Goal: Task Accomplishment & Management: Complete application form

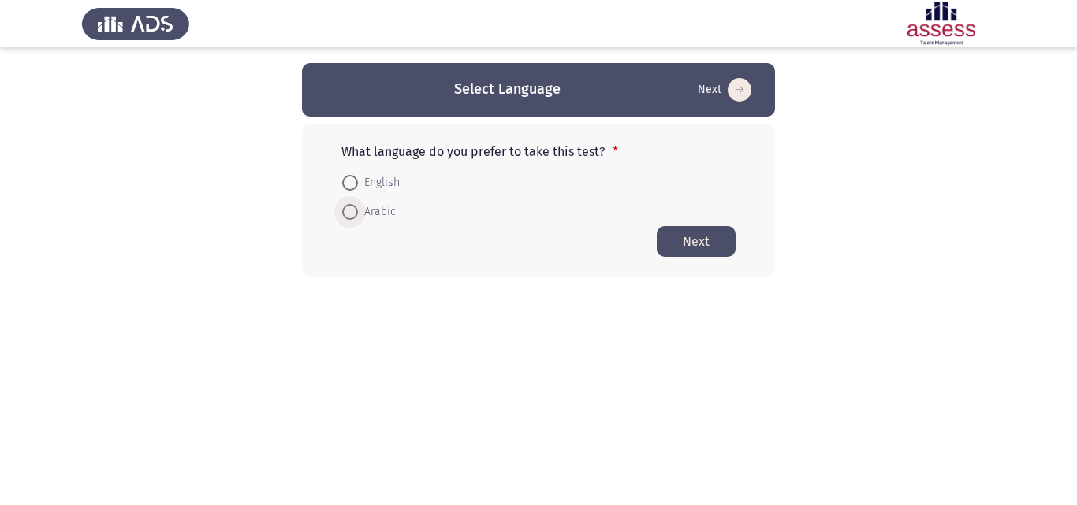
click at [357, 211] on span at bounding box center [350, 212] width 16 height 16
click at [357, 211] on input "Arabic" at bounding box center [350, 212] width 16 height 16
radio input "true"
click at [686, 240] on button "Next" at bounding box center [696, 240] width 79 height 31
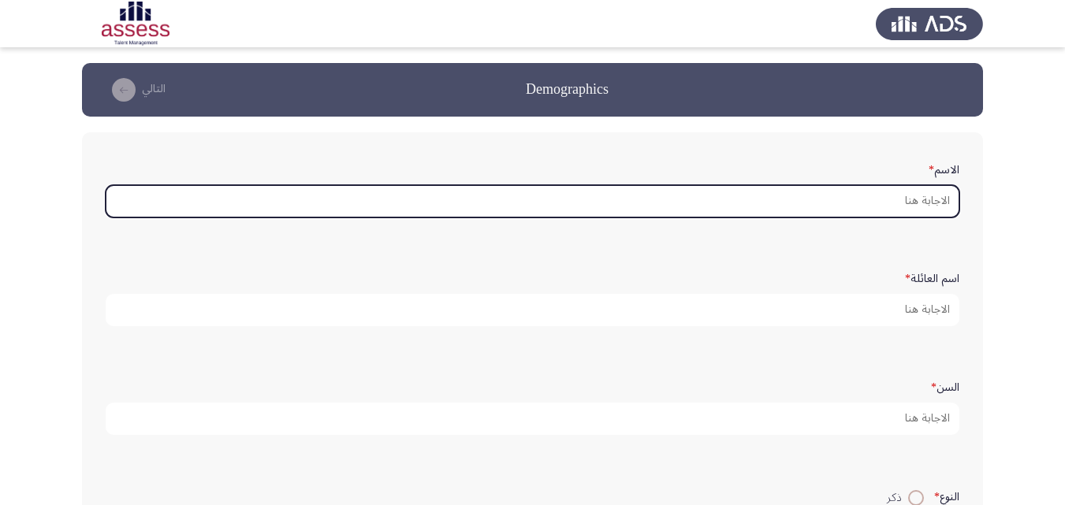
click at [781, 200] on input "الاسم *" at bounding box center [533, 201] width 854 height 32
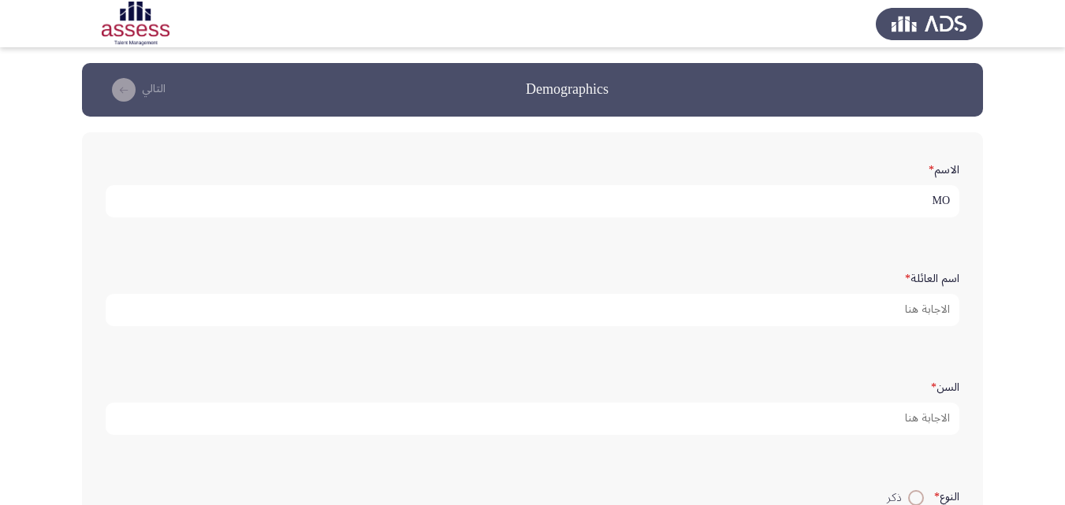
type input "M"
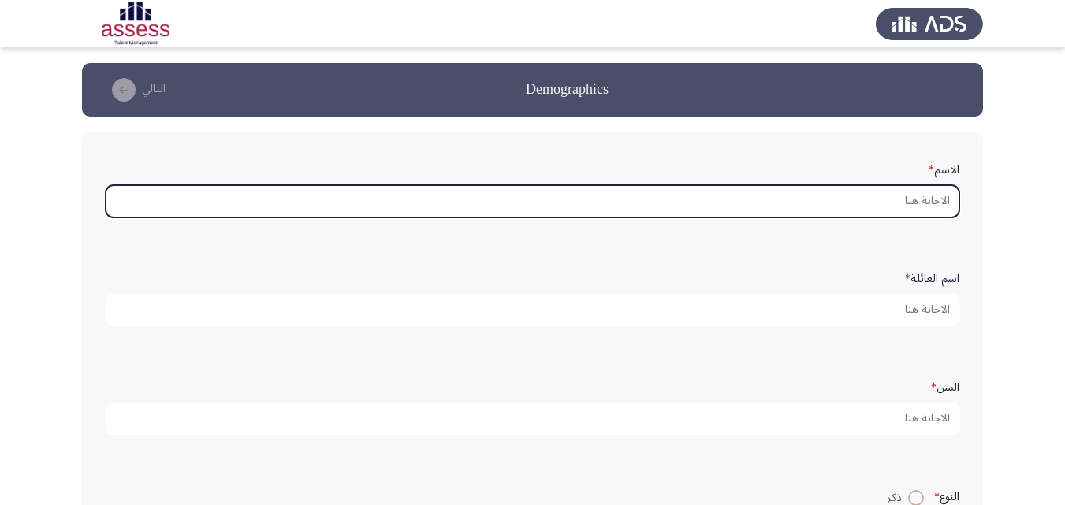
type input "J"
click at [927, 199] on input "الاسم *" at bounding box center [533, 201] width 854 height 32
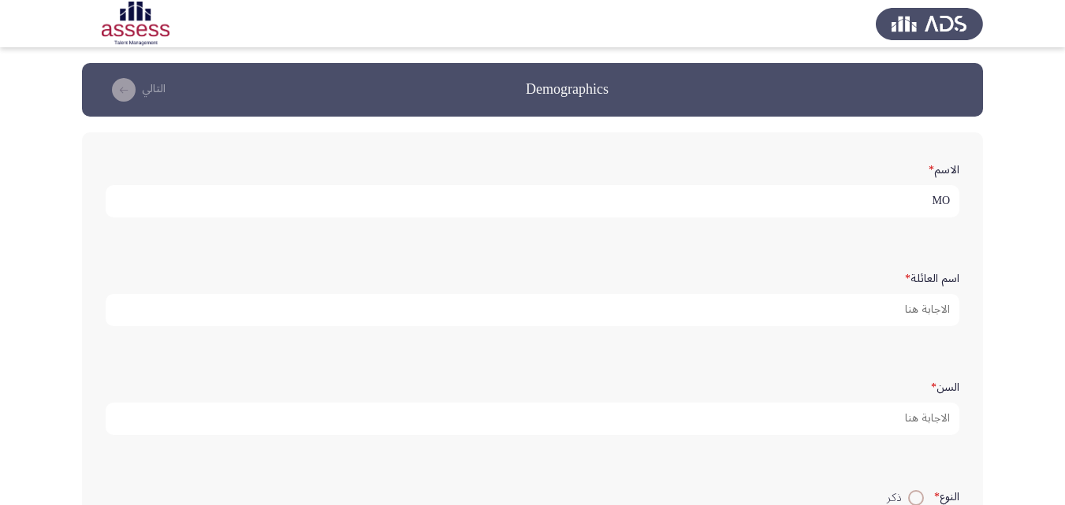
type input "M"
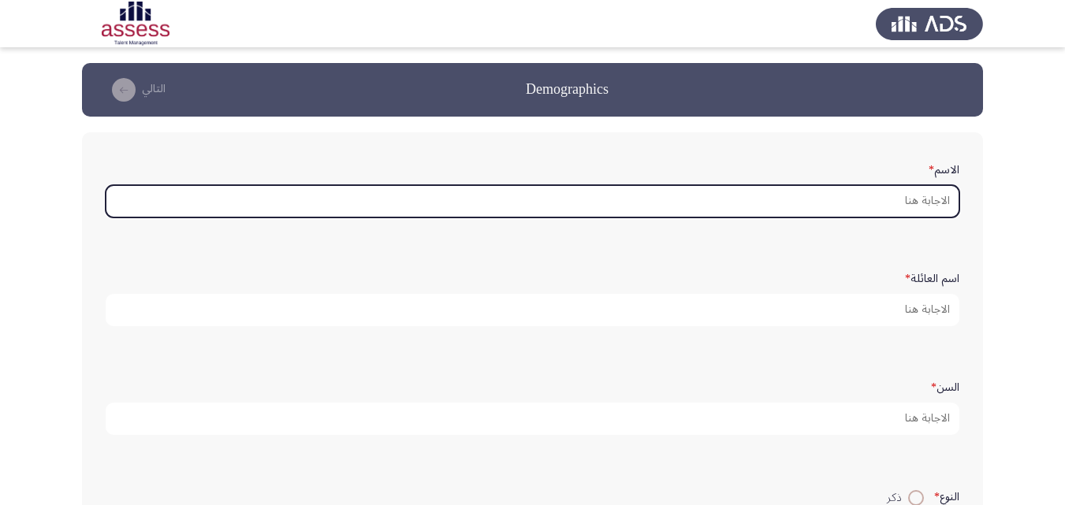
click at [824, 207] on input "الاسم *" at bounding box center [533, 201] width 854 height 32
type input "ن"
type input "ا"
type input "ت"
type input "ن"
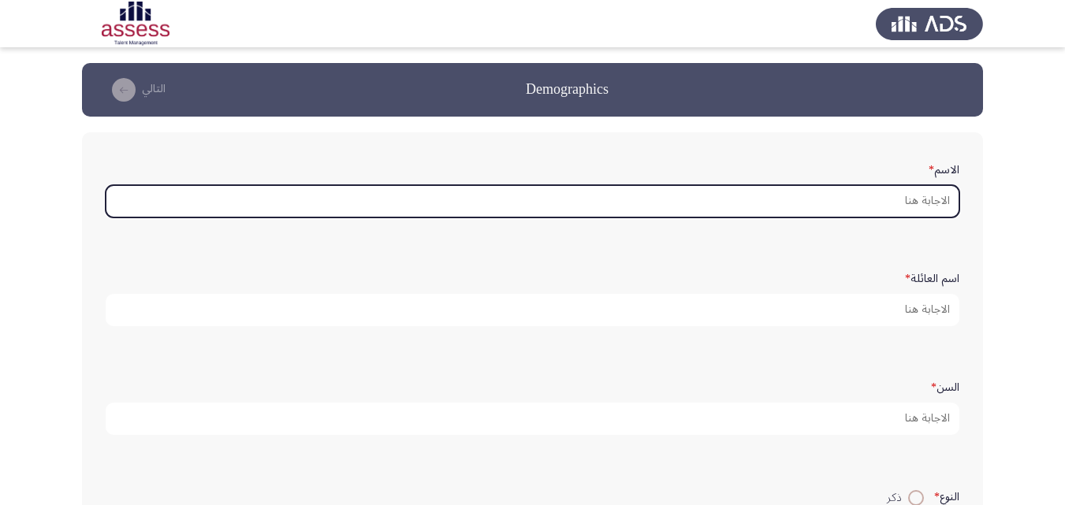
type input "ا"
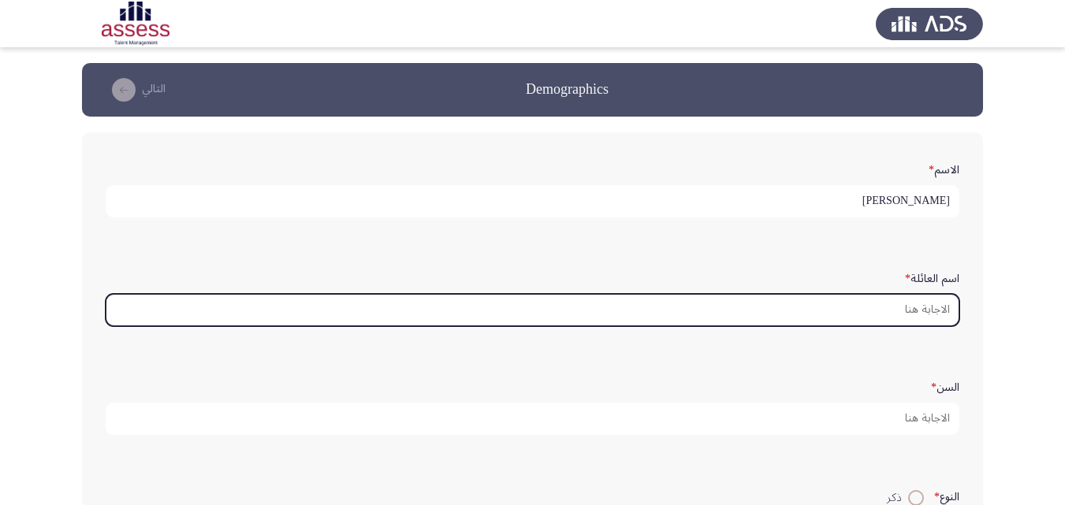
click at [864, 315] on input "اسم العائلة *" at bounding box center [533, 310] width 854 height 32
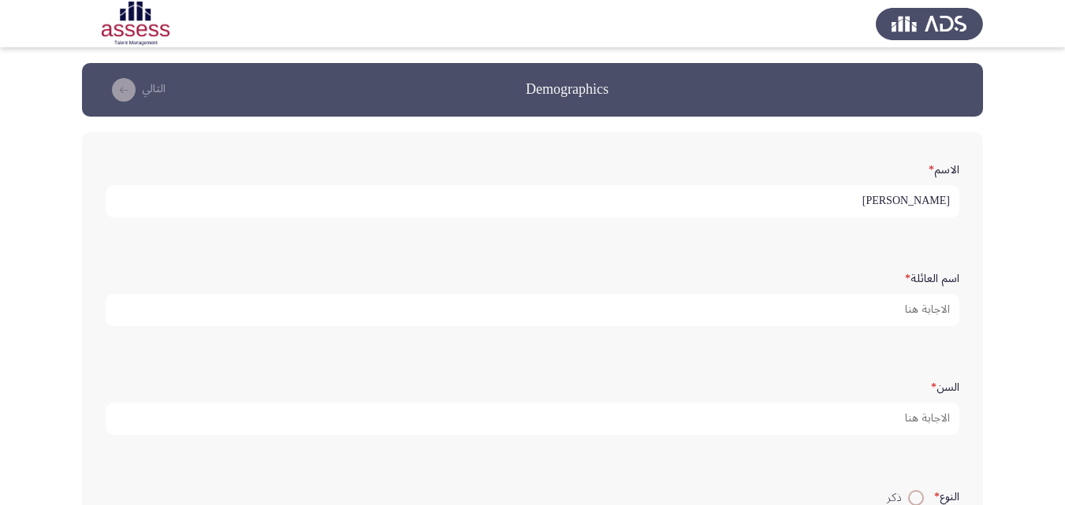
click at [895, 195] on input "[PERSON_NAME]" at bounding box center [533, 201] width 854 height 32
type input "[PERSON_NAME] [PERSON_NAME]"
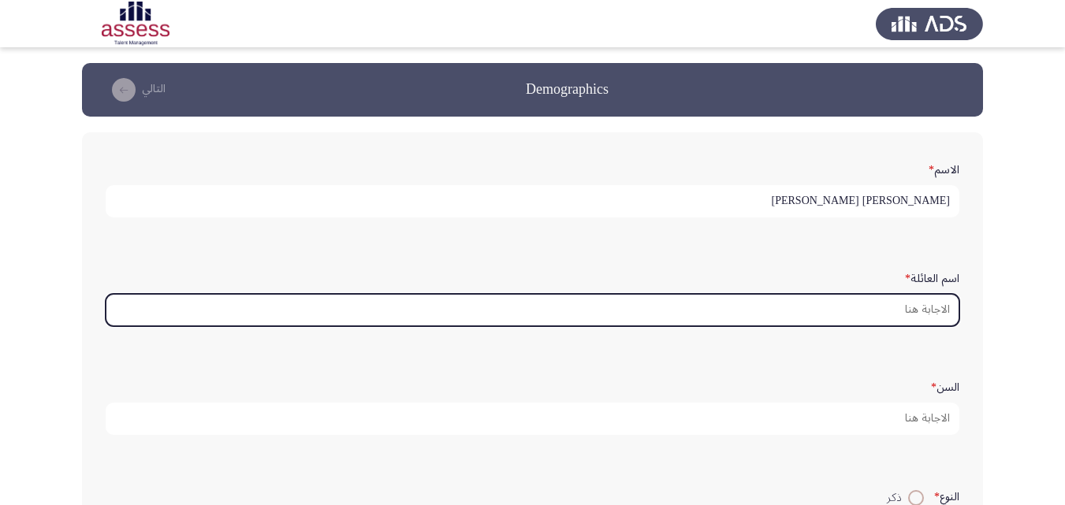
click at [852, 300] on input "اسم العائلة *" at bounding box center [533, 310] width 854 height 32
type input "ع"
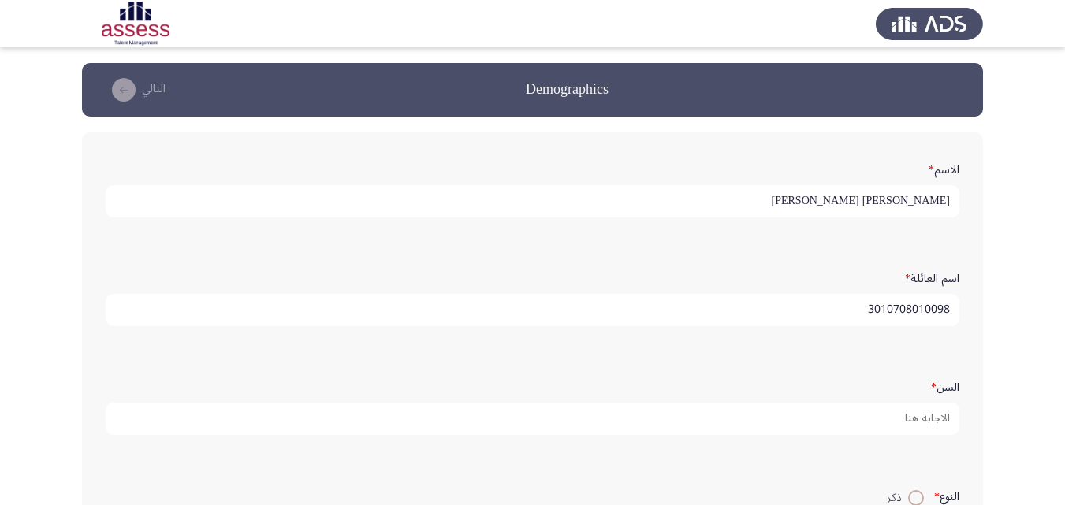
type input "3010708010098"
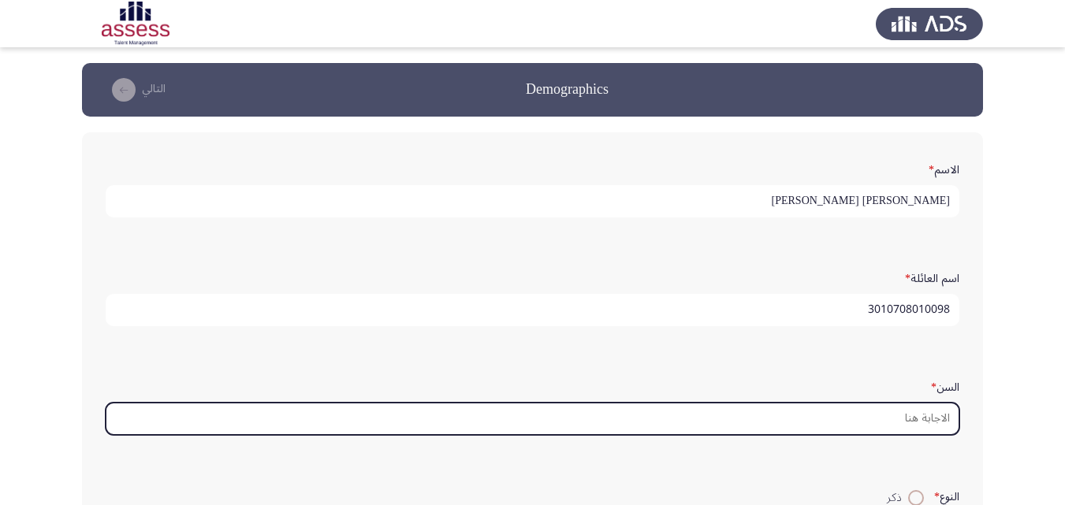
click at [892, 422] on input "السن *" at bounding box center [533, 419] width 854 height 32
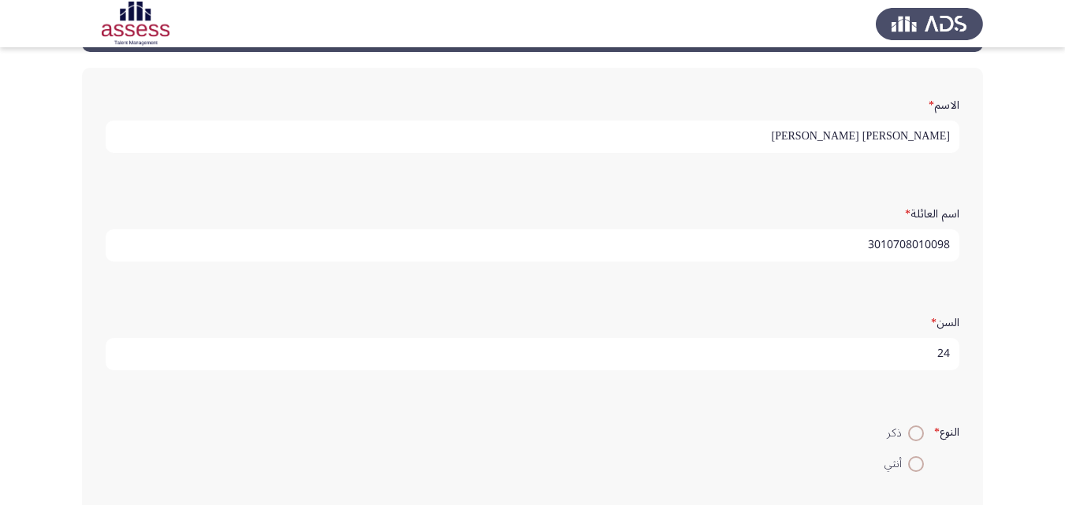
scroll to position [103, 0]
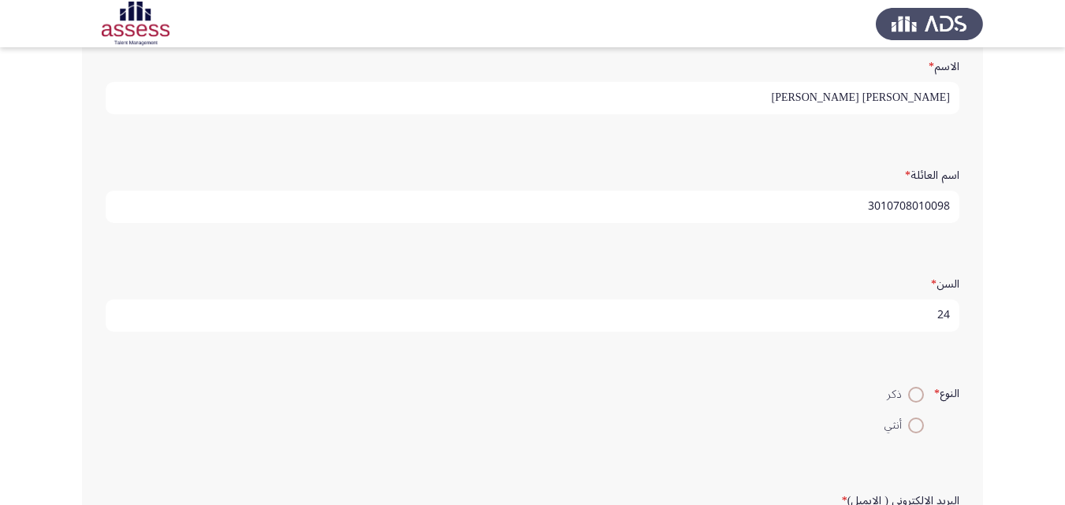
type input "24"
click at [910, 393] on span at bounding box center [916, 395] width 16 height 16
click at [910, 393] on input "ذكر" at bounding box center [916, 395] width 16 height 16
radio input "true"
drag, startPoint x: 1064, startPoint y: 254, endPoint x: 1076, endPoint y: 315, distance: 62.6
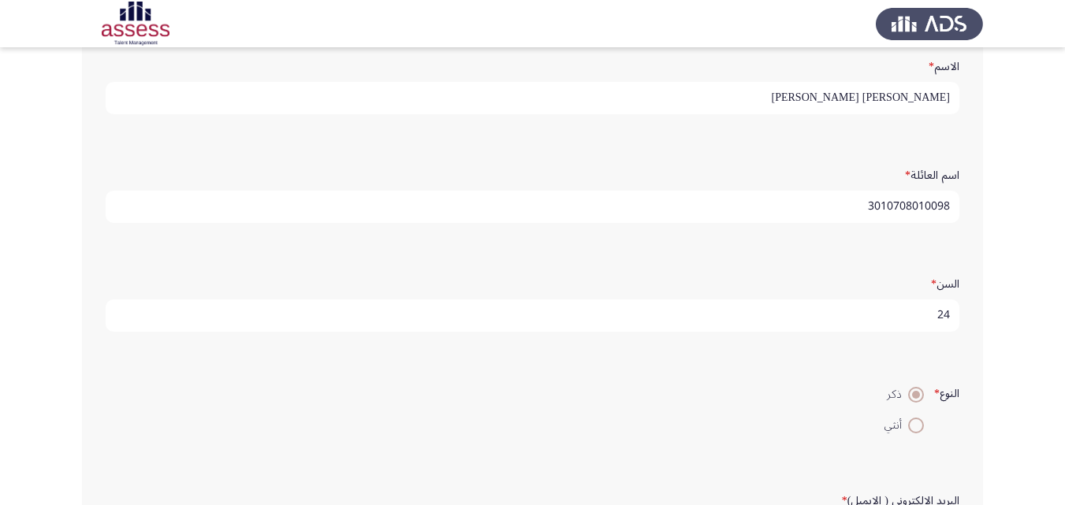
click at [1065, 315] on html "Demographics التالي الاسم * [PERSON_NAME] [PERSON_NAME] اسم العائلة * 301070801…" at bounding box center [532, 274] width 1065 height 754
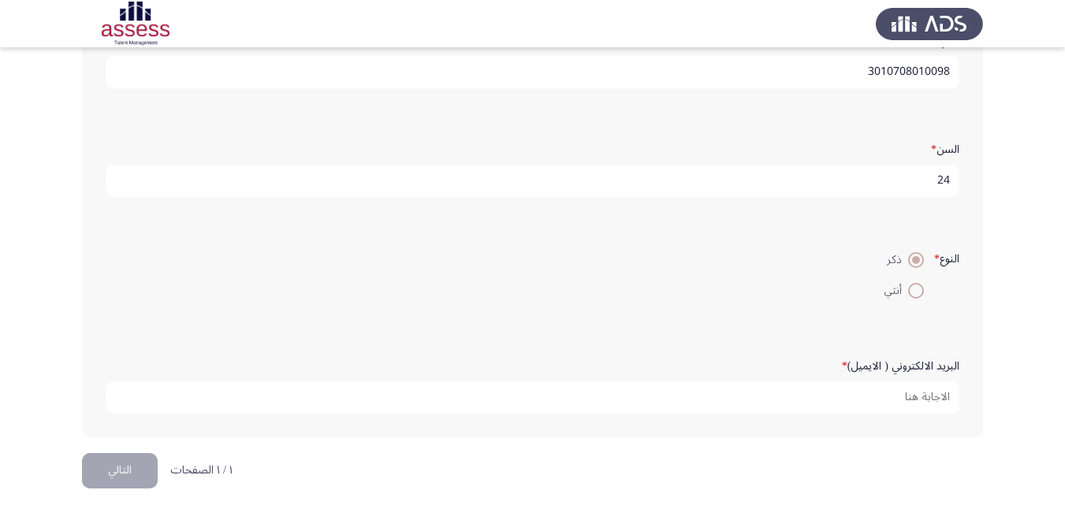
scroll to position [240, 0]
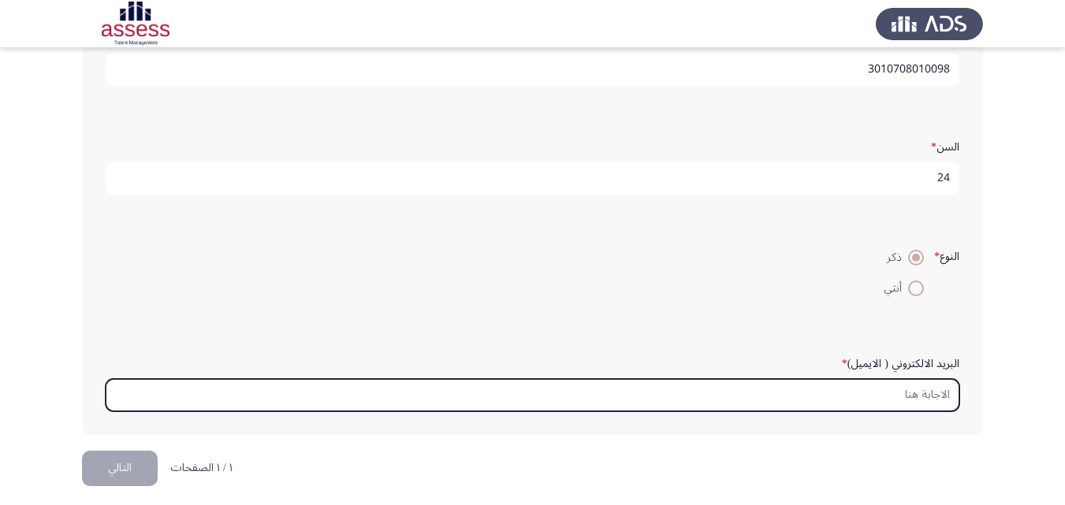
click at [940, 389] on input "البريد الالكتروني ( الايميل) *" at bounding box center [533, 395] width 854 height 32
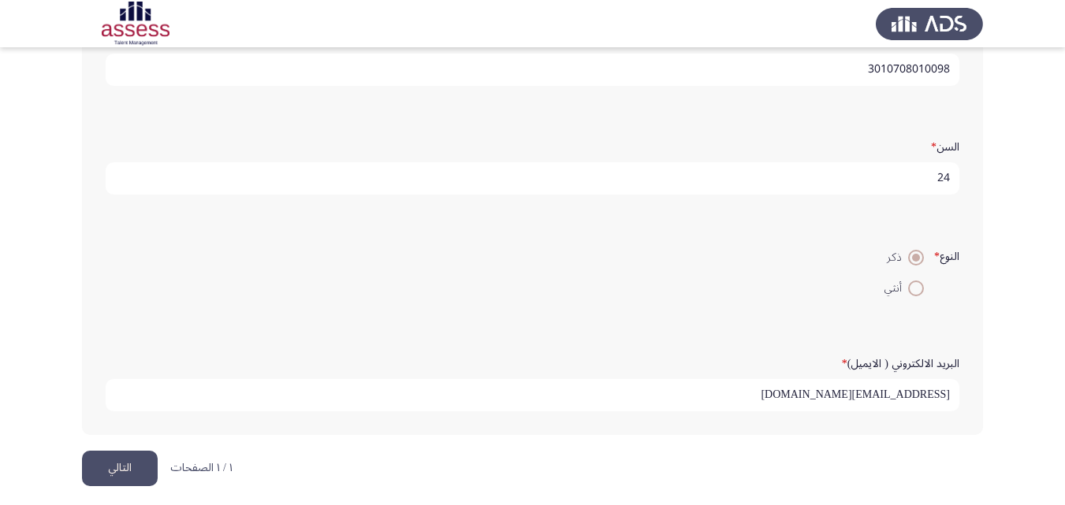
type input "[EMAIL_ADDRESS][DOMAIN_NAME]"
click at [116, 474] on button "التالي" at bounding box center [120, 468] width 76 height 35
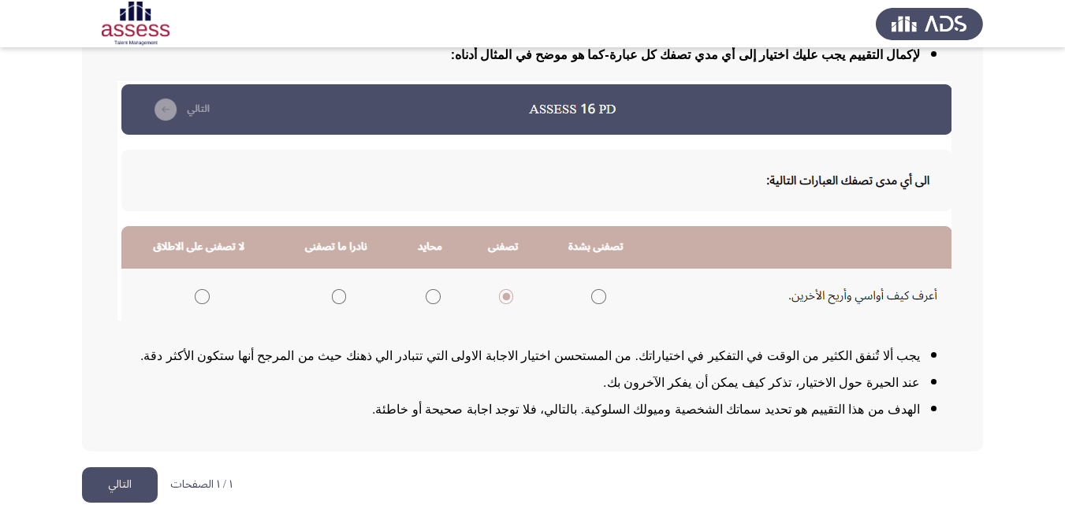
scroll to position [233, 0]
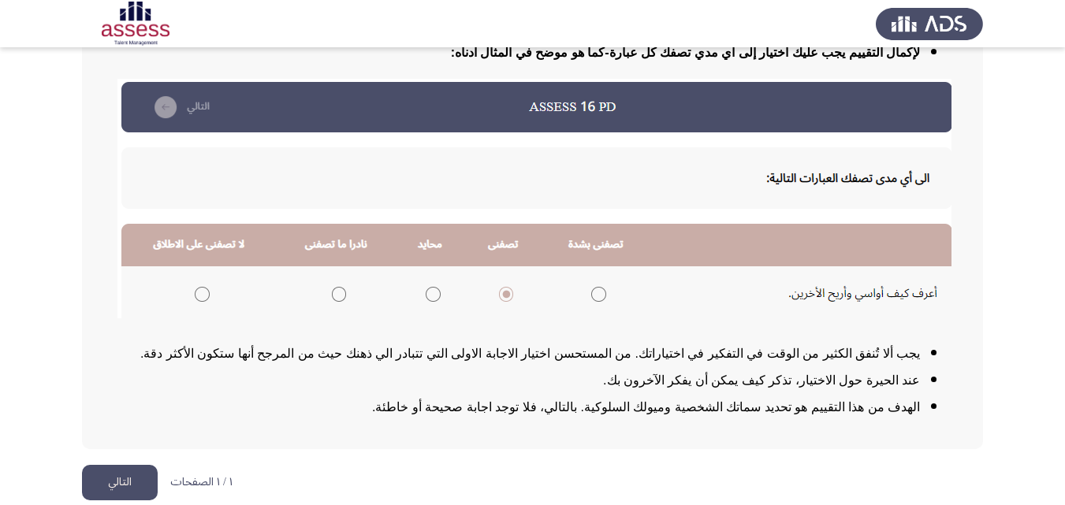
click at [130, 485] on button "التالي" at bounding box center [120, 482] width 76 height 35
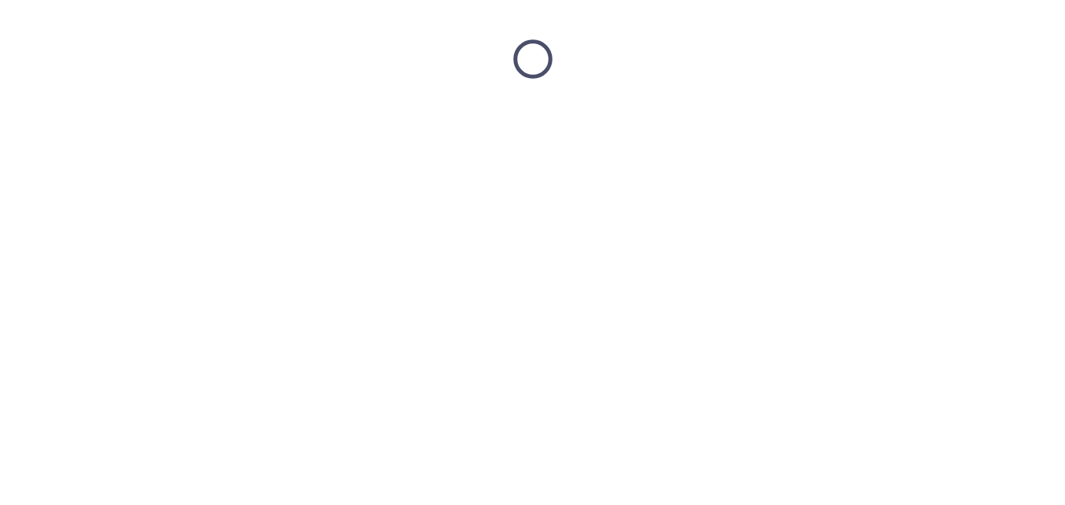
scroll to position [0, 0]
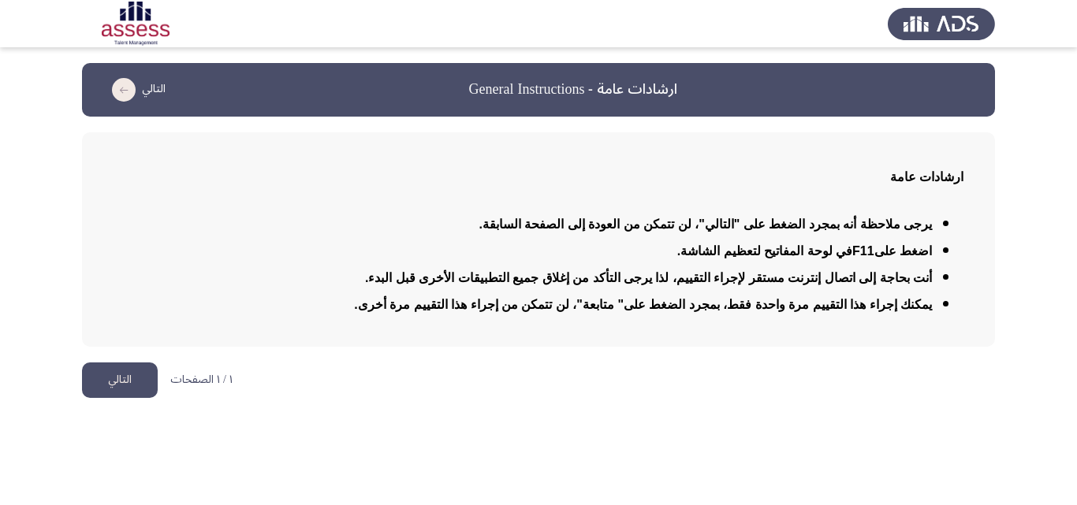
click at [143, 372] on button "التالي" at bounding box center [120, 380] width 76 height 35
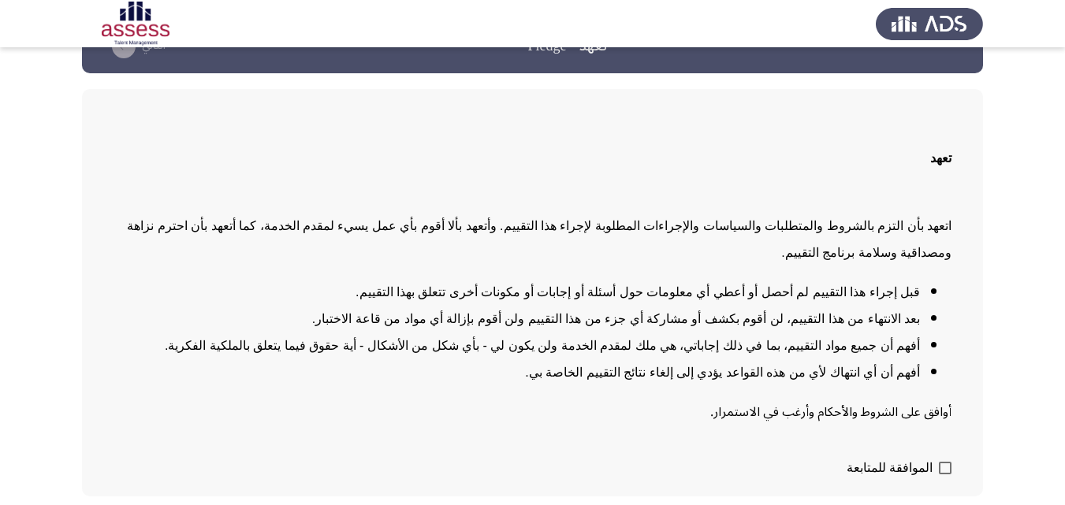
scroll to position [75, 0]
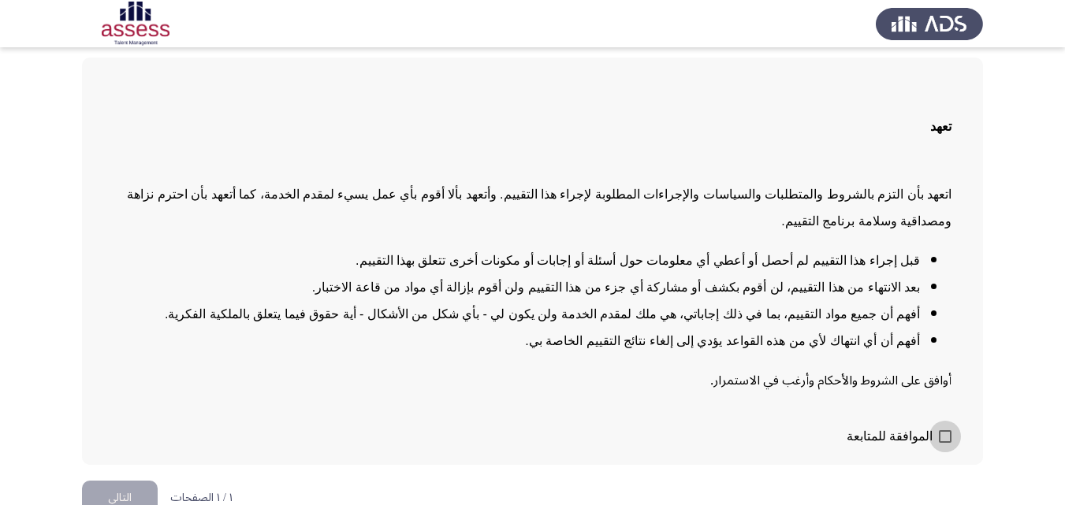
click at [947, 430] on span at bounding box center [945, 436] width 13 height 13
click at [945, 443] on input "الموافقة للمتابعة" at bounding box center [944, 443] width 1 height 1
checkbox input "true"
click at [136, 481] on button "التالي" at bounding box center [120, 498] width 76 height 35
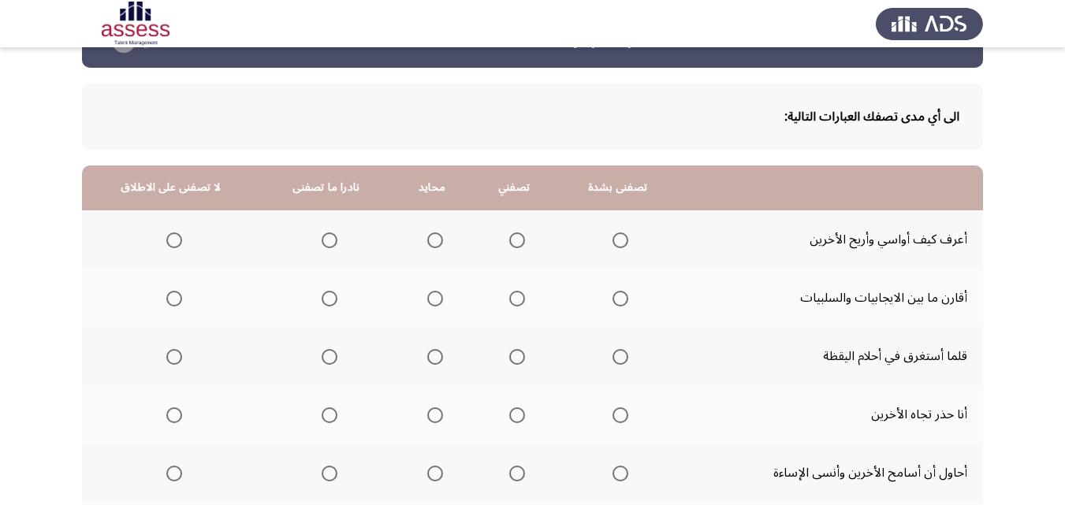
scroll to position [46, 0]
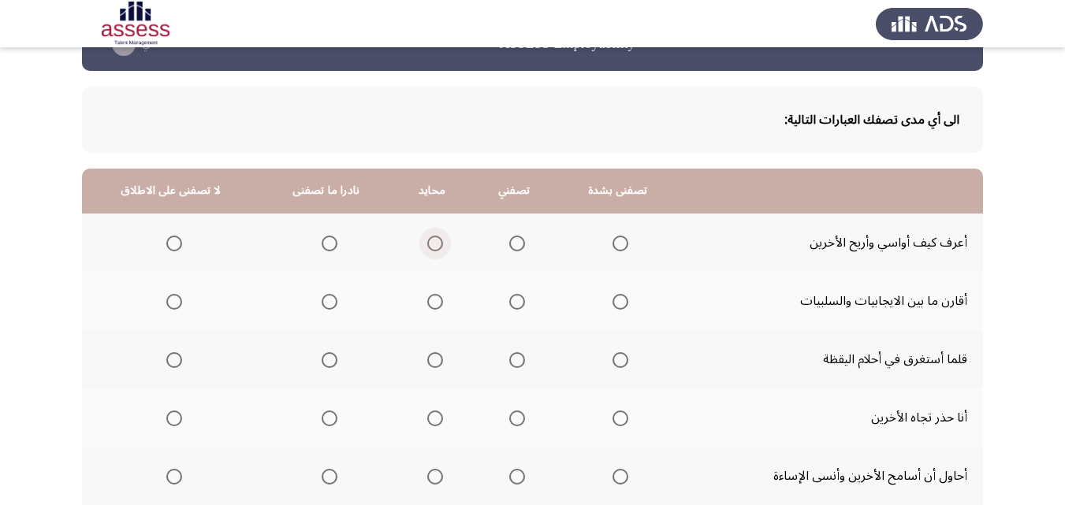
click at [428, 241] on span "Select an option" at bounding box center [435, 244] width 16 height 16
click at [428, 241] on input "Select an option" at bounding box center [435, 244] width 16 height 16
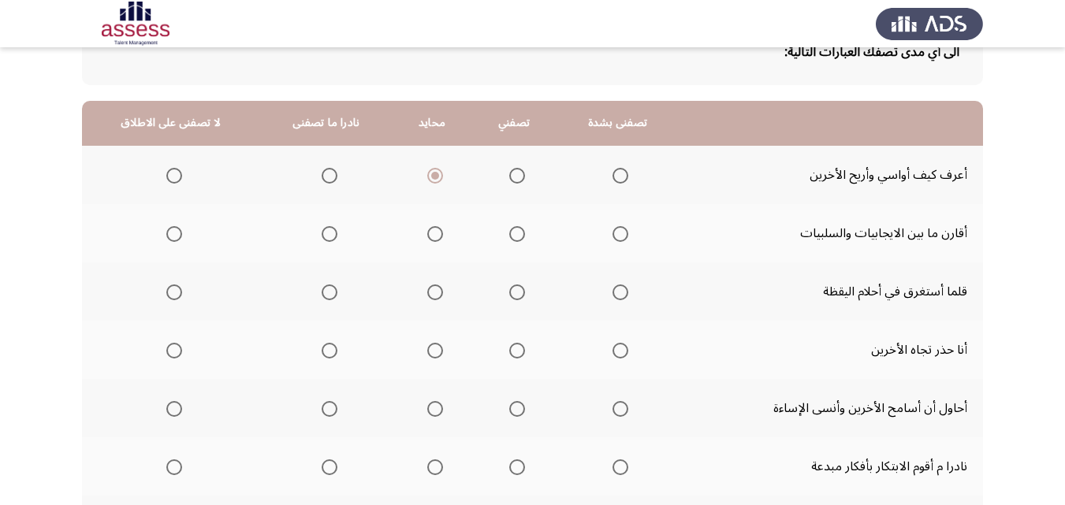
scroll to position [115, 0]
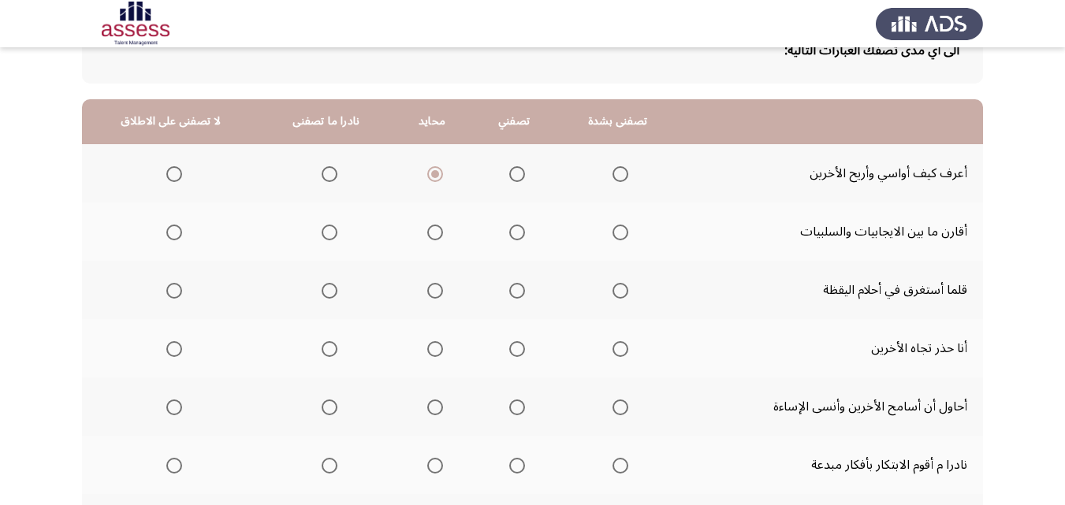
click at [509, 231] on span "Select an option" at bounding box center [517, 233] width 16 height 16
click at [509, 231] on input "Select an option" at bounding box center [517, 233] width 16 height 16
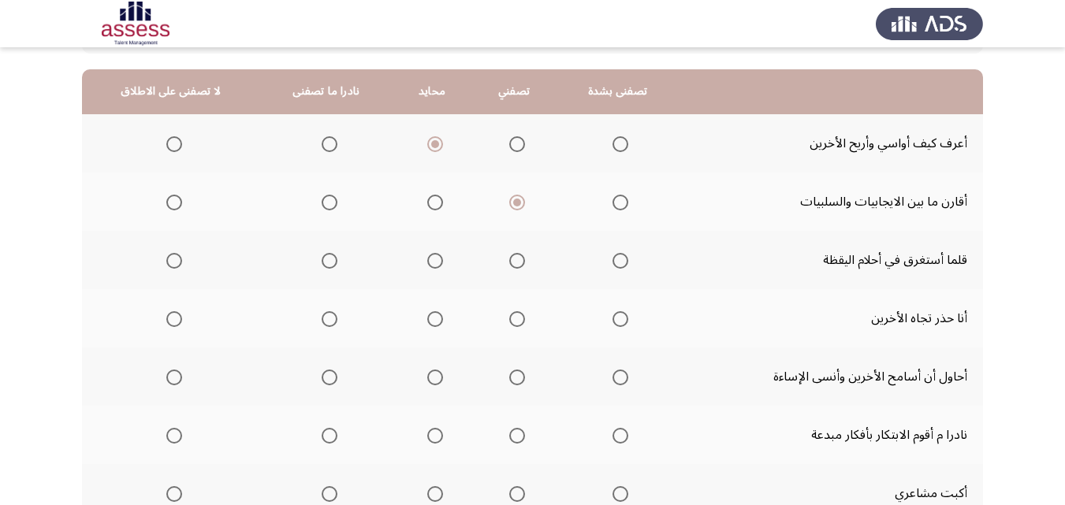
scroll to position [148, 0]
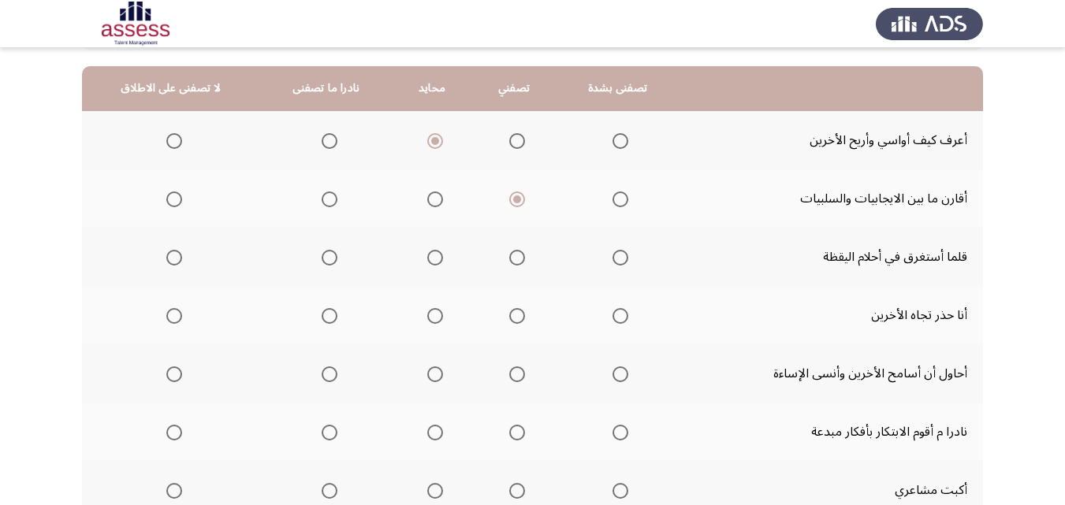
click at [324, 255] on span "Select an option" at bounding box center [330, 258] width 16 height 16
click at [324, 255] on input "Select an option" at bounding box center [330, 258] width 16 height 16
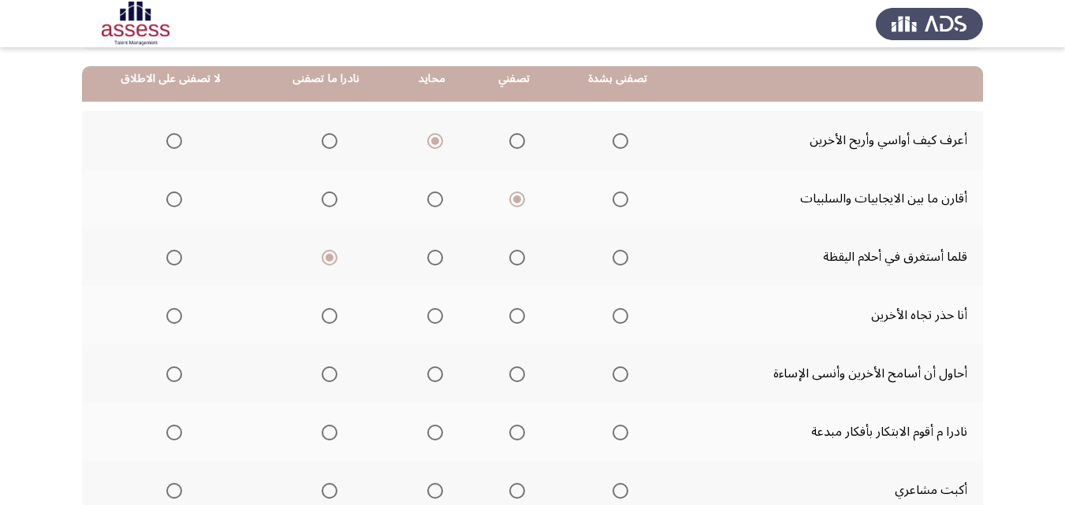
scroll to position [203, 0]
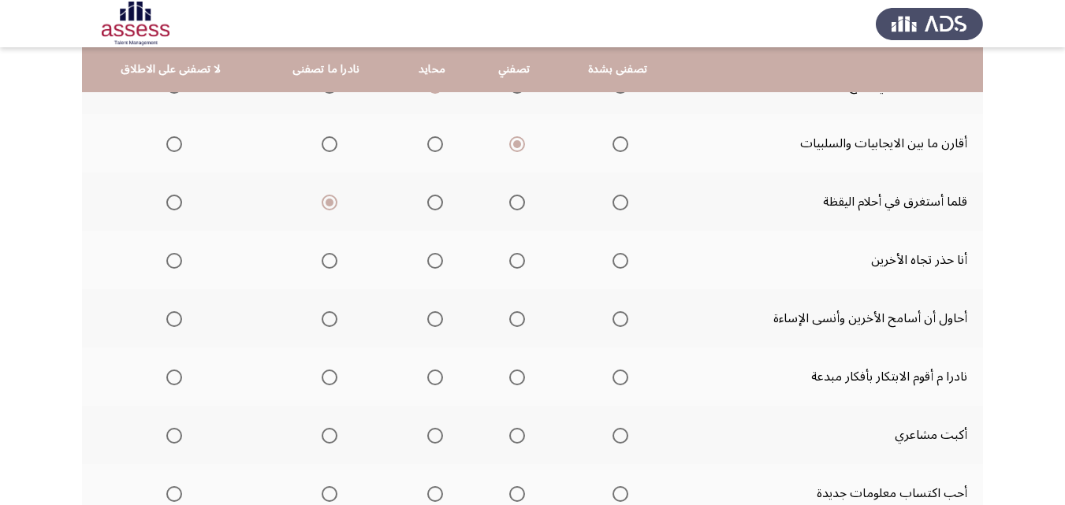
click at [329, 265] on span "Select an option" at bounding box center [330, 261] width 16 height 16
click at [329, 265] on input "Select an option" at bounding box center [330, 261] width 16 height 16
click at [509, 323] on span "Select an option" at bounding box center [517, 319] width 16 height 16
click at [509, 323] on input "Select an option" at bounding box center [517, 319] width 16 height 16
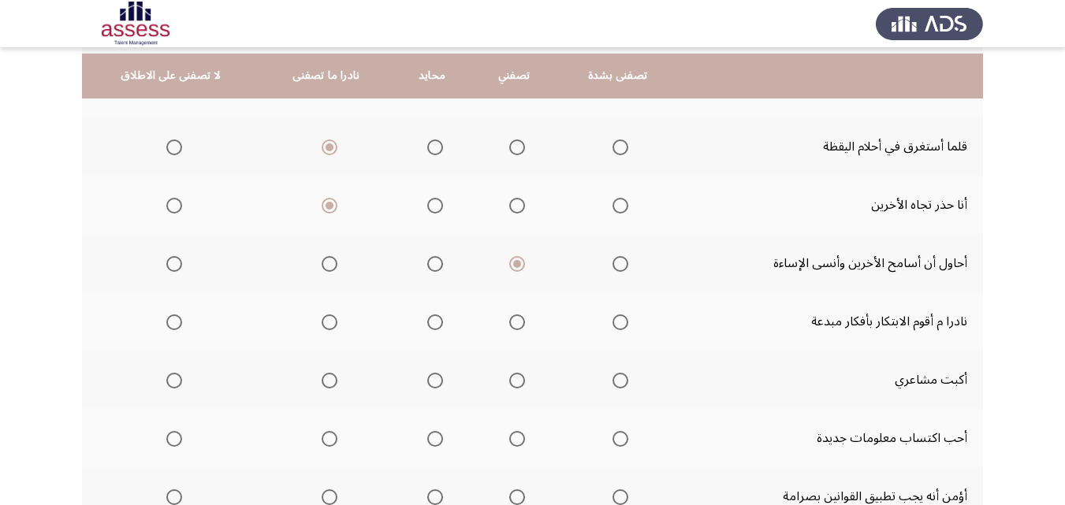
scroll to position [273, 0]
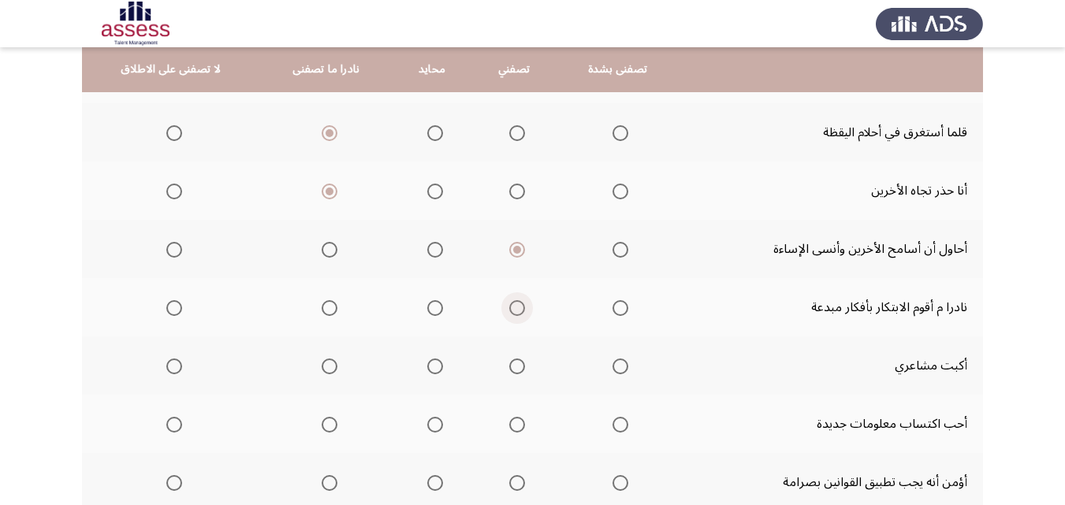
click at [515, 306] on span "Select an option" at bounding box center [517, 308] width 16 height 16
click at [515, 306] on input "Select an option" at bounding box center [517, 308] width 16 height 16
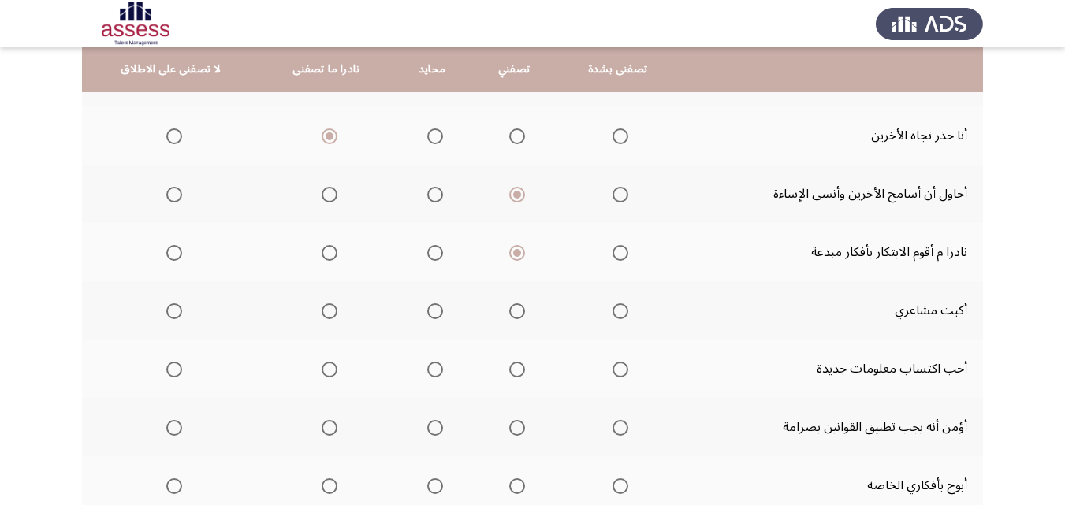
scroll to position [331, 0]
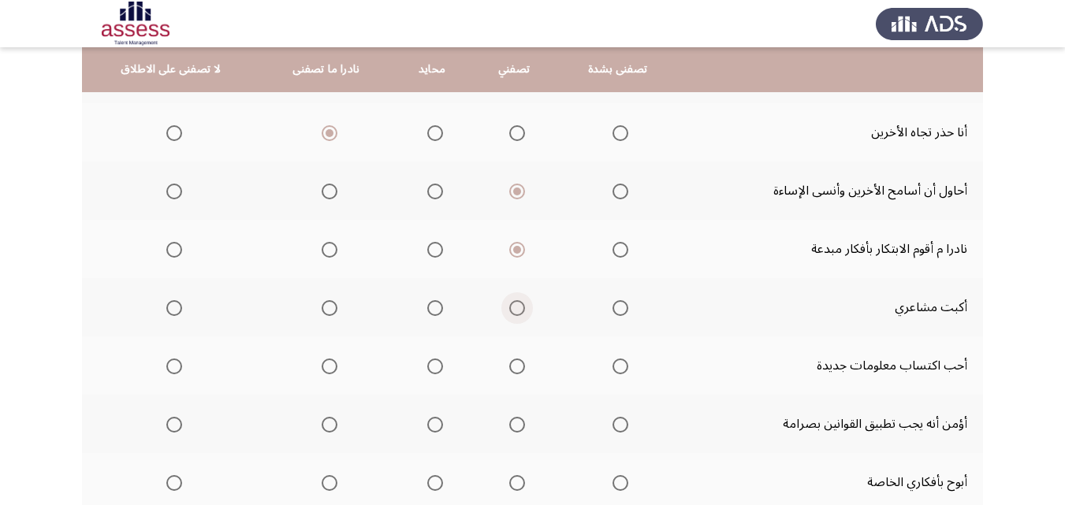
click at [517, 309] on span "Select an option" at bounding box center [517, 308] width 16 height 16
click at [517, 309] on input "Select an option" at bounding box center [517, 308] width 16 height 16
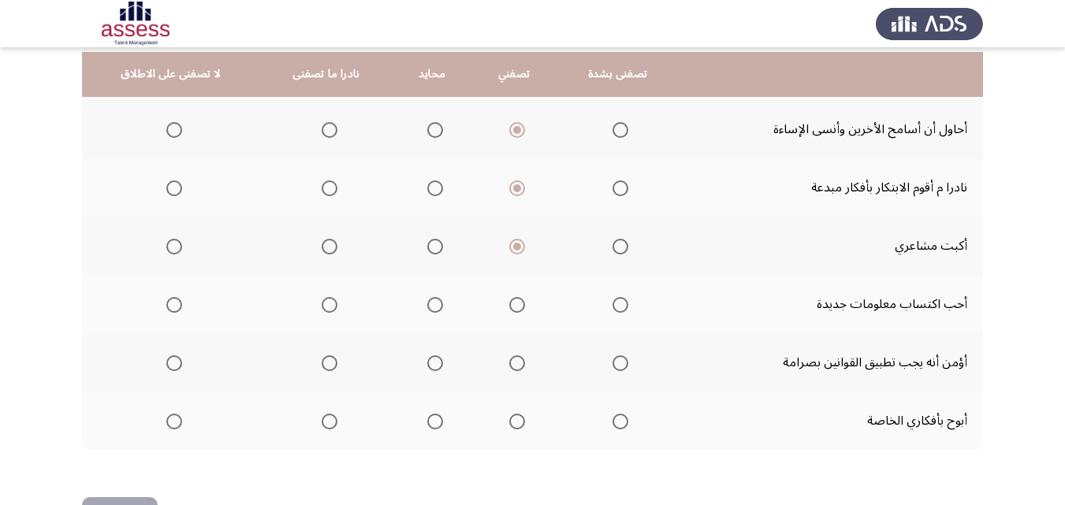
scroll to position [411, 0]
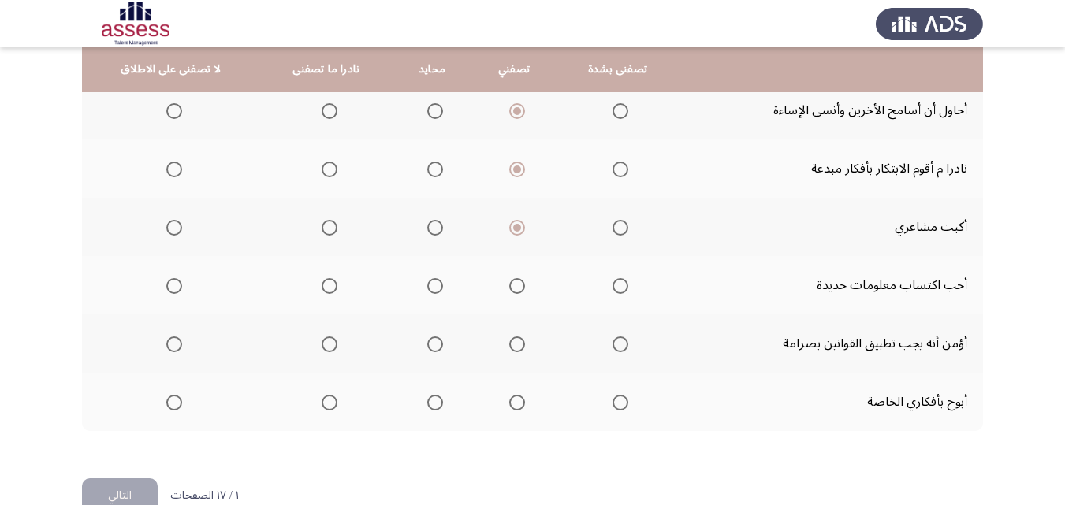
click at [429, 283] on span "Select an option" at bounding box center [435, 286] width 16 height 16
click at [429, 283] on input "Select an option" at bounding box center [435, 286] width 16 height 16
click at [618, 346] on span "Select an option" at bounding box center [620, 345] width 16 height 16
click at [618, 346] on input "Select an option" at bounding box center [620, 345] width 16 height 16
click at [430, 404] on span "Select an option" at bounding box center [435, 403] width 16 height 16
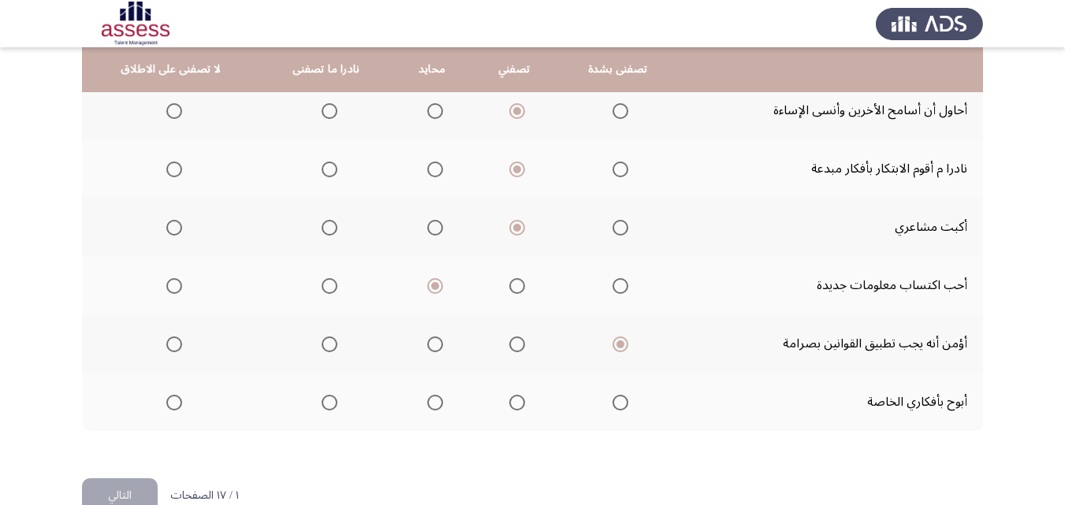
click at [430, 404] on input "Select an option" at bounding box center [435, 403] width 16 height 16
click at [96, 491] on button "التالي" at bounding box center [120, 495] width 76 height 35
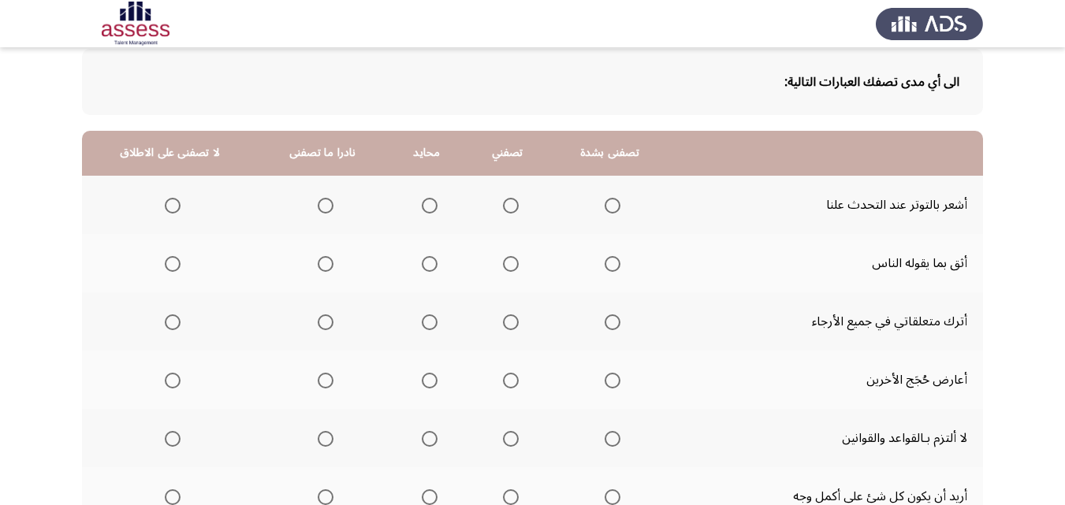
scroll to position [87, 0]
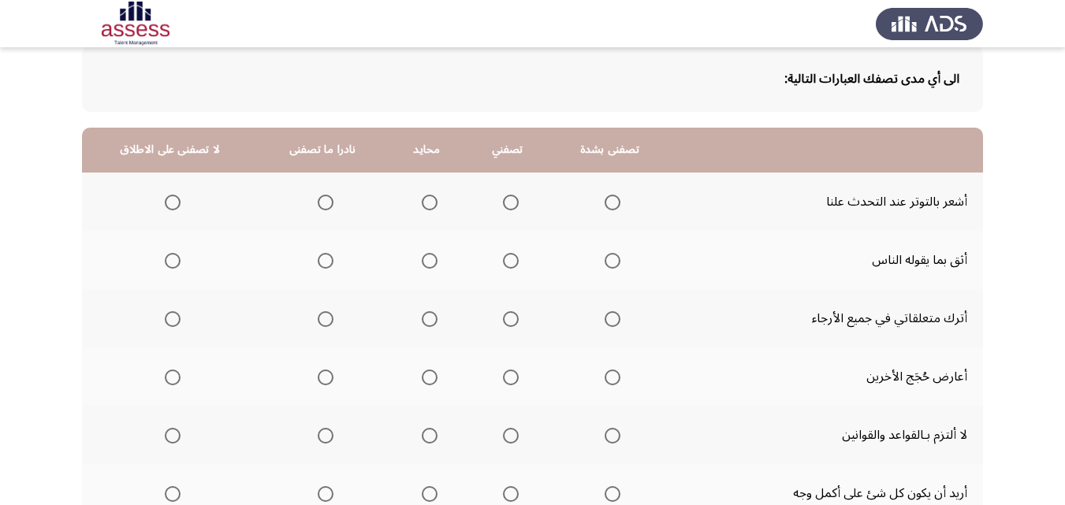
click at [318, 204] on span "Select an option" at bounding box center [326, 203] width 16 height 16
click at [318, 204] on input "Select an option" at bounding box center [326, 203] width 16 height 16
click at [430, 261] on span "Select an option" at bounding box center [430, 261] width 0 height 0
click at [424, 260] on input "Select an option" at bounding box center [430, 261] width 16 height 16
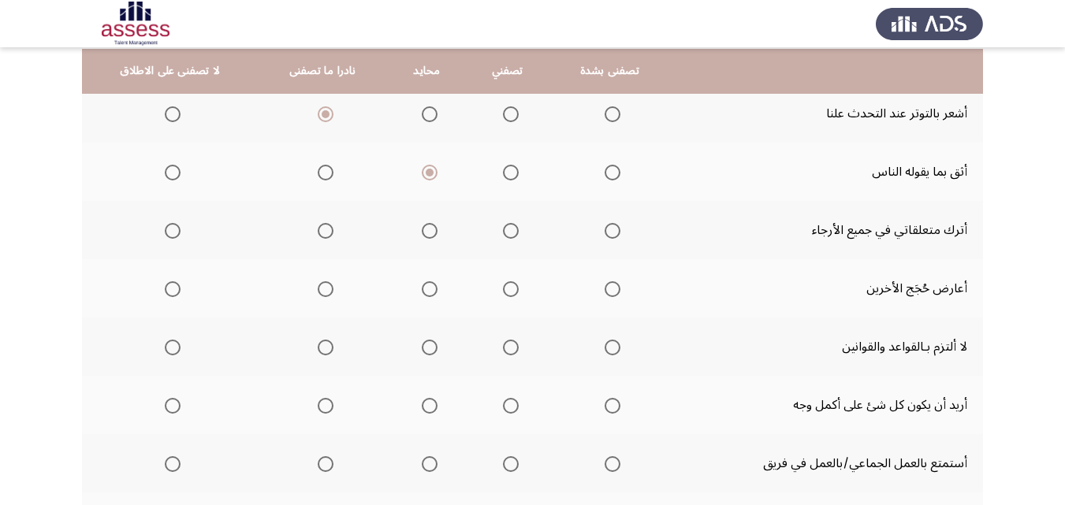
scroll to position [178, 0]
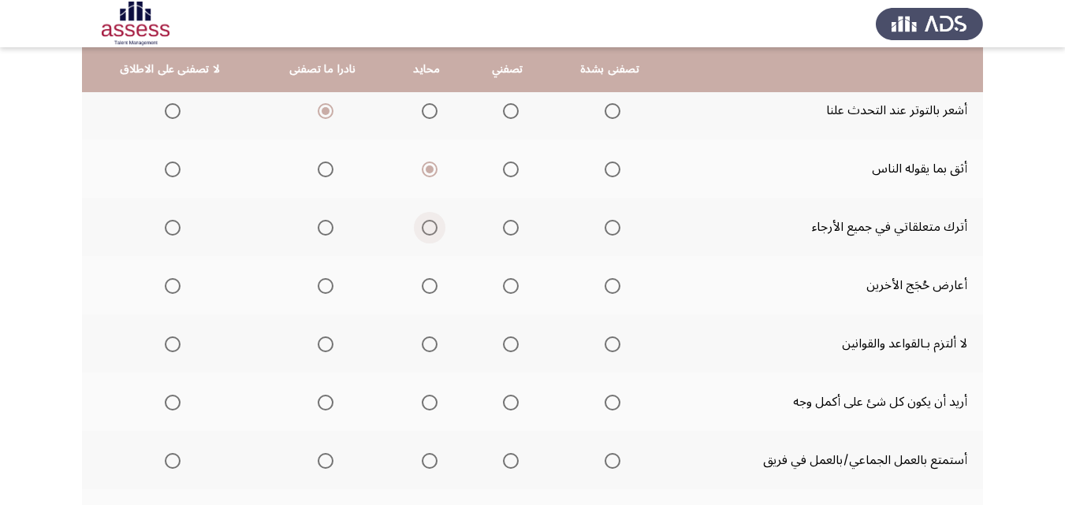
click at [430, 228] on span "Select an option" at bounding box center [430, 228] width 0 height 0
click at [424, 228] on input "Select an option" at bounding box center [430, 228] width 16 height 16
click at [504, 289] on span "Select an option" at bounding box center [511, 286] width 16 height 16
click at [504, 289] on input "Select an option" at bounding box center [511, 286] width 16 height 16
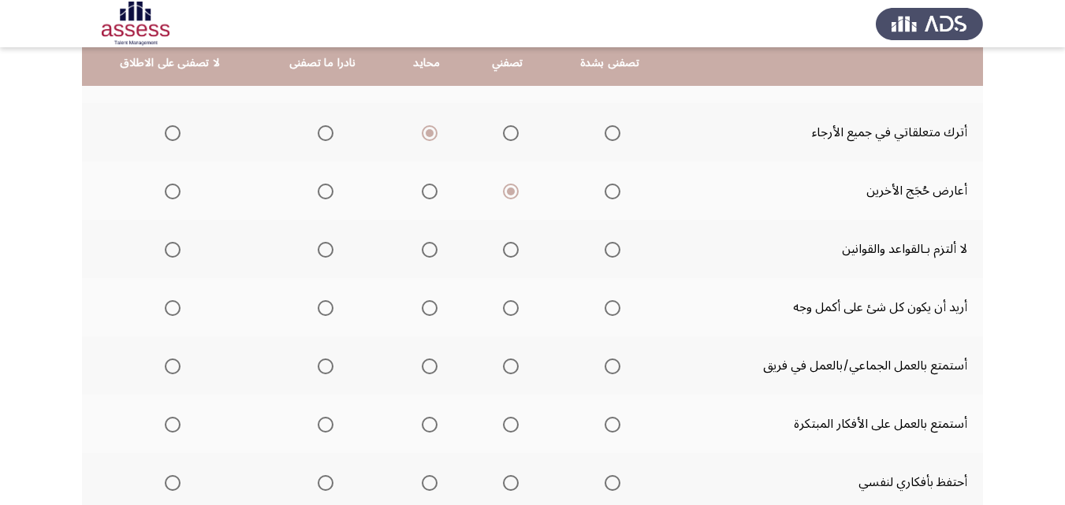
scroll to position [274, 0]
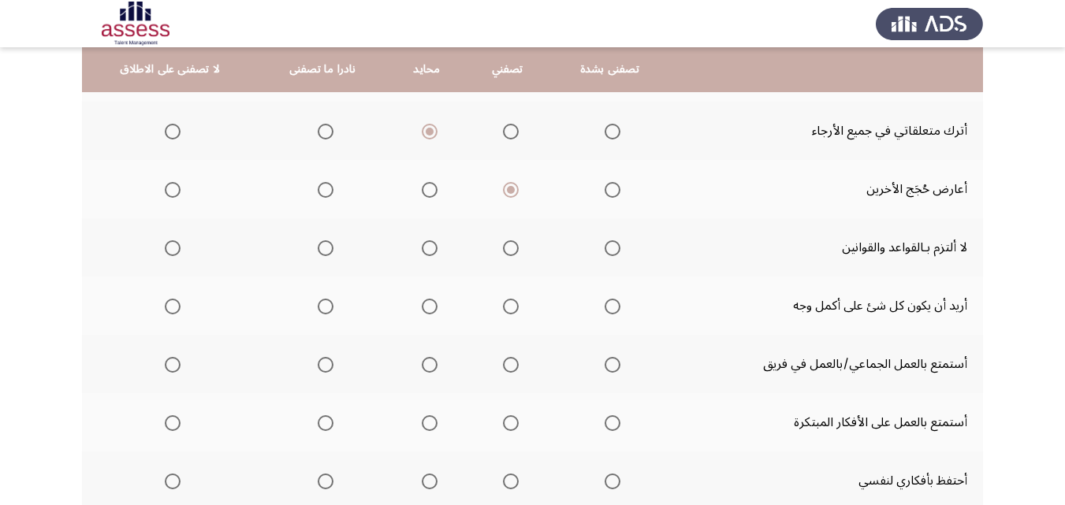
click at [318, 247] on span "Select an option" at bounding box center [326, 248] width 16 height 16
click at [318, 247] on input "Select an option" at bounding box center [326, 248] width 16 height 16
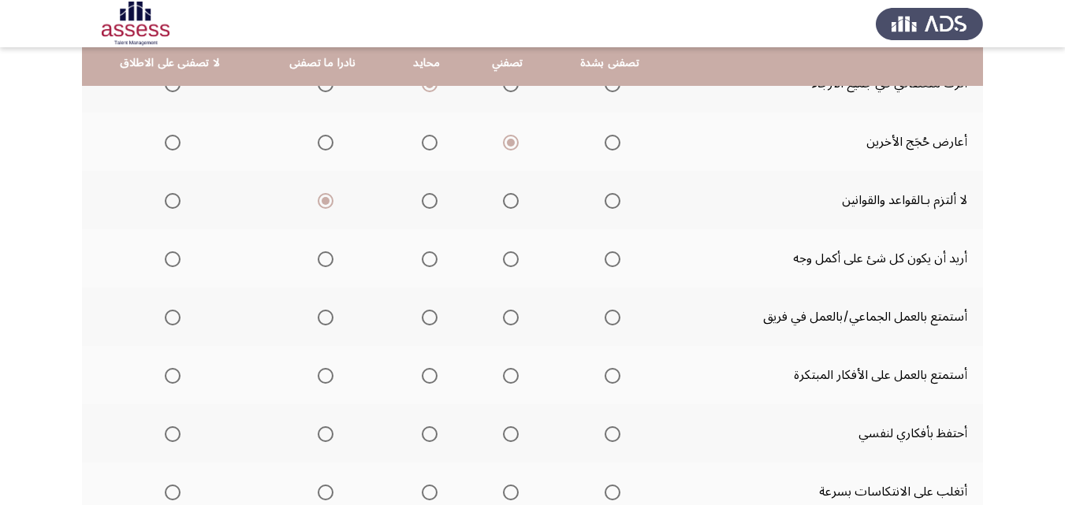
scroll to position [315, 0]
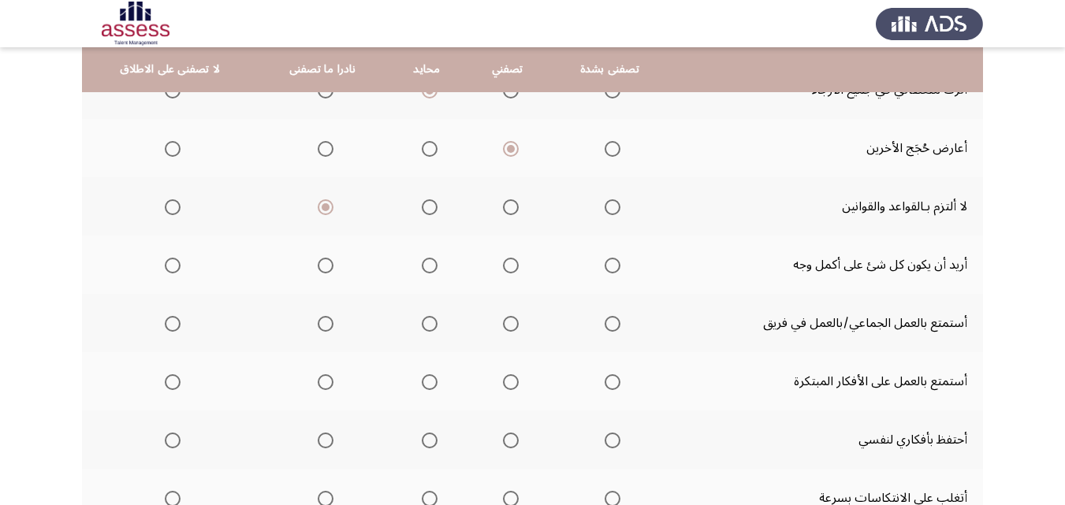
click at [510, 266] on span "Select an option" at bounding box center [511, 266] width 16 height 16
click at [510, 266] on input "Select an option" at bounding box center [511, 266] width 16 height 16
click at [609, 326] on span "Select an option" at bounding box center [613, 324] width 16 height 16
click at [609, 326] on input "Select an option" at bounding box center [613, 324] width 16 height 16
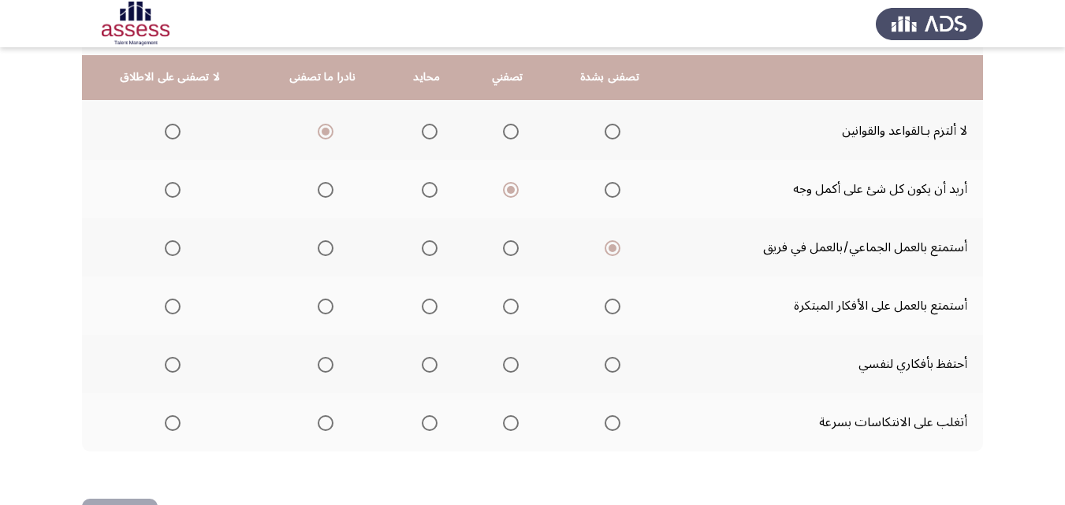
scroll to position [402, 0]
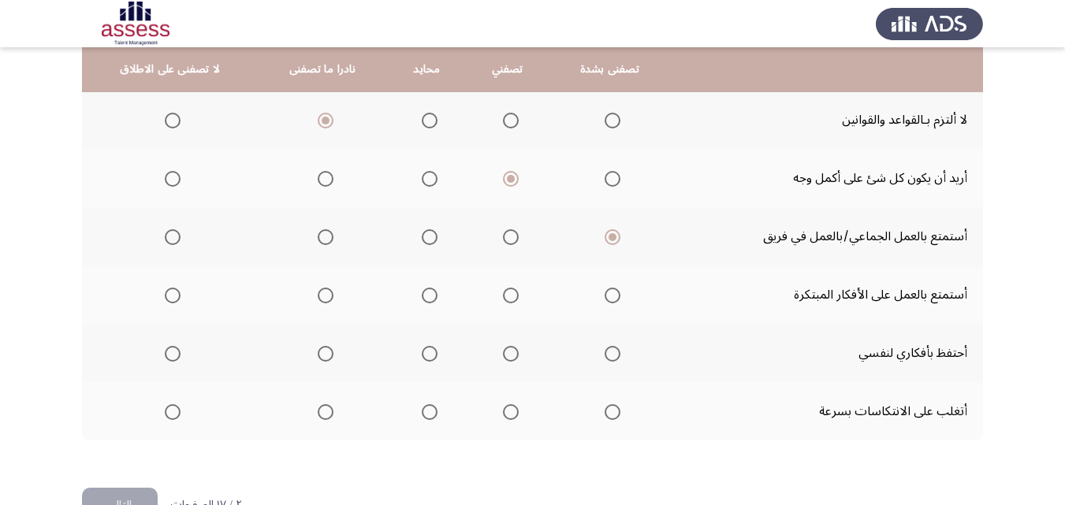
click at [503, 292] on span "Select an option" at bounding box center [511, 296] width 16 height 16
click at [503, 292] on input "Select an option" at bounding box center [511, 296] width 16 height 16
click at [321, 356] on span "Select an option" at bounding box center [326, 354] width 16 height 16
click at [321, 356] on input "Select an option" at bounding box center [326, 354] width 16 height 16
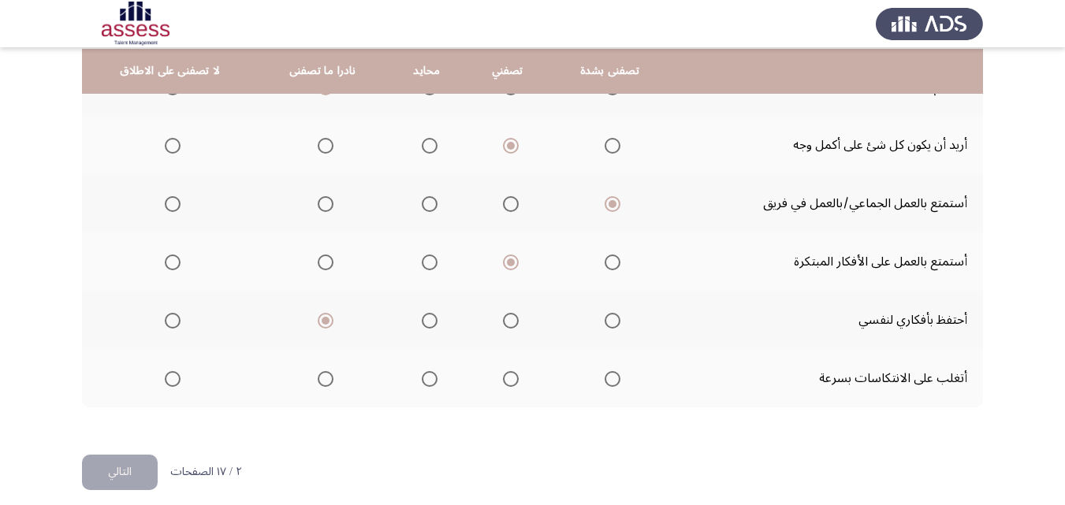
scroll to position [437, 0]
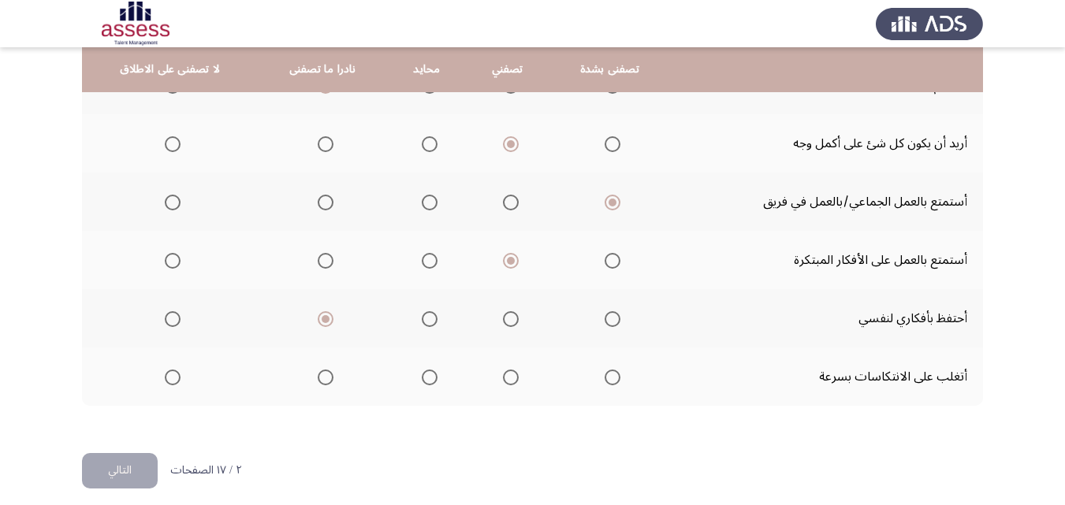
click at [507, 378] on span "Select an option" at bounding box center [511, 378] width 16 height 16
click at [507, 378] on input "Select an option" at bounding box center [511, 378] width 16 height 16
click at [74, 485] on html "ASSESS Employability التالي الى أي مدى تصفك العبارات التالية: تصفنى بشدة تصفني …" at bounding box center [532, 39] width 1065 height 953
click at [91, 477] on button "التالي" at bounding box center [120, 470] width 76 height 35
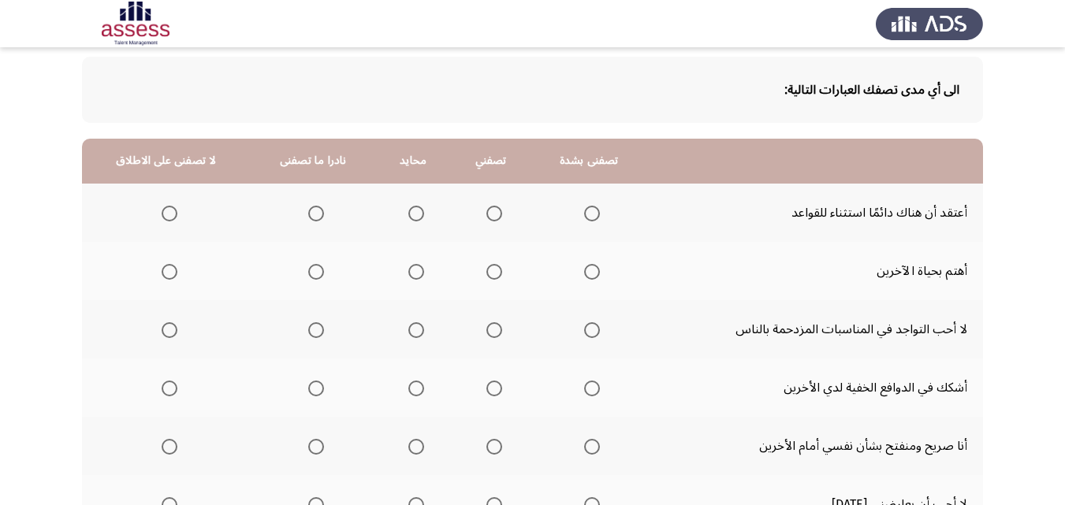
scroll to position [73, 0]
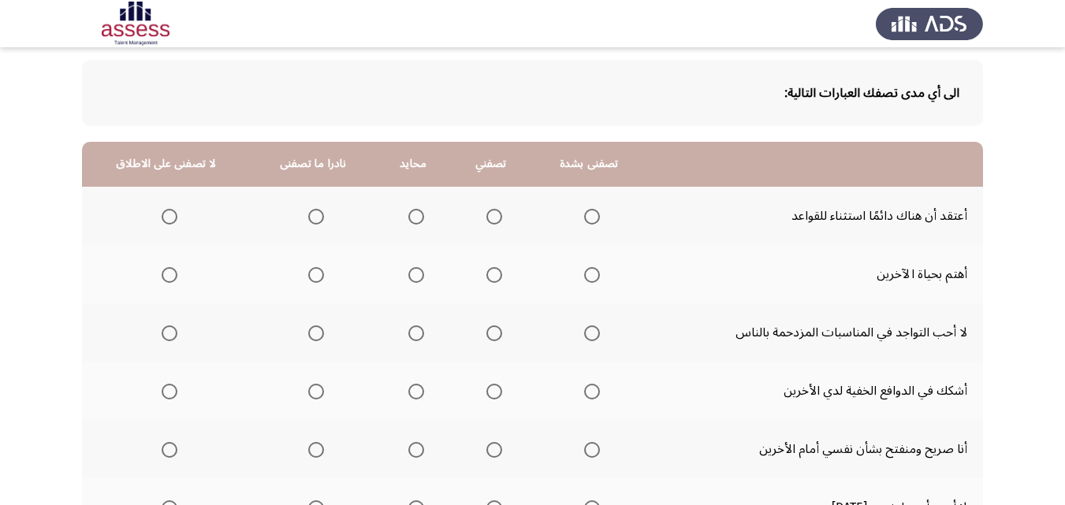
click at [317, 218] on span "Select an option" at bounding box center [316, 217] width 16 height 16
click at [317, 218] on input "Select an option" at bounding box center [316, 217] width 16 height 16
click at [408, 214] on span "Select an option" at bounding box center [416, 217] width 16 height 16
click at [408, 214] on input "Select an option" at bounding box center [416, 217] width 16 height 16
drag, startPoint x: 1063, startPoint y: 155, endPoint x: 1067, endPoint y: 164, distance: 10.0
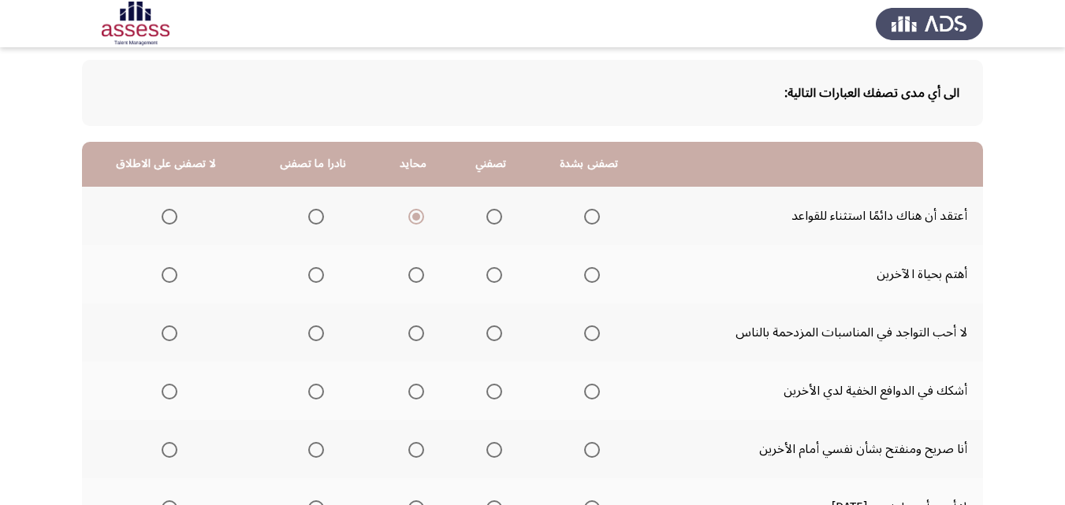
click at [1065, 164] on html "ASSESS Employability التالي الى أي مدى تصفك العبارات التالية: تصفنى بشدة تصفني …" at bounding box center [532, 374] width 1065 height 895
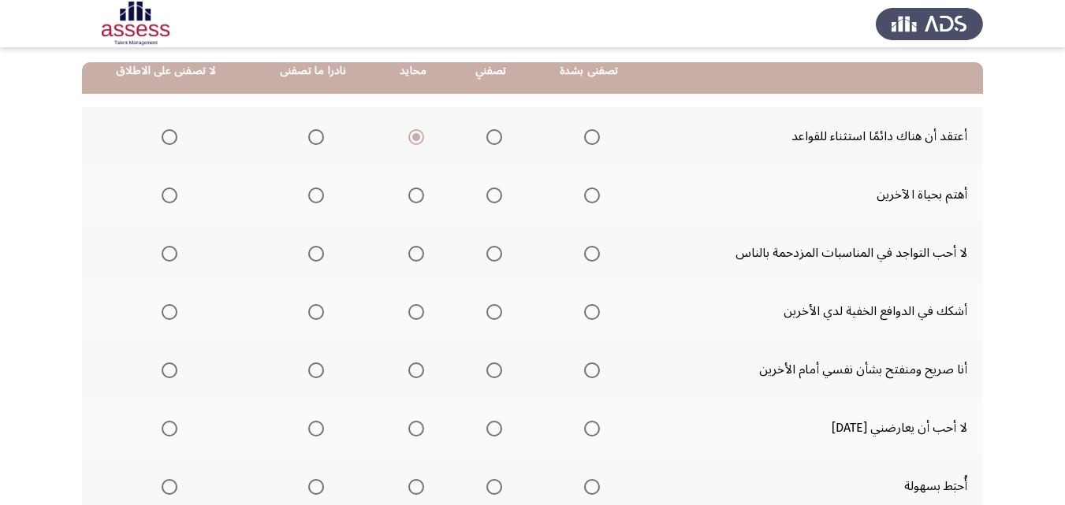
scroll to position [154, 0]
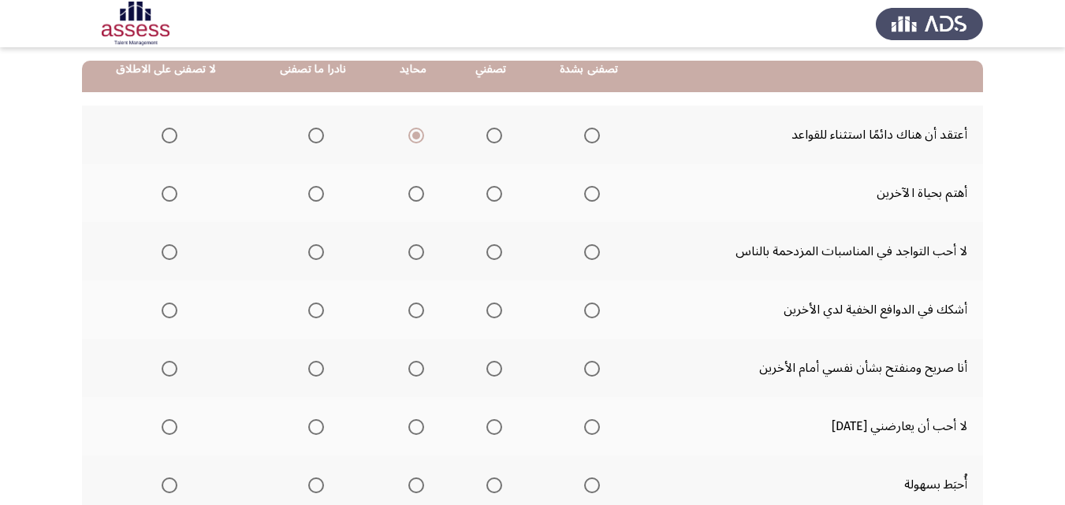
click at [165, 181] on mat-radio-group "Select an option" at bounding box center [166, 193] width 22 height 27
click at [165, 194] on span "Select an option" at bounding box center [170, 194] width 16 height 16
click at [165, 194] on input "Select an option" at bounding box center [170, 194] width 16 height 16
click at [415, 258] on span "Select an option" at bounding box center [416, 252] width 16 height 16
click at [415, 258] on input "Select an option" at bounding box center [416, 252] width 16 height 16
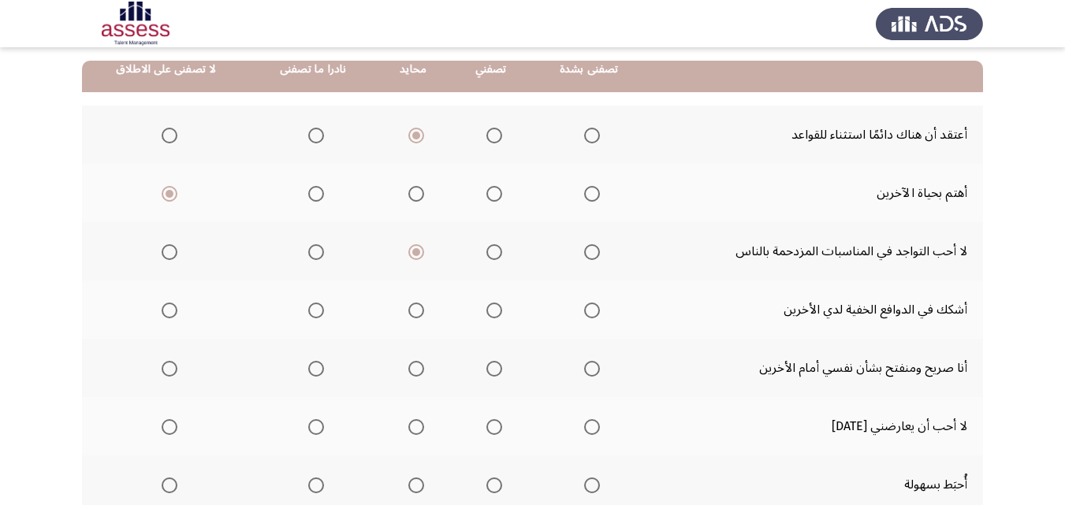
click at [313, 309] on span "Select an option" at bounding box center [316, 311] width 16 height 16
click at [313, 309] on input "Select an option" at bounding box center [316, 311] width 16 height 16
click at [492, 370] on span "Select an option" at bounding box center [494, 369] width 16 height 16
click at [492, 370] on input "Select an option" at bounding box center [494, 369] width 16 height 16
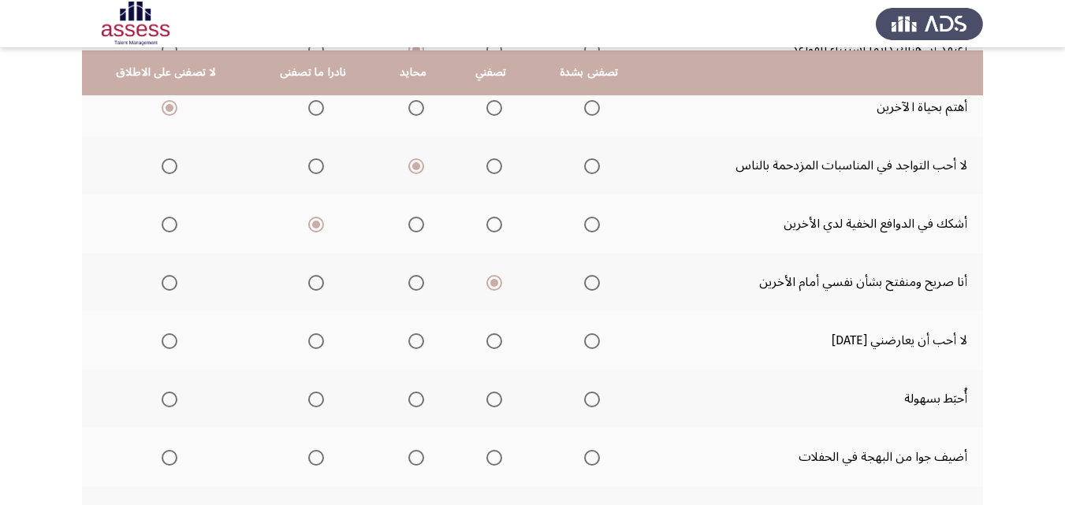
scroll to position [253, 0]
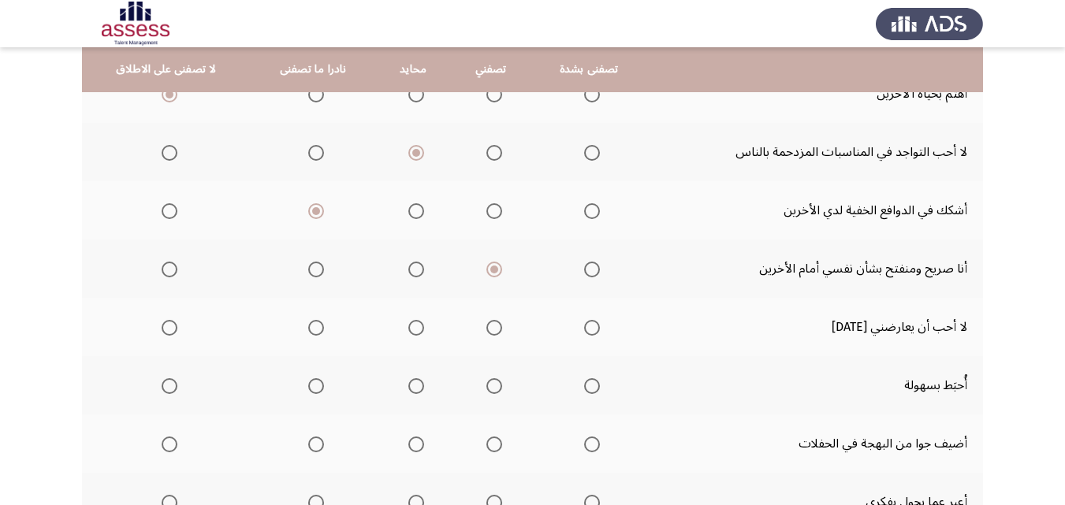
click at [308, 327] on span "Select an option" at bounding box center [316, 328] width 16 height 16
click at [308, 327] on input "Select an option" at bounding box center [316, 328] width 16 height 16
click at [313, 389] on span "Select an option" at bounding box center [316, 386] width 16 height 16
click at [313, 389] on input "Select an option" at bounding box center [316, 386] width 16 height 16
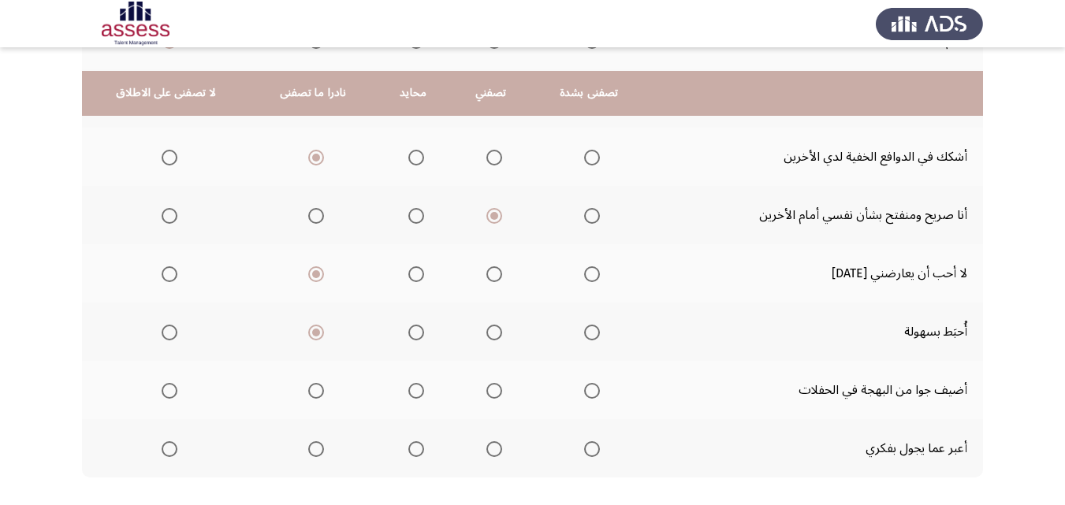
scroll to position [354, 0]
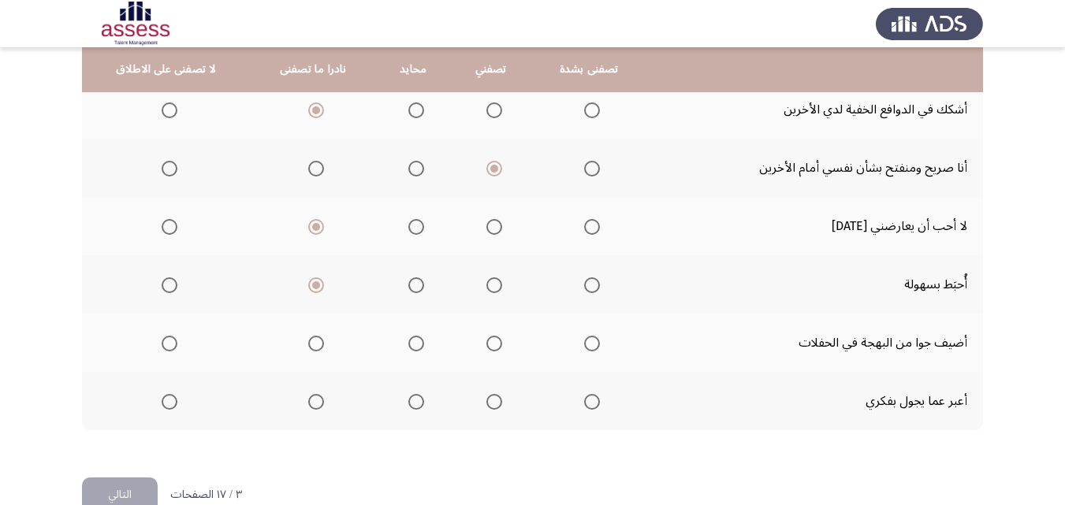
click at [411, 346] on span "Select an option" at bounding box center [416, 344] width 16 height 16
click at [411, 346] on input "Select an option" at bounding box center [416, 344] width 16 height 16
click at [408, 400] on span "Select an option" at bounding box center [416, 402] width 16 height 16
click at [408, 400] on input "Select an option" at bounding box center [416, 402] width 16 height 16
click at [114, 490] on button "التالي" at bounding box center [120, 495] width 76 height 35
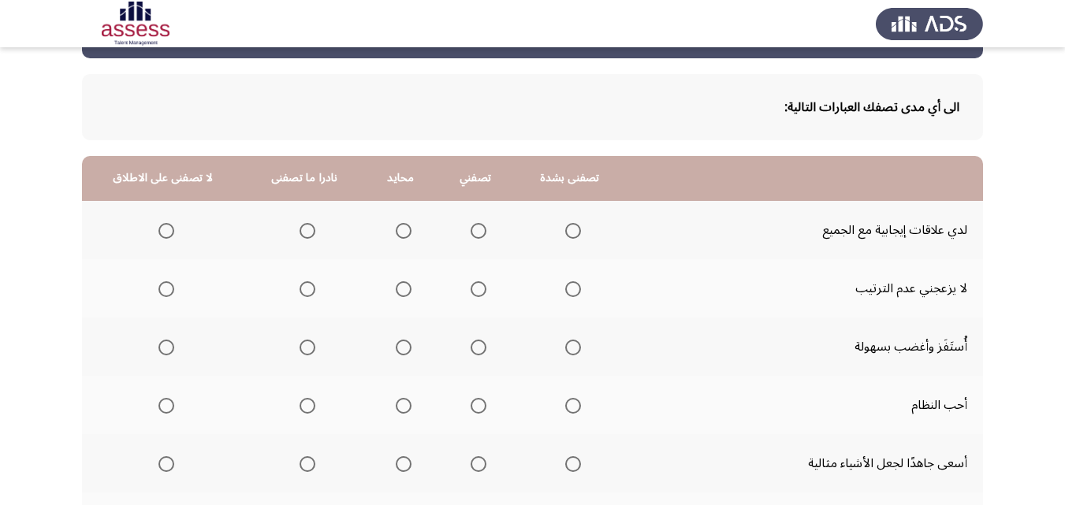
scroll to position [57, 0]
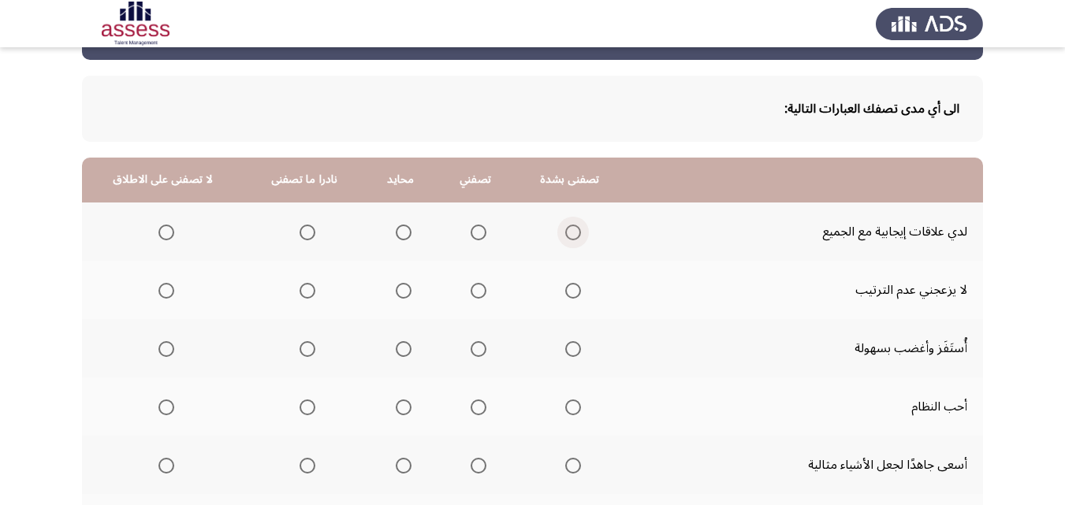
click at [581, 235] on span "Select an option" at bounding box center [573, 233] width 16 height 16
click at [581, 235] on input "Select an option" at bounding box center [573, 233] width 16 height 16
click at [315, 289] on span "Select an option" at bounding box center [308, 291] width 16 height 16
click at [315, 289] on input "Select an option" at bounding box center [308, 291] width 16 height 16
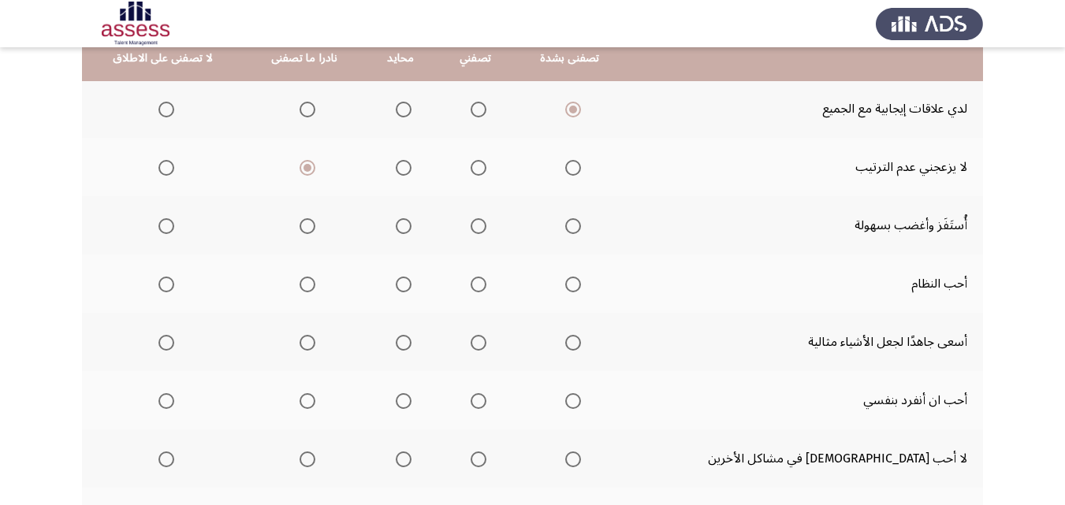
scroll to position [169, 0]
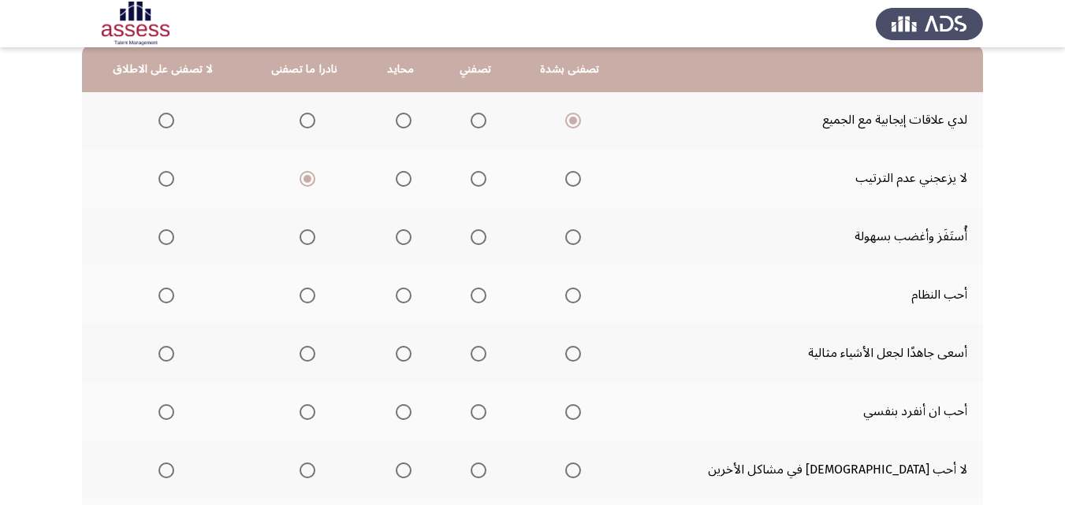
click at [493, 243] on th at bounding box center [475, 236] width 77 height 58
click at [486, 240] on label "Select an option" at bounding box center [475, 237] width 22 height 16
click at [486, 240] on input "Select an option" at bounding box center [479, 237] width 16 height 16
click at [315, 236] on span "Select an option" at bounding box center [308, 237] width 16 height 16
click at [315, 236] on input "Select an option" at bounding box center [308, 237] width 16 height 16
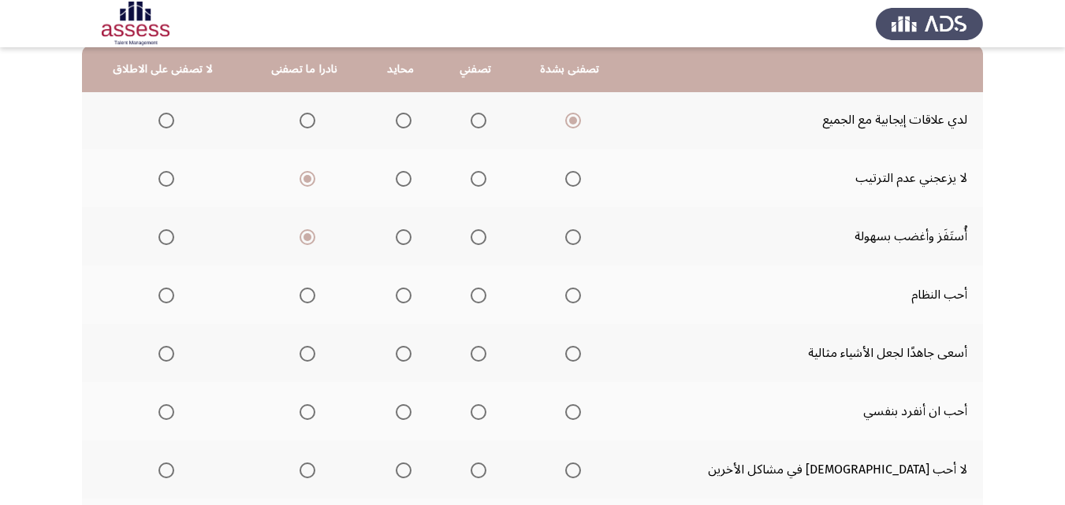
click at [486, 295] on span "Select an option" at bounding box center [479, 296] width 16 height 16
click at [486, 295] on input "Select an option" at bounding box center [479, 296] width 16 height 16
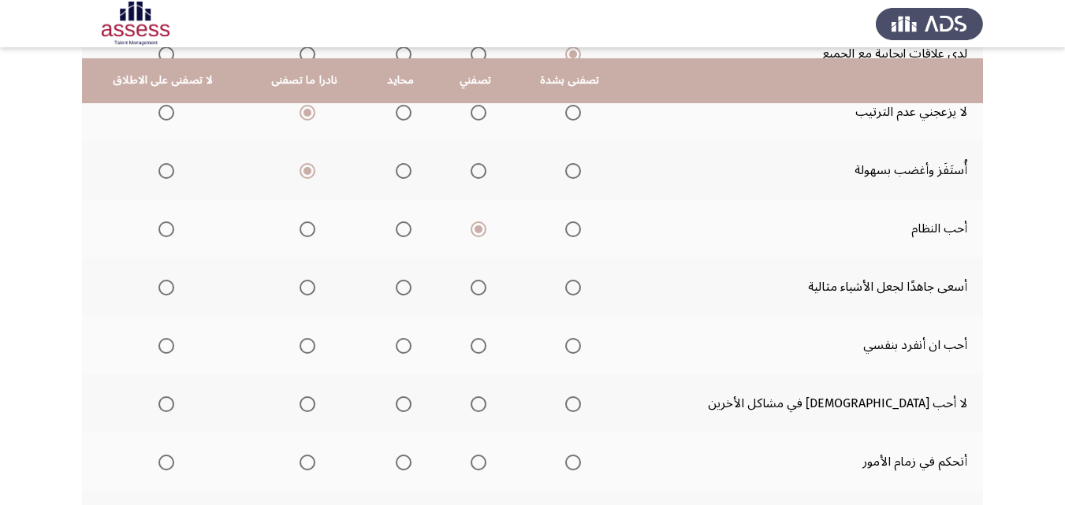
scroll to position [271, 0]
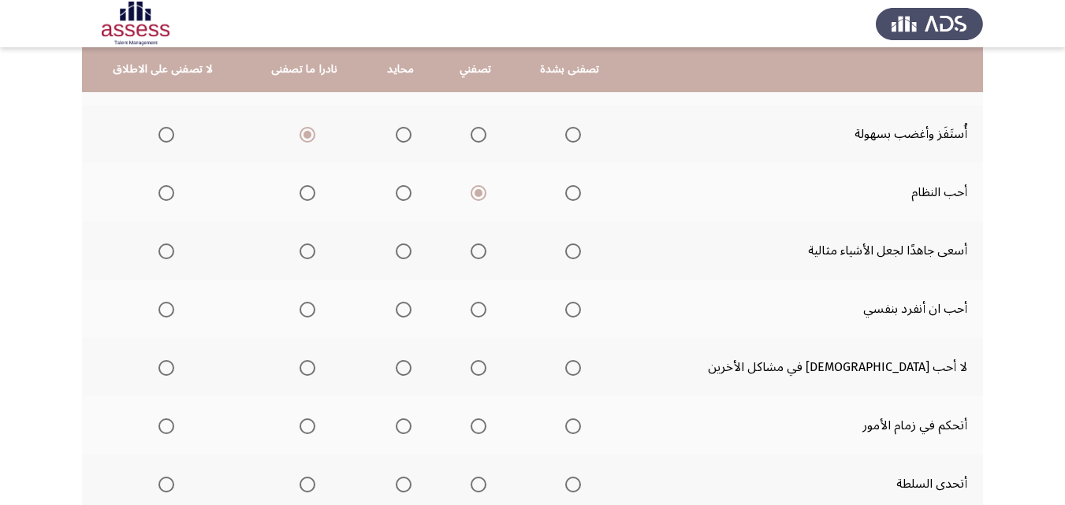
click at [486, 251] on span "Select an option" at bounding box center [479, 252] width 16 height 16
click at [486, 251] on input "Select an option" at bounding box center [479, 252] width 16 height 16
drag, startPoint x: 359, startPoint y: 315, endPoint x: 367, endPoint y: 314, distance: 7.9
click at [365, 315] on th at bounding box center [304, 309] width 121 height 58
click at [411, 307] on span "Select an option" at bounding box center [404, 310] width 16 height 16
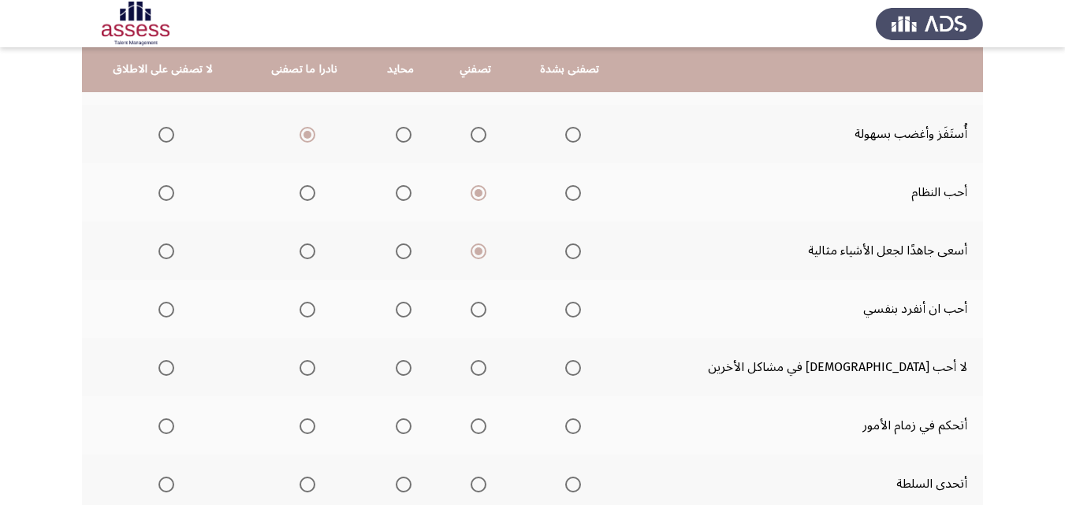
click at [411, 307] on input "Select an option" at bounding box center [404, 310] width 16 height 16
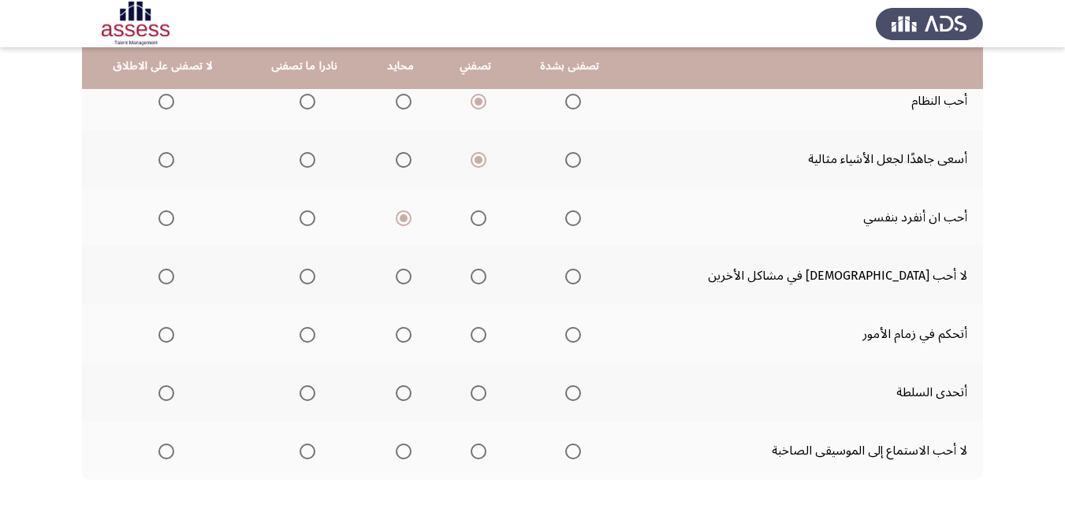
scroll to position [366, 0]
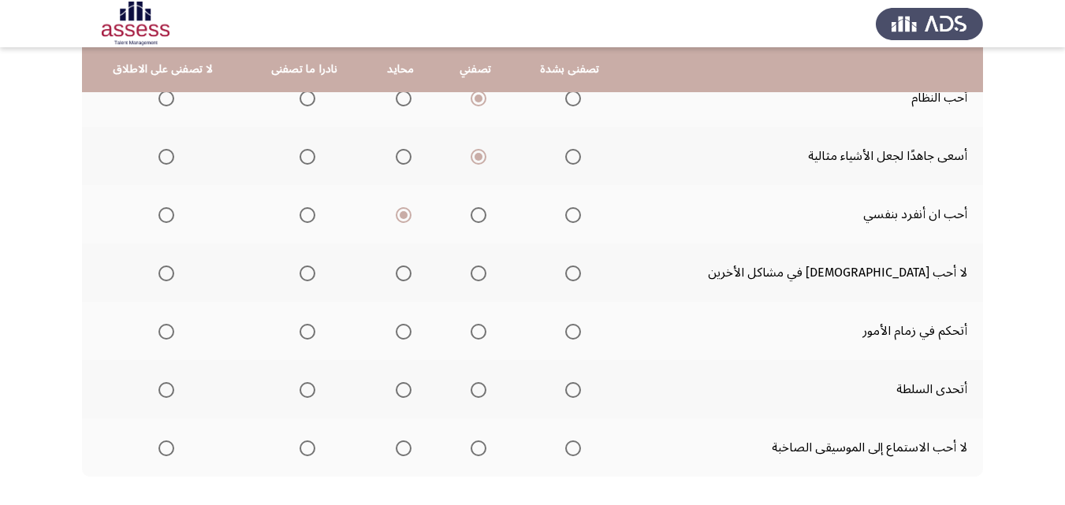
click at [315, 271] on label "Select an option" at bounding box center [304, 274] width 22 height 16
click at [315, 271] on input "Select an option" at bounding box center [308, 274] width 16 height 16
click at [486, 330] on span "Select an option" at bounding box center [479, 332] width 16 height 16
click at [486, 330] on input "Select an option" at bounding box center [479, 332] width 16 height 16
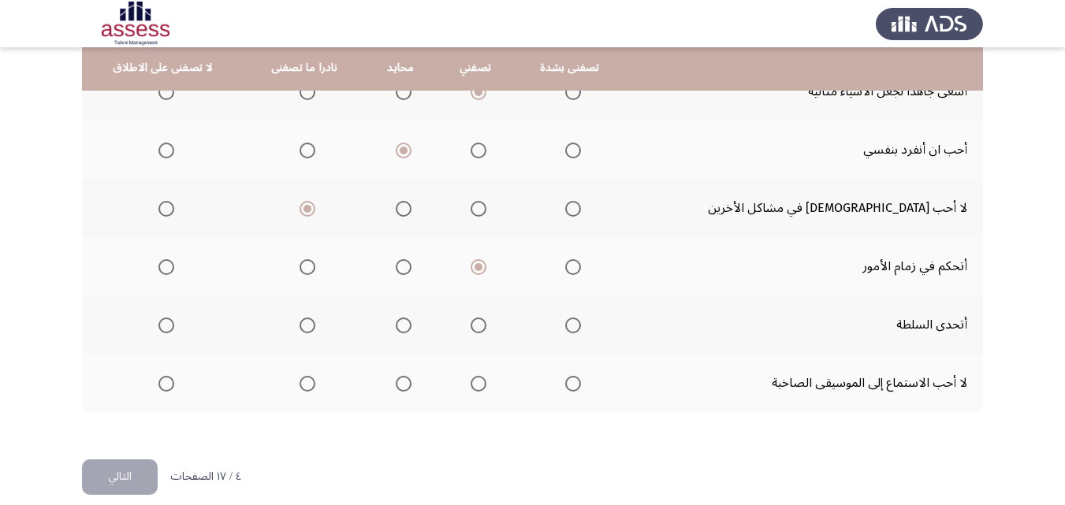
scroll to position [429, 0]
click at [315, 322] on span "Select an option" at bounding box center [308, 327] width 16 height 16
click at [315, 322] on input "Select an option" at bounding box center [308, 327] width 16 height 16
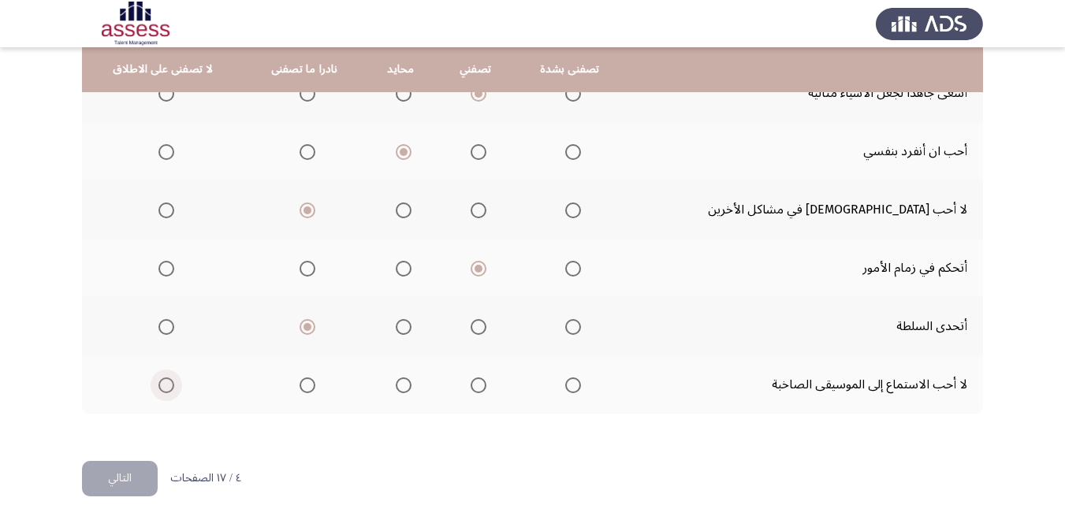
click at [174, 389] on span "Select an option" at bounding box center [166, 386] width 16 height 16
click at [174, 389] on input "Select an option" at bounding box center [166, 386] width 16 height 16
click at [118, 484] on button "التالي" at bounding box center [120, 478] width 76 height 35
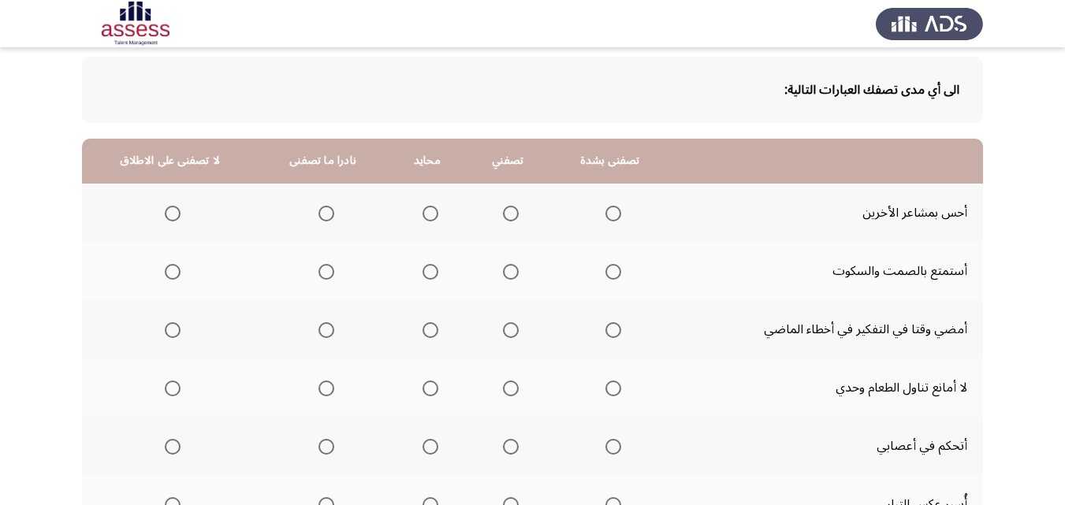
scroll to position [93, 0]
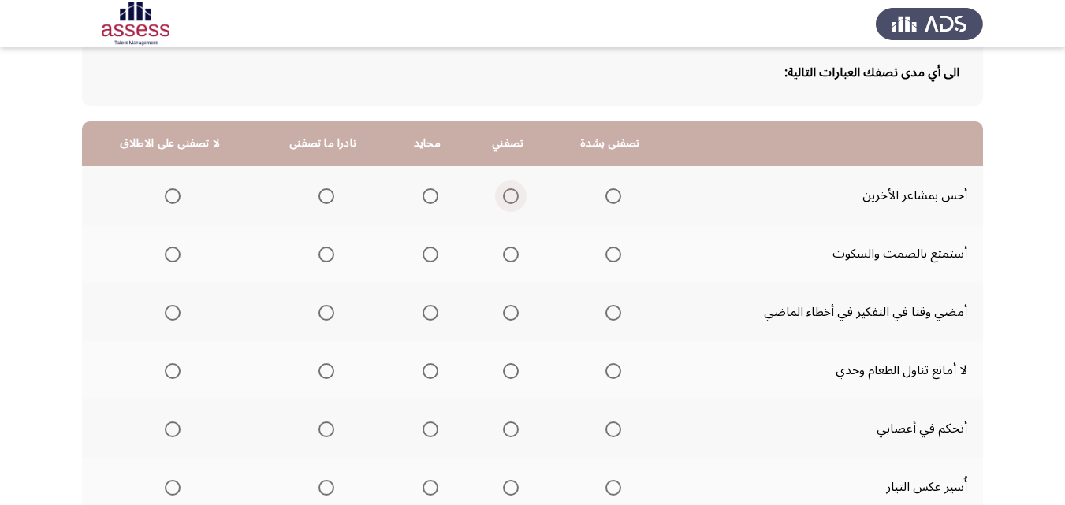
click at [504, 199] on span "Select an option" at bounding box center [511, 196] width 16 height 16
click at [504, 199] on input "Select an option" at bounding box center [511, 196] width 16 height 16
click at [318, 253] on span "Select an option" at bounding box center [326, 255] width 16 height 16
click at [318, 253] on input "Select an option" at bounding box center [326, 255] width 16 height 16
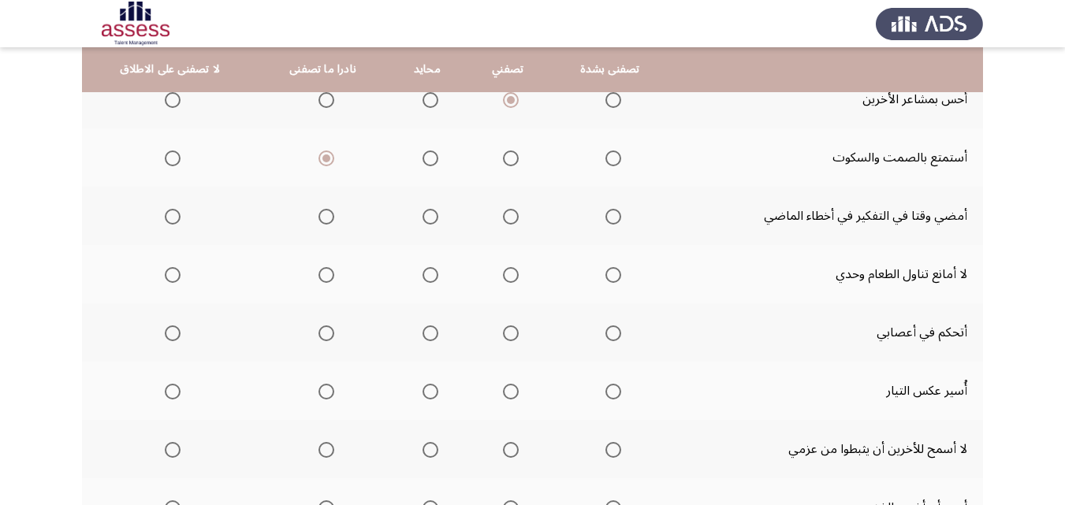
scroll to position [188, 0]
click at [165, 216] on span "Select an option" at bounding box center [173, 218] width 16 height 16
click at [165, 216] on input "Select an option" at bounding box center [173, 218] width 16 height 16
click at [428, 273] on span "Select an option" at bounding box center [431, 277] width 16 height 16
click at [428, 273] on input "Select an option" at bounding box center [431, 277] width 16 height 16
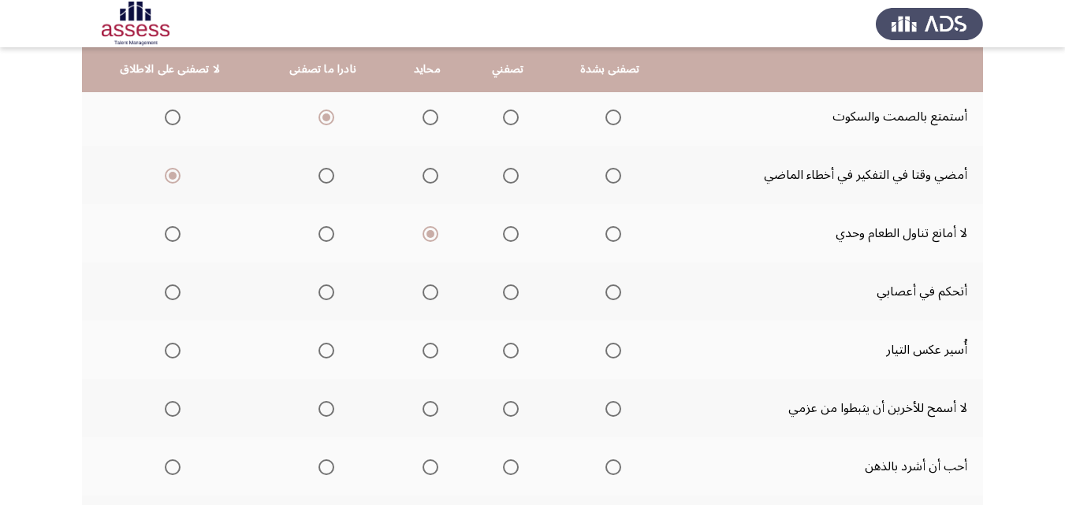
scroll to position [229, 0]
click at [511, 299] on span "Select an option" at bounding box center [511, 294] width 16 height 16
click at [511, 299] on input "Select an option" at bounding box center [511, 294] width 16 height 16
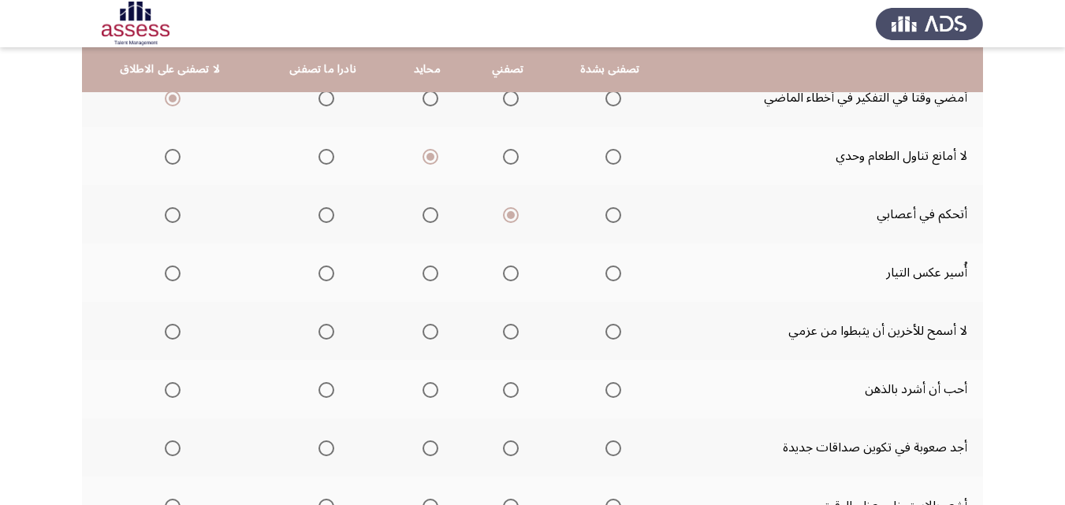
scroll to position [306, 0]
click at [322, 281] on span "Select an option" at bounding box center [326, 275] width 16 height 16
click at [322, 281] on input "Select an option" at bounding box center [326, 275] width 16 height 16
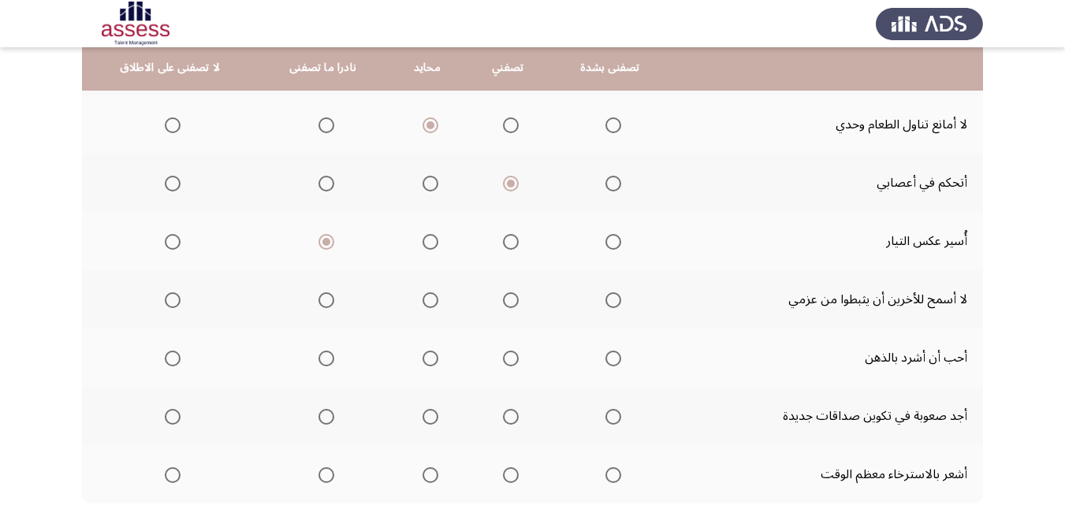
scroll to position [337, 0]
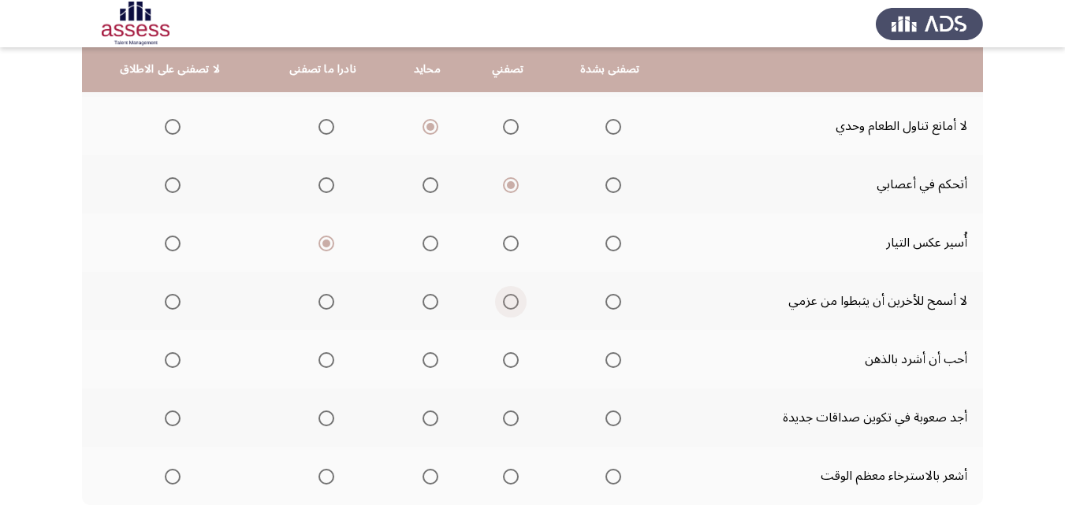
click at [508, 303] on span "Select an option" at bounding box center [511, 302] width 16 height 16
click at [508, 303] on input "Select an option" at bounding box center [511, 302] width 16 height 16
click at [426, 363] on span "Select an option" at bounding box center [431, 360] width 16 height 16
click at [426, 363] on input "Select an option" at bounding box center [431, 360] width 16 height 16
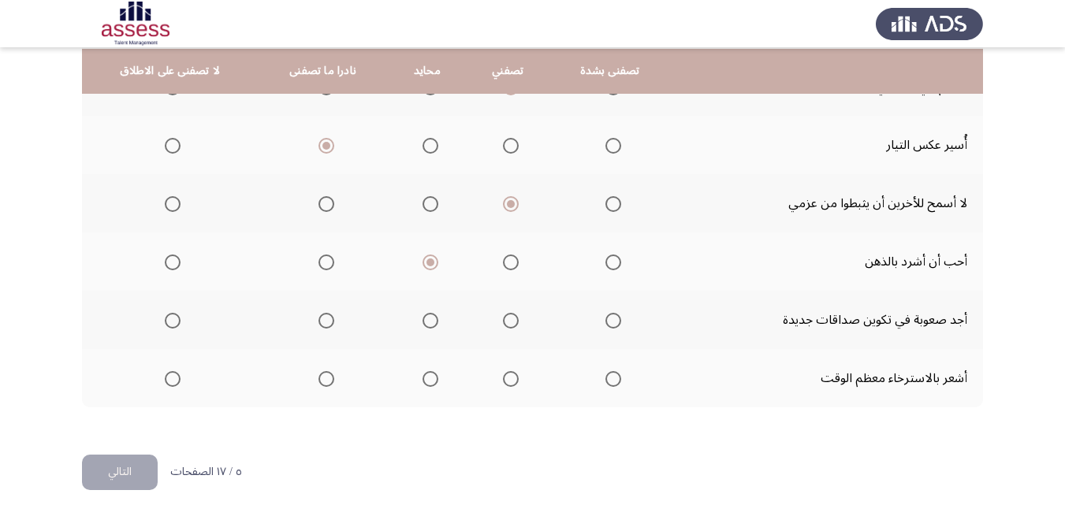
scroll to position [437, 0]
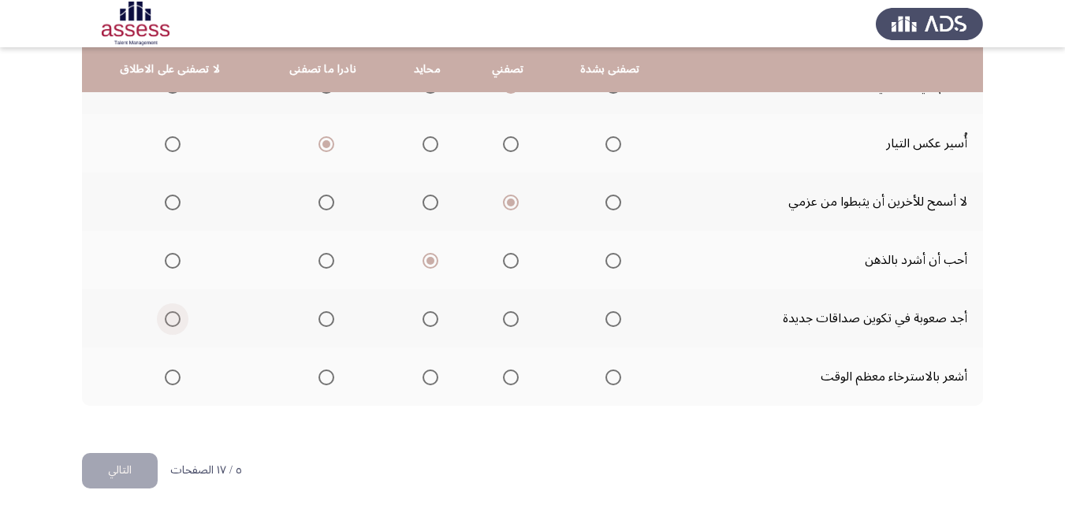
click at [169, 321] on span "Select an option" at bounding box center [173, 319] width 16 height 16
click at [169, 321] on input "Select an option" at bounding box center [173, 319] width 16 height 16
click at [417, 377] on label "Select an option" at bounding box center [427, 378] width 22 height 16
click at [423, 377] on input "Select an option" at bounding box center [431, 378] width 16 height 16
click at [128, 467] on button "التالي" at bounding box center [120, 470] width 76 height 35
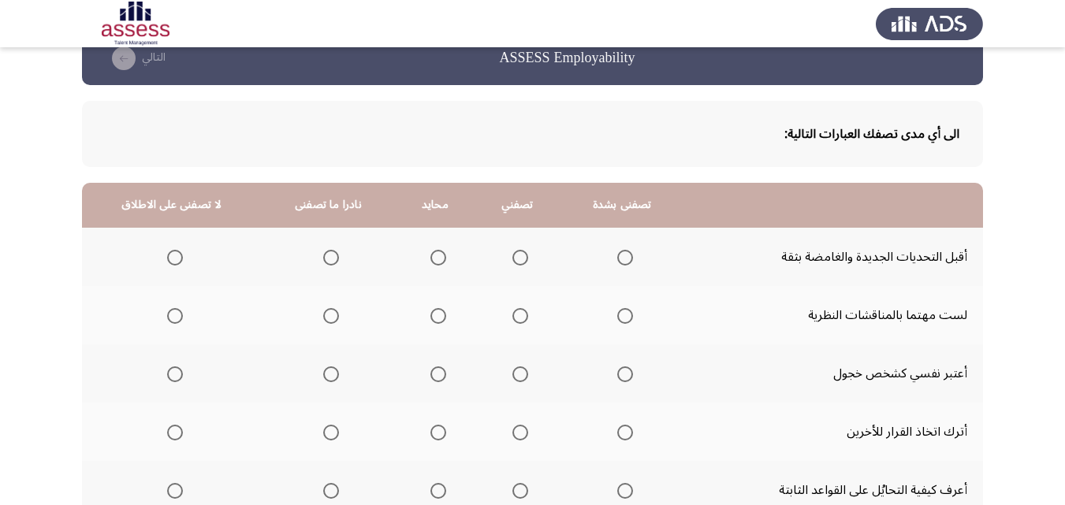
scroll to position [58, 0]
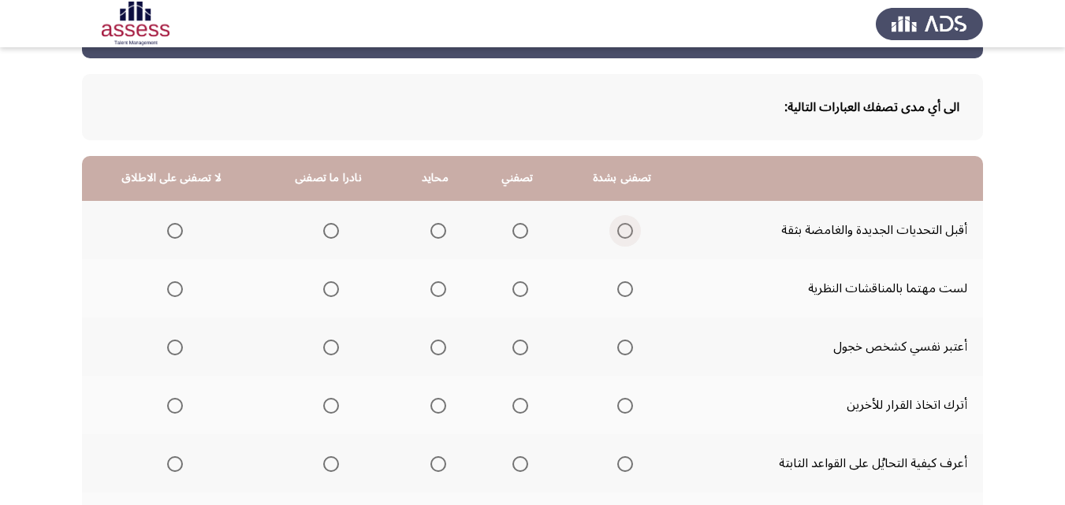
click at [618, 234] on span "Select an option" at bounding box center [625, 231] width 16 height 16
click at [618, 234] on input "Select an option" at bounding box center [625, 231] width 16 height 16
click at [516, 227] on span "Select an option" at bounding box center [520, 231] width 16 height 16
click at [516, 227] on input "Select an option" at bounding box center [520, 231] width 16 height 16
click at [331, 292] on span "Select an option" at bounding box center [331, 289] width 16 height 16
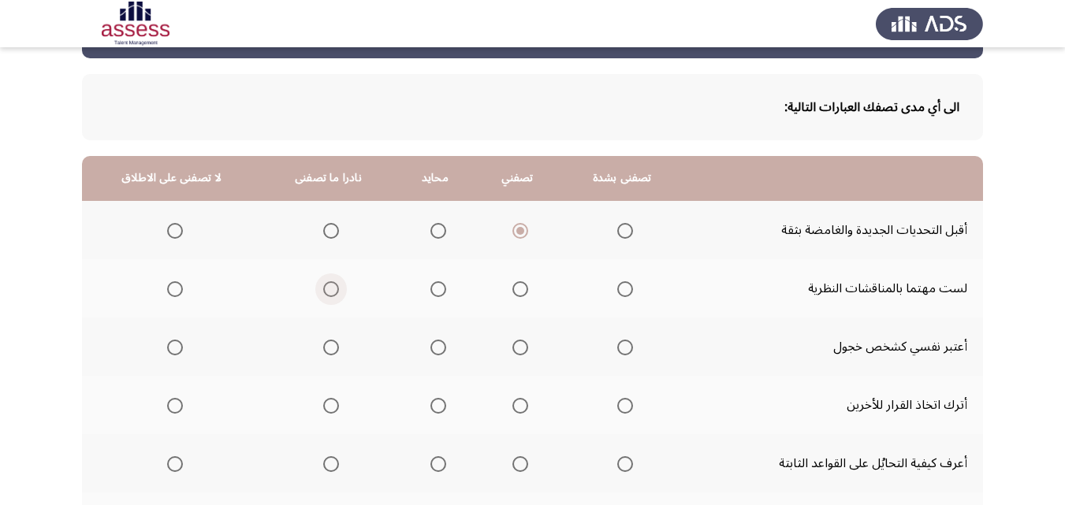
click at [331, 292] on input "Select an option" at bounding box center [331, 289] width 16 height 16
click at [331, 348] on span "Select an option" at bounding box center [331, 348] width 0 height 0
click at [326, 347] on input "Select an option" at bounding box center [331, 348] width 16 height 16
click at [170, 403] on span "Select an option" at bounding box center [175, 406] width 16 height 16
click at [170, 403] on input "Select an option" at bounding box center [175, 406] width 16 height 16
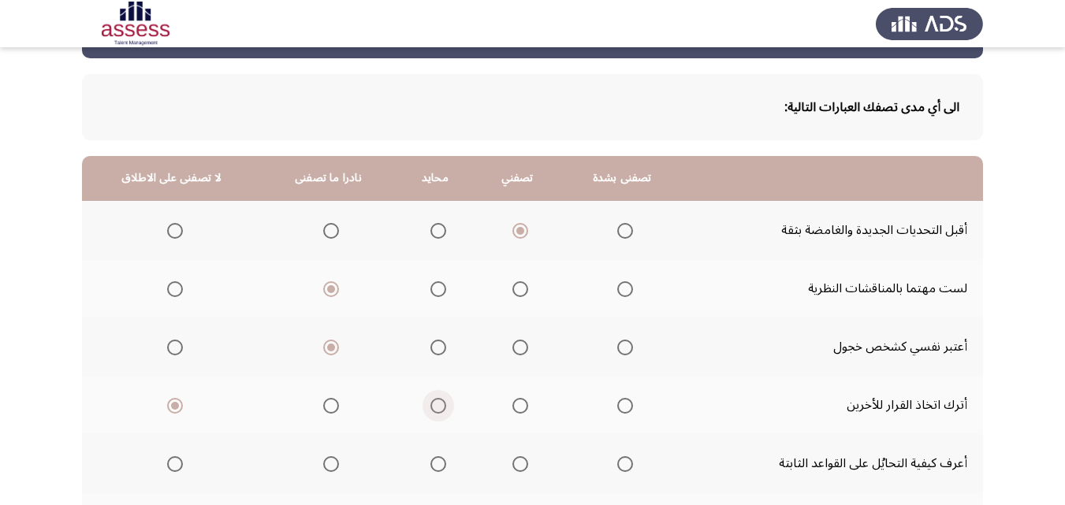
click at [439, 409] on span "Select an option" at bounding box center [438, 406] width 16 height 16
click at [439, 409] on input "Select an option" at bounding box center [438, 406] width 16 height 16
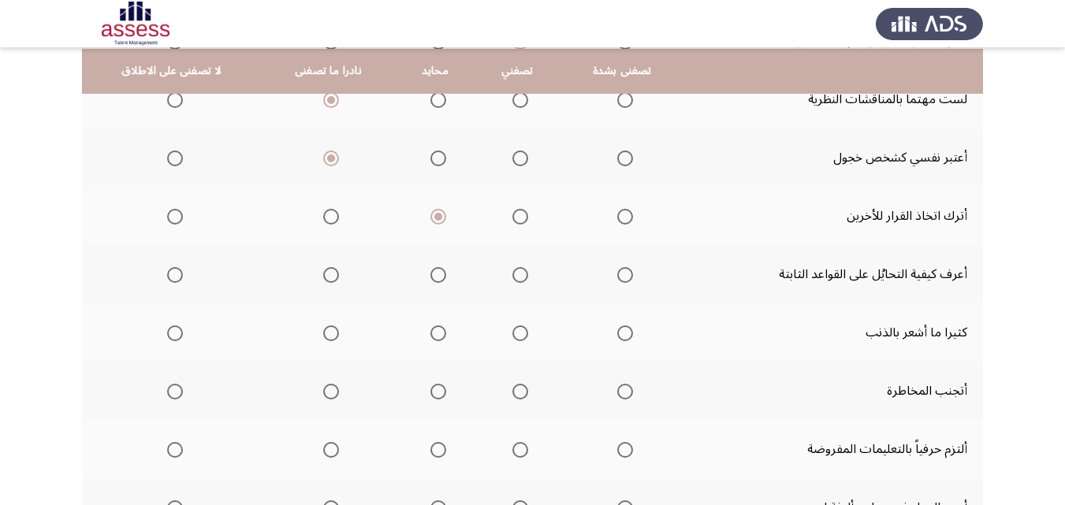
scroll to position [249, 0]
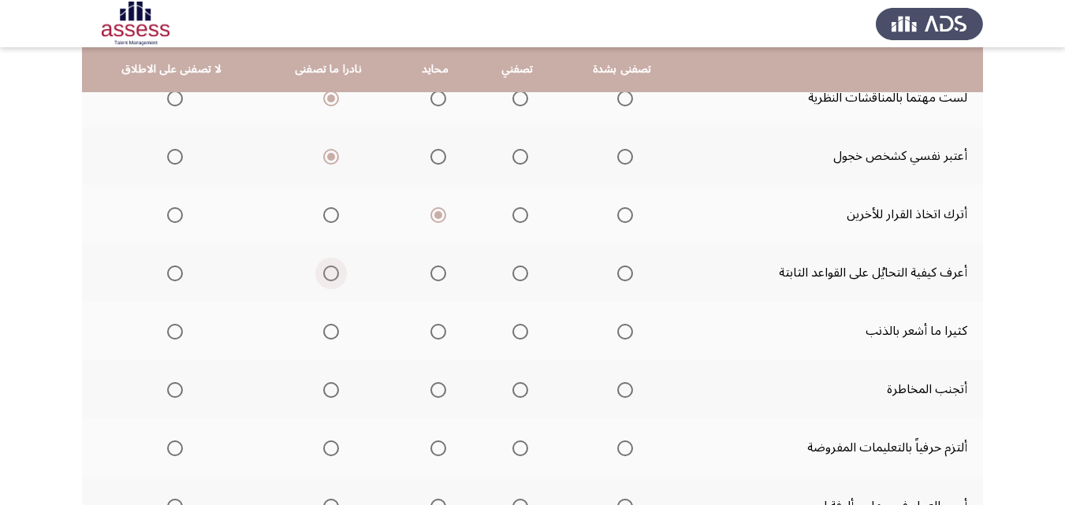
click at [326, 276] on span "Select an option" at bounding box center [331, 274] width 16 height 16
click at [326, 276] on input "Select an option" at bounding box center [331, 274] width 16 height 16
click at [433, 333] on span "Select an option" at bounding box center [438, 332] width 16 height 16
click at [433, 333] on input "Select an option" at bounding box center [438, 332] width 16 height 16
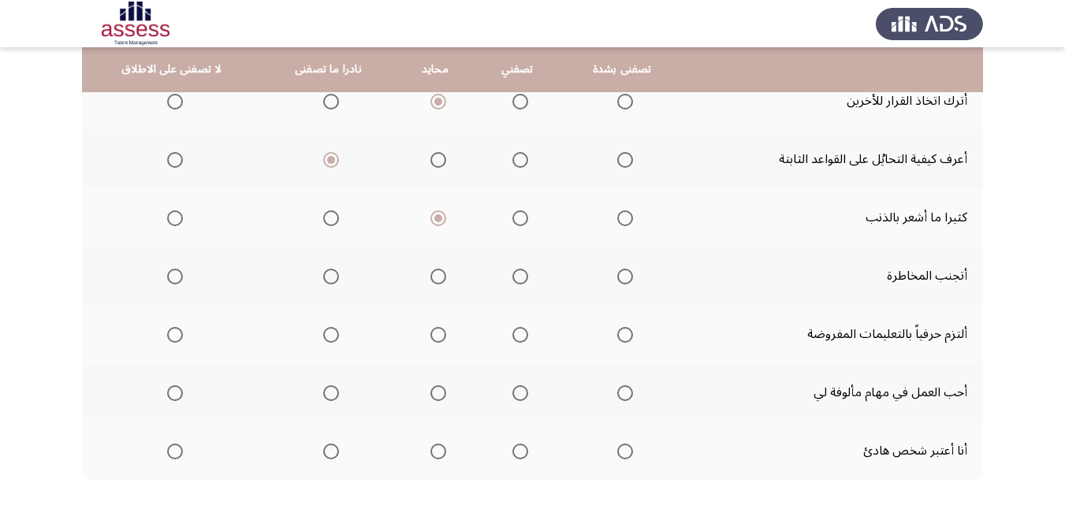
scroll to position [366, 0]
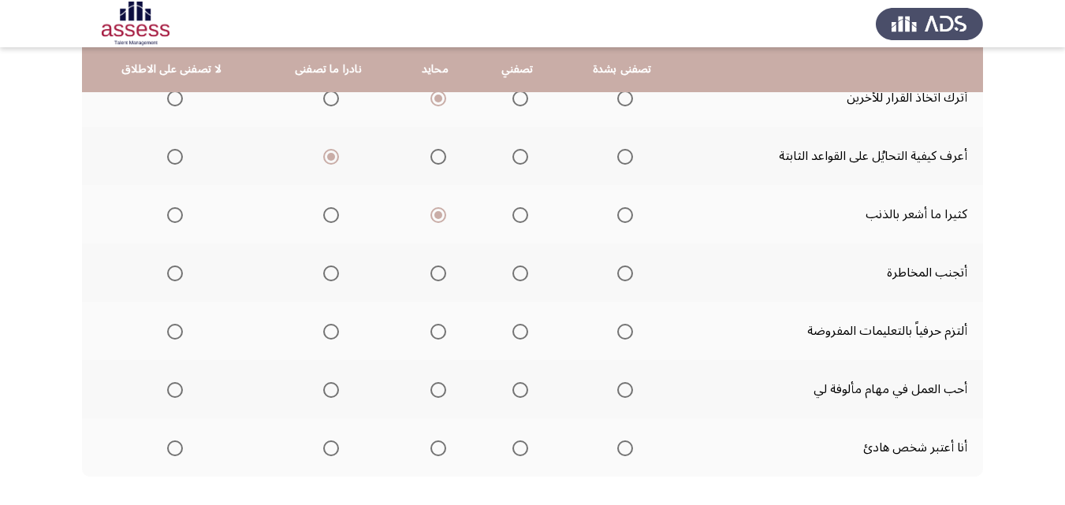
click at [515, 212] on span "Select an option" at bounding box center [520, 215] width 16 height 16
click at [515, 212] on input "Select an option" at bounding box center [520, 215] width 16 height 16
click at [329, 271] on span "Select an option" at bounding box center [331, 274] width 16 height 16
click at [329, 271] on input "Select an option" at bounding box center [331, 274] width 16 height 16
click at [517, 326] on span "Select an option" at bounding box center [520, 332] width 16 height 16
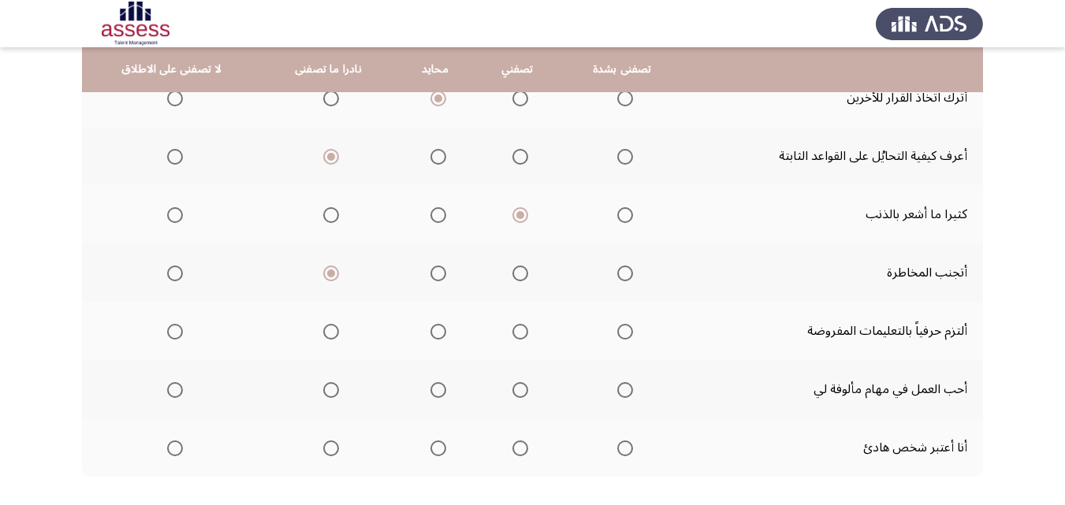
click at [517, 326] on input "Select an option" at bounding box center [520, 332] width 16 height 16
click at [522, 388] on span "Select an option" at bounding box center [520, 390] width 16 height 16
click at [522, 388] on input "Select an option" at bounding box center [520, 390] width 16 height 16
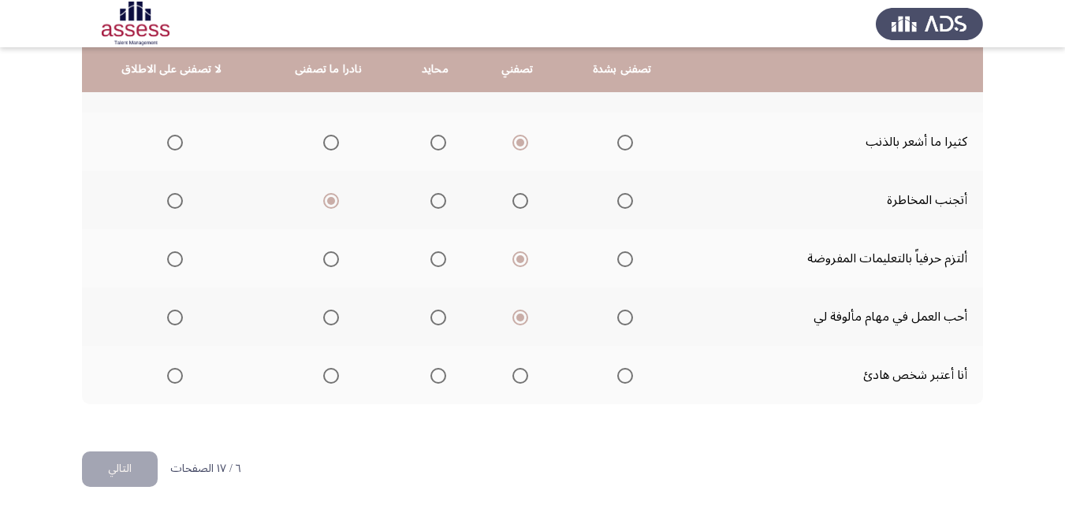
scroll to position [440, 0]
click at [331, 371] on span "Select an option" at bounding box center [331, 375] width 16 height 16
click at [331, 371] on input "Select an option" at bounding box center [331, 375] width 16 height 16
click at [117, 461] on button "التالي" at bounding box center [120, 467] width 76 height 35
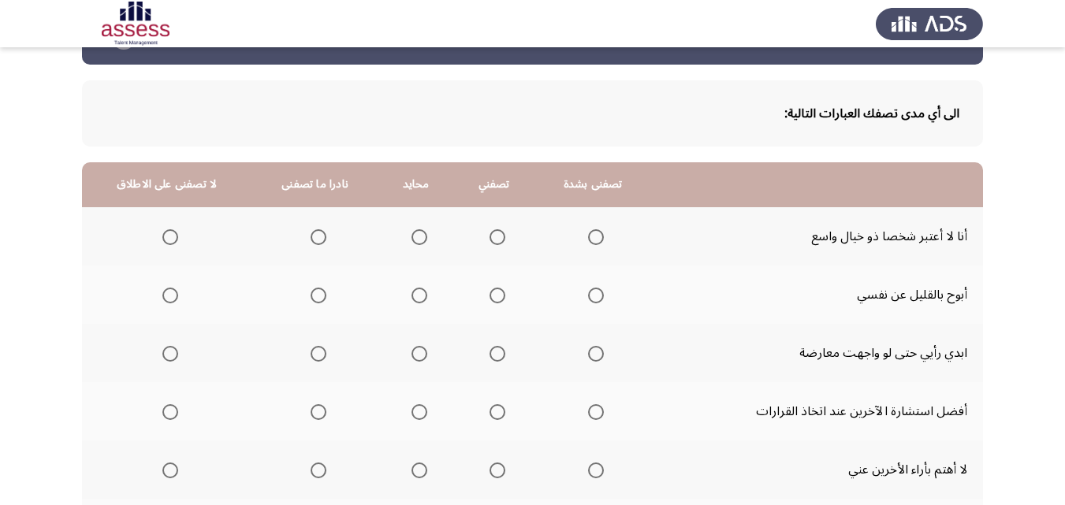
scroll to position [55, 0]
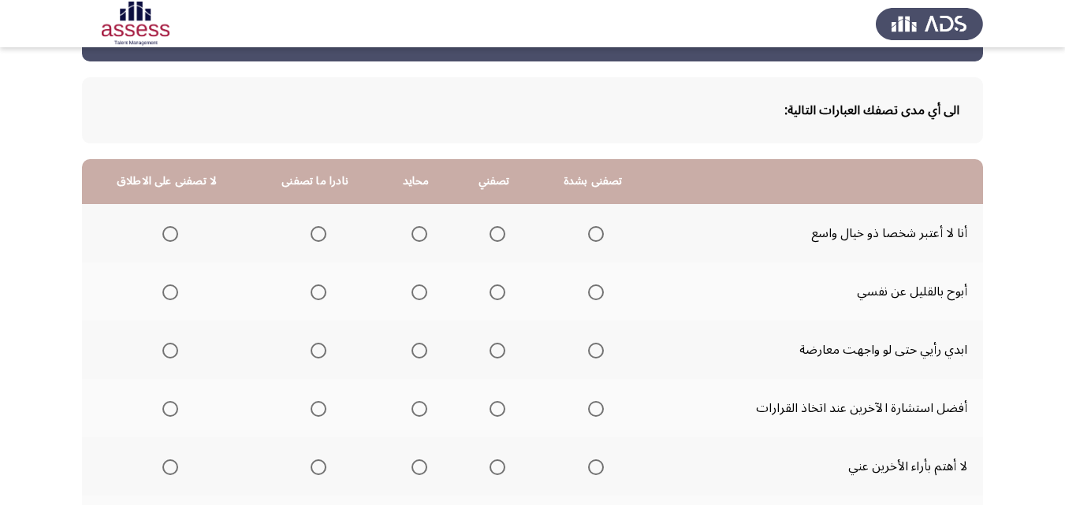
click at [415, 226] on span "Select an option" at bounding box center [419, 234] width 16 height 16
click at [415, 226] on input "Select an option" at bounding box center [419, 234] width 16 height 16
click at [490, 291] on span "Select an option" at bounding box center [498, 293] width 16 height 16
click at [490, 291] on input "Select an option" at bounding box center [498, 293] width 16 height 16
click at [495, 348] on span "Select an option" at bounding box center [498, 351] width 16 height 16
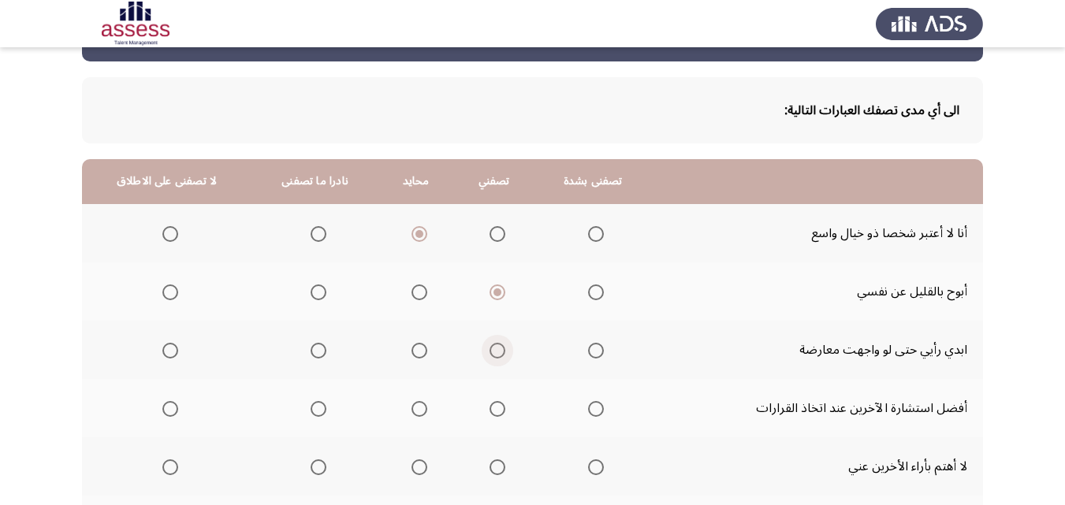
click at [495, 348] on input "Select an option" at bounding box center [498, 351] width 16 height 16
click at [588, 352] on span "Select an option" at bounding box center [596, 351] width 16 height 16
click at [588, 352] on input "Select an option" at bounding box center [596, 351] width 16 height 16
click at [493, 405] on span "Select an option" at bounding box center [498, 409] width 16 height 16
click at [493, 405] on input "Select an option" at bounding box center [498, 409] width 16 height 16
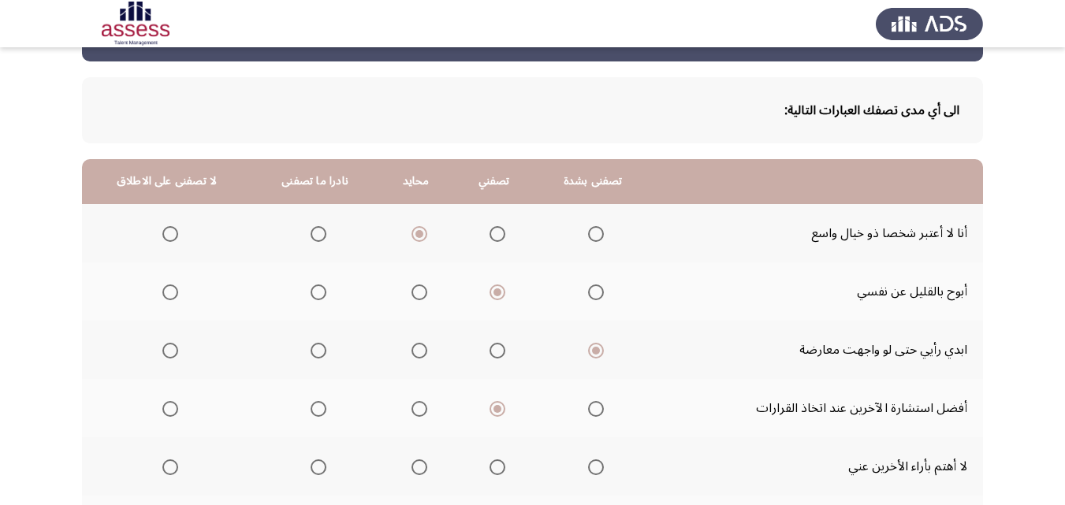
click at [597, 460] on span "Select an option" at bounding box center [596, 468] width 16 height 16
click at [597, 460] on input "Select an option" at bounding box center [596, 468] width 16 height 16
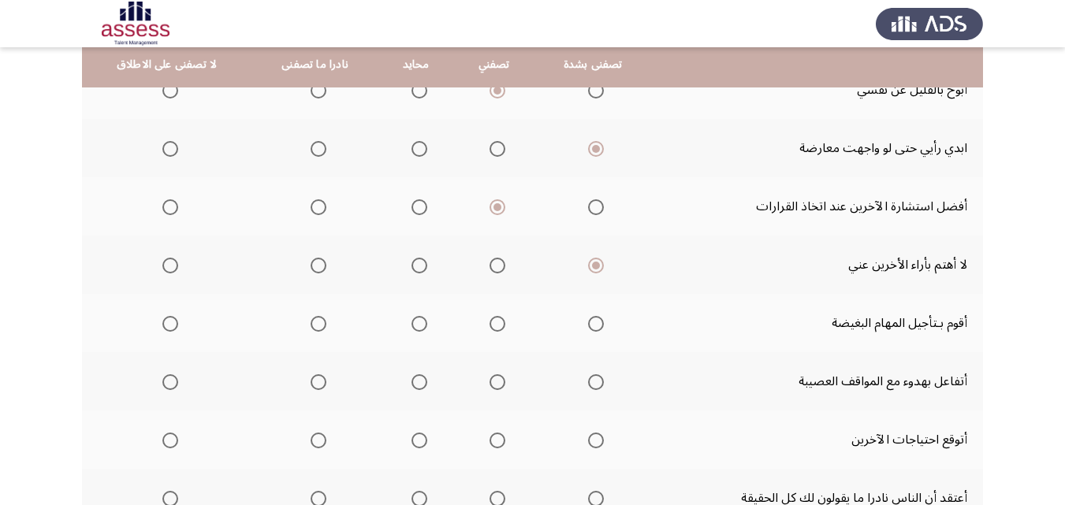
scroll to position [252, 0]
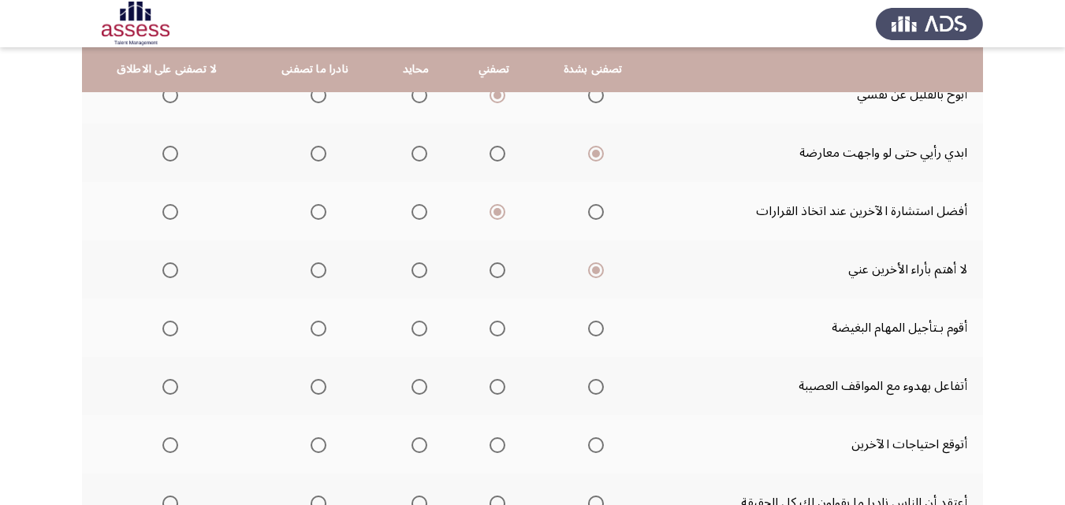
click at [486, 279] on mat-radio-group "Select an option" at bounding box center [494, 269] width 22 height 27
click at [493, 269] on span "Select an option" at bounding box center [498, 270] width 16 height 16
click at [493, 269] on input "Select an option" at bounding box center [498, 270] width 16 height 16
click at [318, 332] on span "Select an option" at bounding box center [319, 329] width 16 height 16
click at [318, 332] on input "Select an option" at bounding box center [319, 329] width 16 height 16
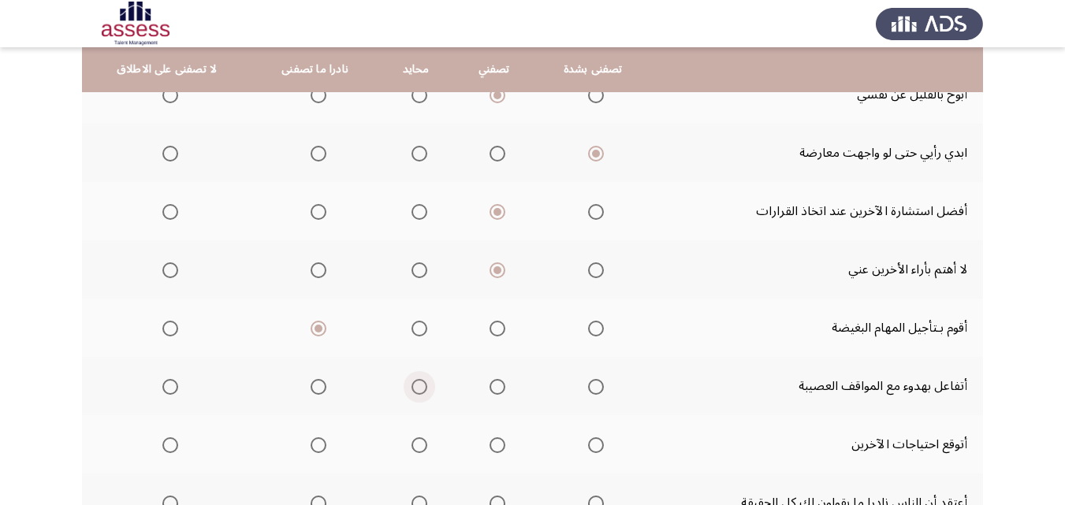
click at [411, 389] on span "Select an option" at bounding box center [419, 387] width 16 height 16
click at [411, 389] on input "Select an option" at bounding box center [419, 387] width 16 height 16
click at [495, 447] on span "Select an option" at bounding box center [498, 445] width 16 height 16
click at [495, 447] on input "Select an option" at bounding box center [498, 445] width 16 height 16
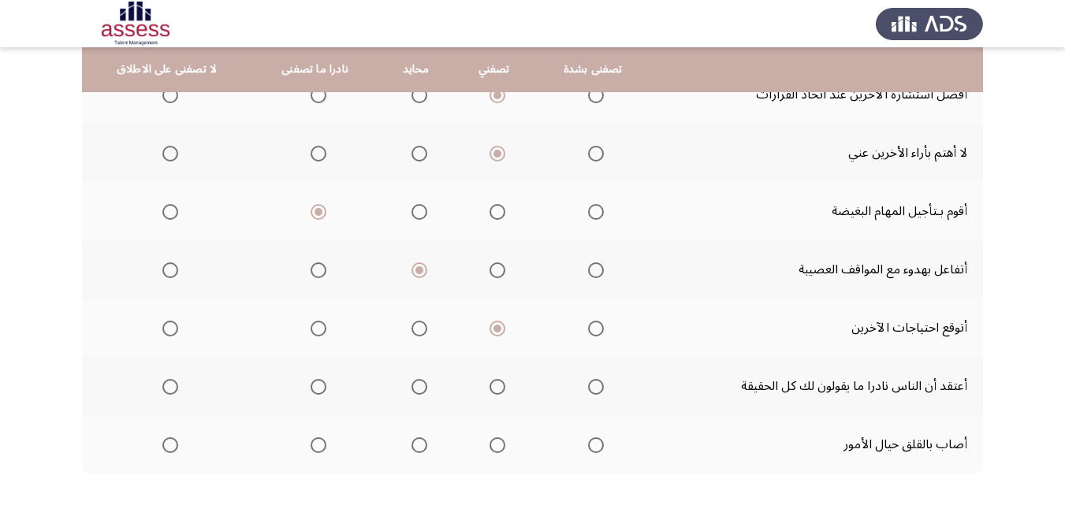
scroll to position [377, 0]
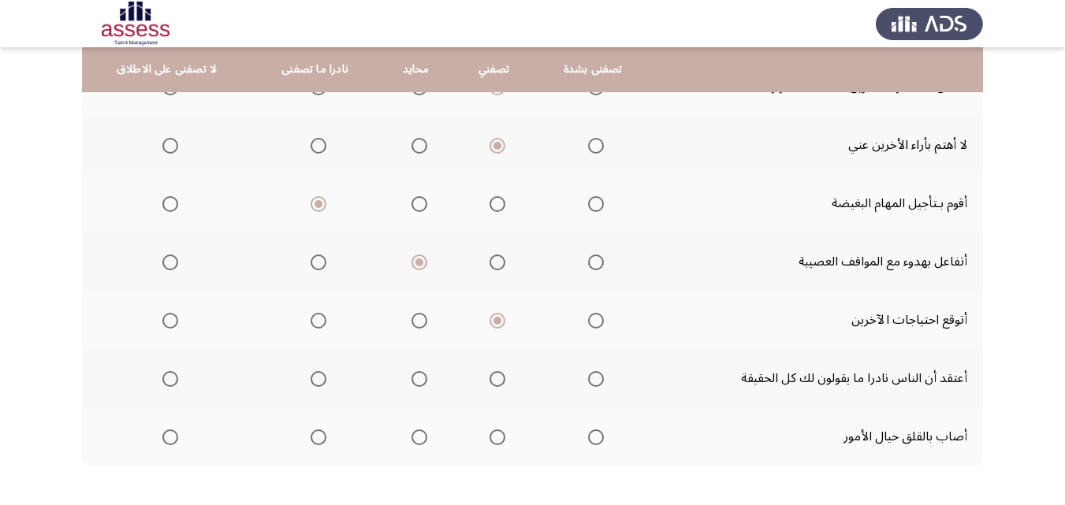
click at [318, 379] on span "Select an option" at bounding box center [318, 379] width 0 height 0
click at [313, 378] on input "Select an option" at bounding box center [319, 379] width 16 height 16
click at [493, 441] on span "Select an option" at bounding box center [498, 438] width 16 height 16
click at [493, 441] on input "Select an option" at bounding box center [498, 438] width 16 height 16
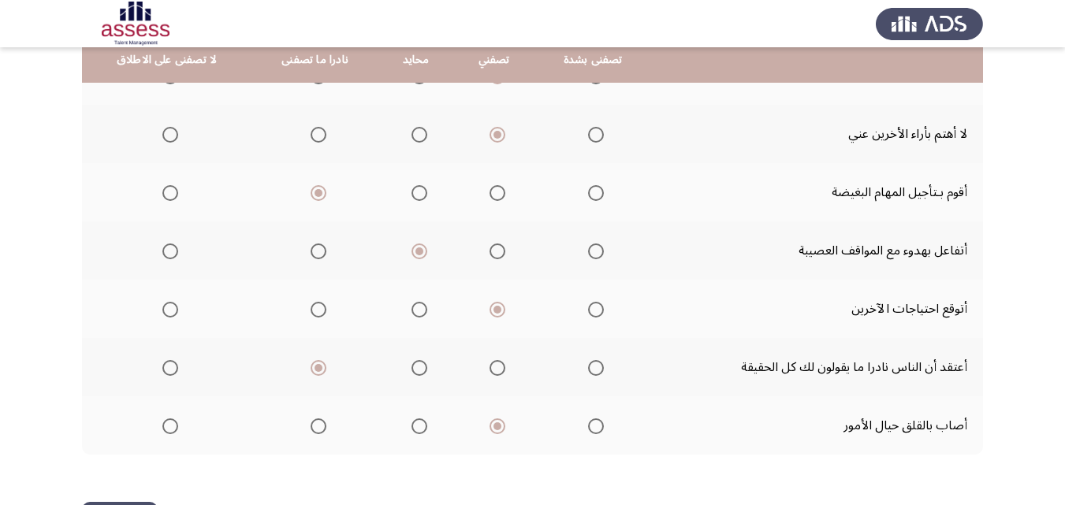
scroll to position [448, 0]
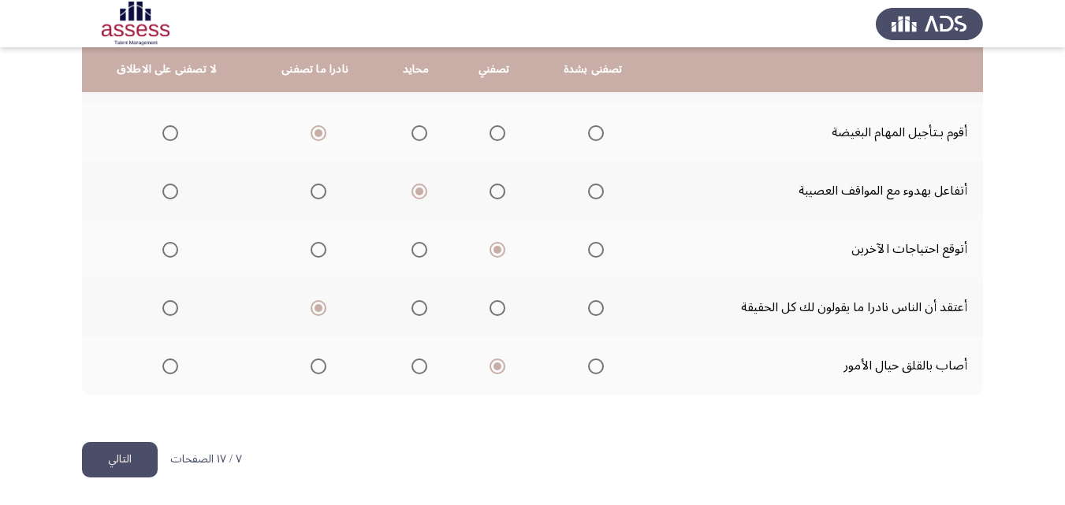
click at [102, 451] on button "التالي" at bounding box center [120, 459] width 76 height 35
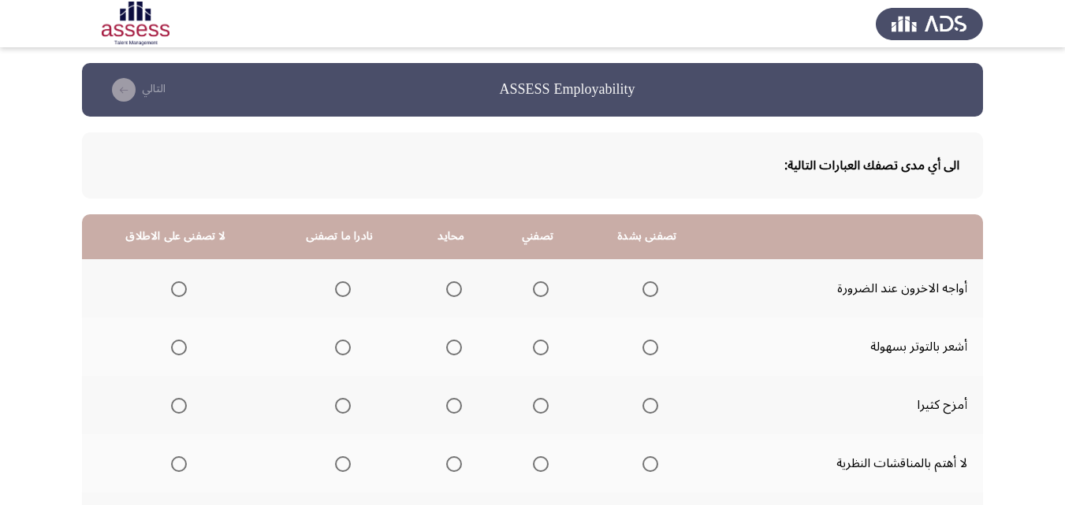
click at [533, 290] on span "Select an option" at bounding box center [541, 289] width 16 height 16
click at [533, 290] on input "Select an option" at bounding box center [541, 289] width 16 height 16
click at [342, 344] on span "Select an option" at bounding box center [343, 348] width 16 height 16
click at [342, 344] on input "Select an option" at bounding box center [343, 348] width 16 height 16
click at [450, 410] on span "Select an option" at bounding box center [454, 406] width 16 height 16
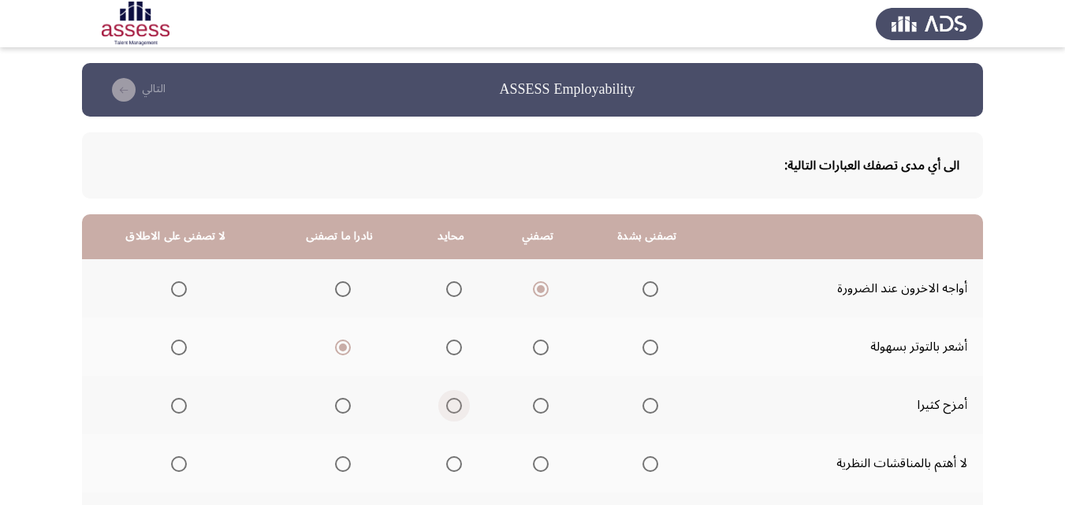
click at [450, 410] on input "Select an option" at bounding box center [454, 406] width 16 height 16
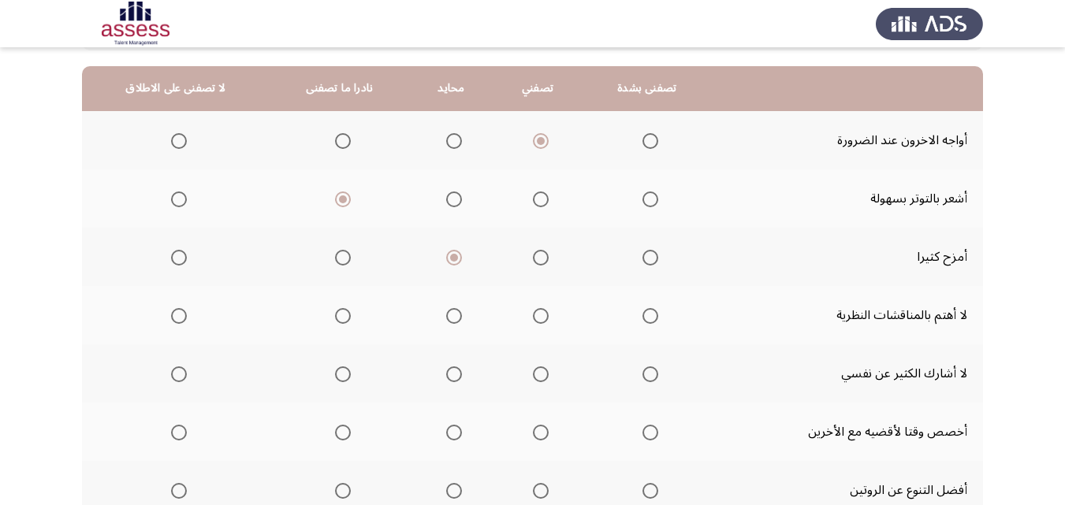
scroll to position [147, 0]
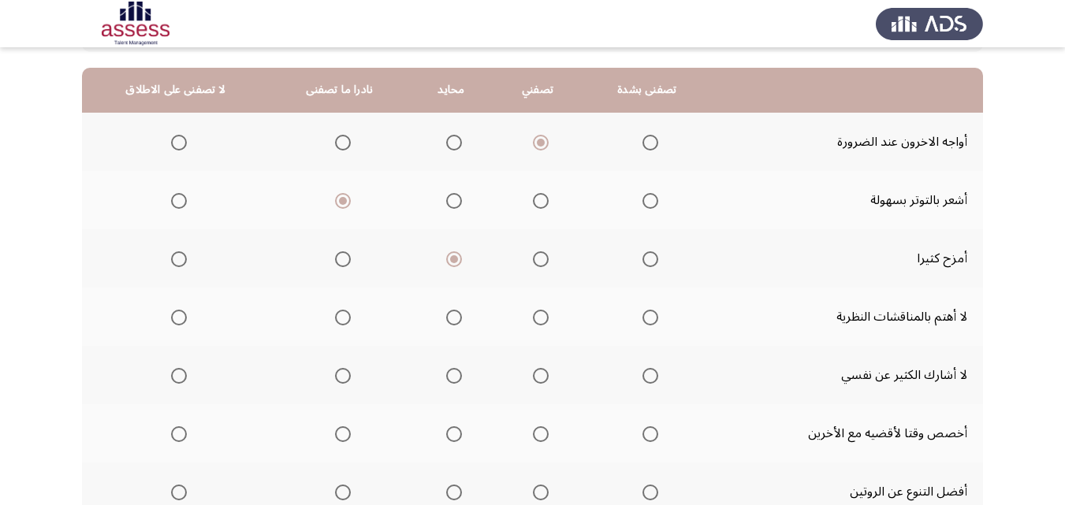
click at [338, 320] on span "Select an option" at bounding box center [343, 318] width 16 height 16
click at [338, 320] on input "Select an option" at bounding box center [343, 318] width 16 height 16
click at [446, 378] on span "Select an option" at bounding box center [454, 376] width 16 height 16
click at [446, 378] on input "Select an option" at bounding box center [454, 376] width 16 height 16
click at [473, 434] on th at bounding box center [451, 433] width 83 height 58
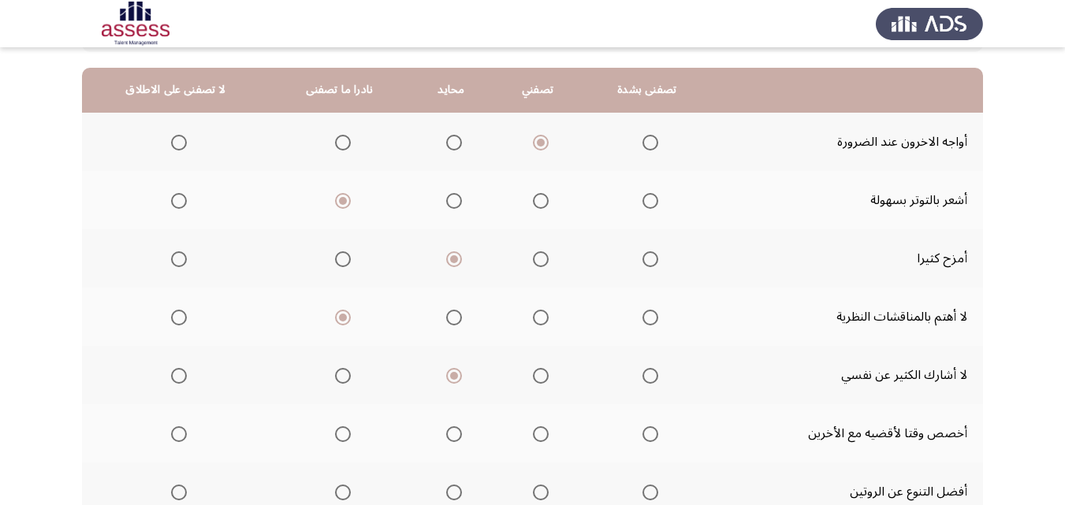
click at [452, 438] on span "Select an option" at bounding box center [454, 434] width 16 height 16
click at [452, 438] on input "Select an option" at bounding box center [454, 434] width 16 height 16
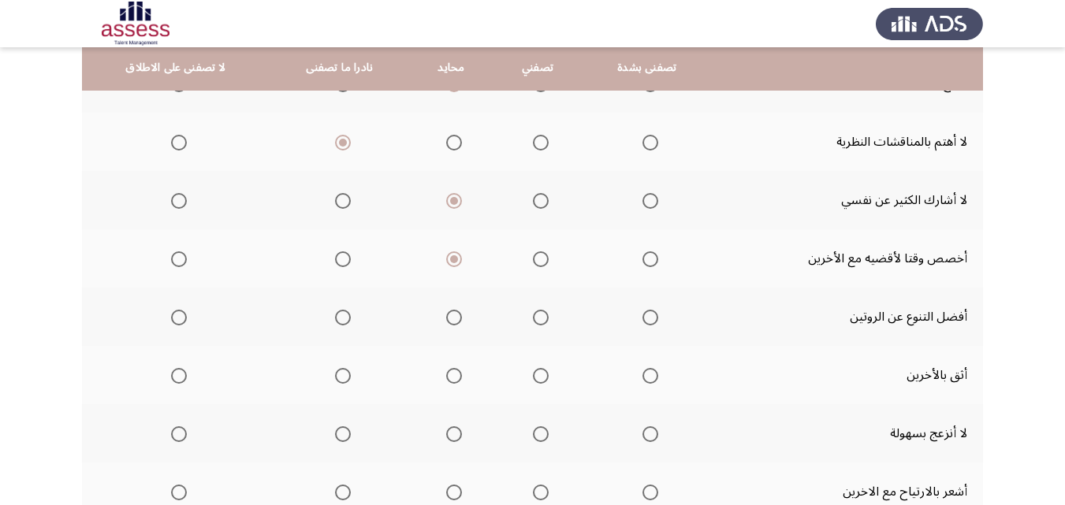
scroll to position [320, 0]
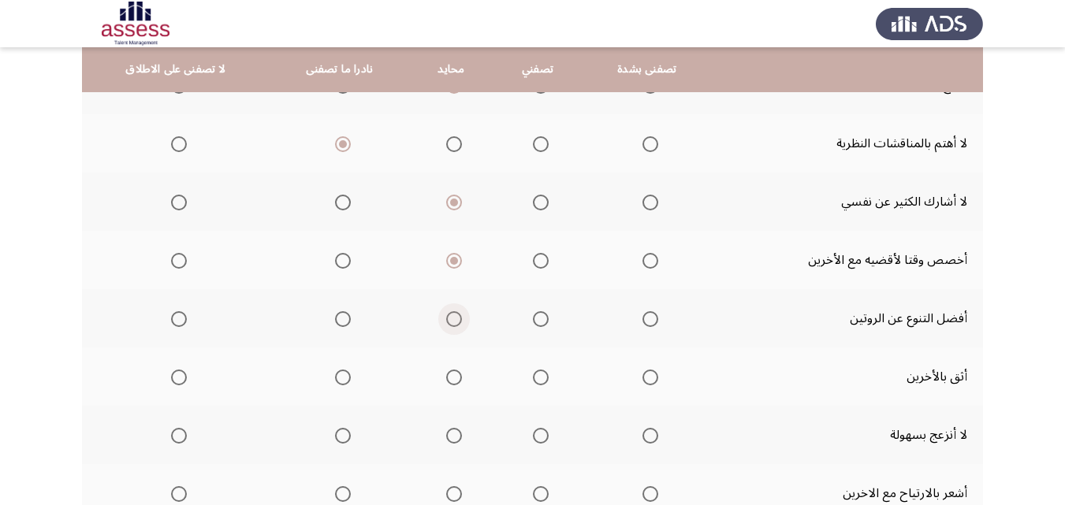
click at [450, 316] on span "Select an option" at bounding box center [454, 319] width 16 height 16
click at [450, 316] on input "Select an option" at bounding box center [454, 319] width 16 height 16
click at [533, 374] on span "Select an option" at bounding box center [541, 378] width 16 height 16
click at [533, 374] on input "Select an option" at bounding box center [541, 378] width 16 height 16
click at [533, 439] on span "Select an option" at bounding box center [541, 436] width 16 height 16
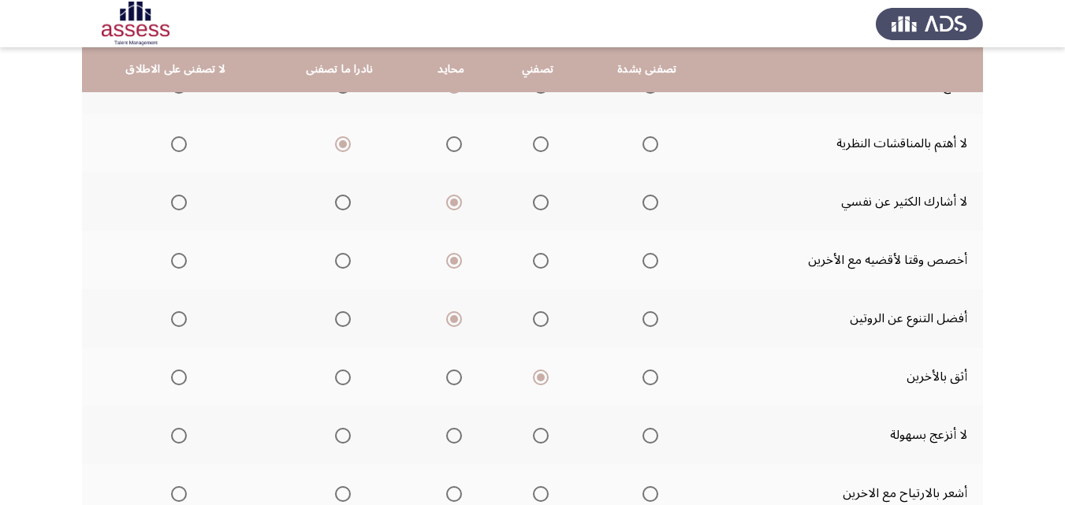
click at [533, 439] on input "Select an option" at bounding box center [541, 436] width 16 height 16
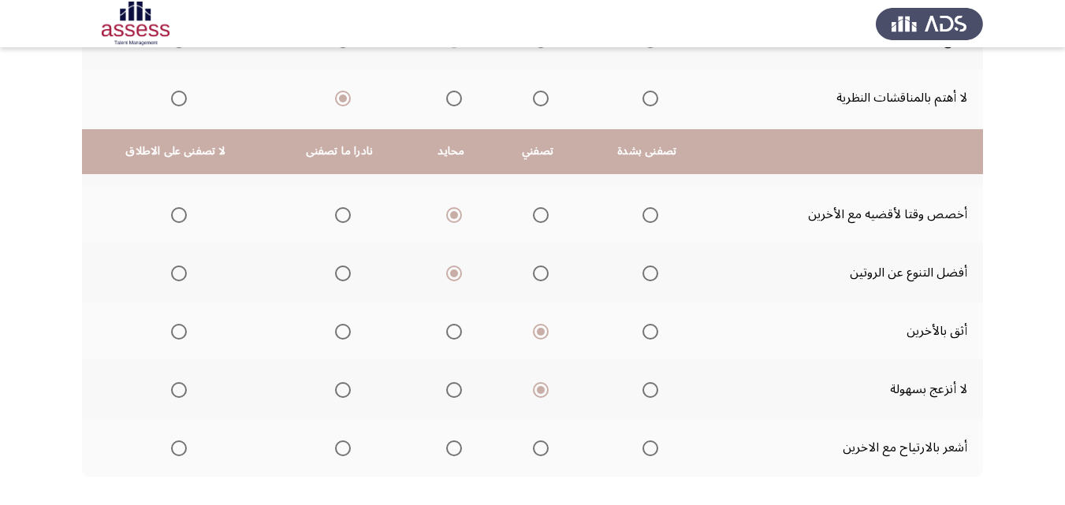
scroll to position [448, 0]
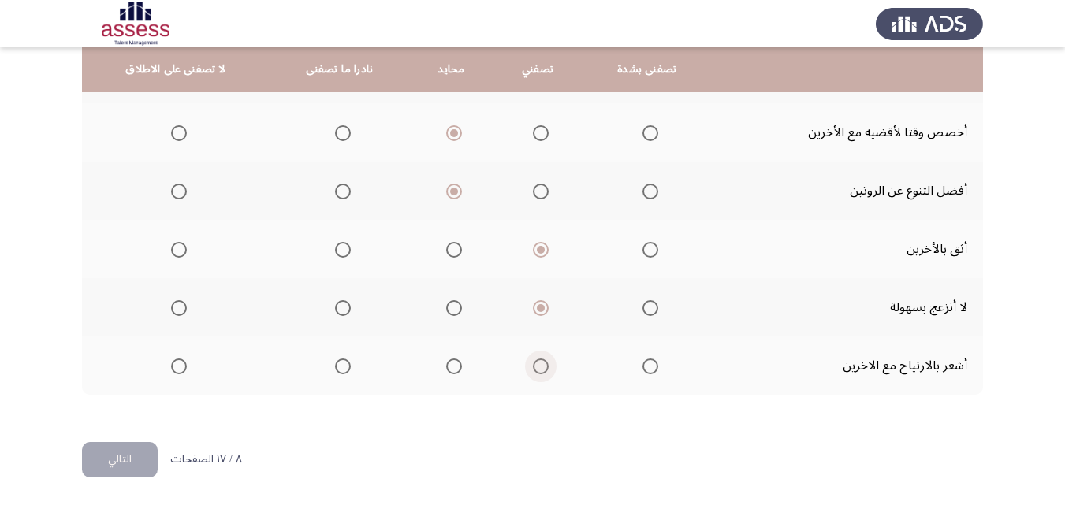
click at [542, 364] on span "Select an option" at bounding box center [541, 367] width 16 height 16
click at [542, 364] on input "Select an option" at bounding box center [541, 367] width 16 height 16
click at [116, 470] on button "التالي" at bounding box center [120, 459] width 76 height 35
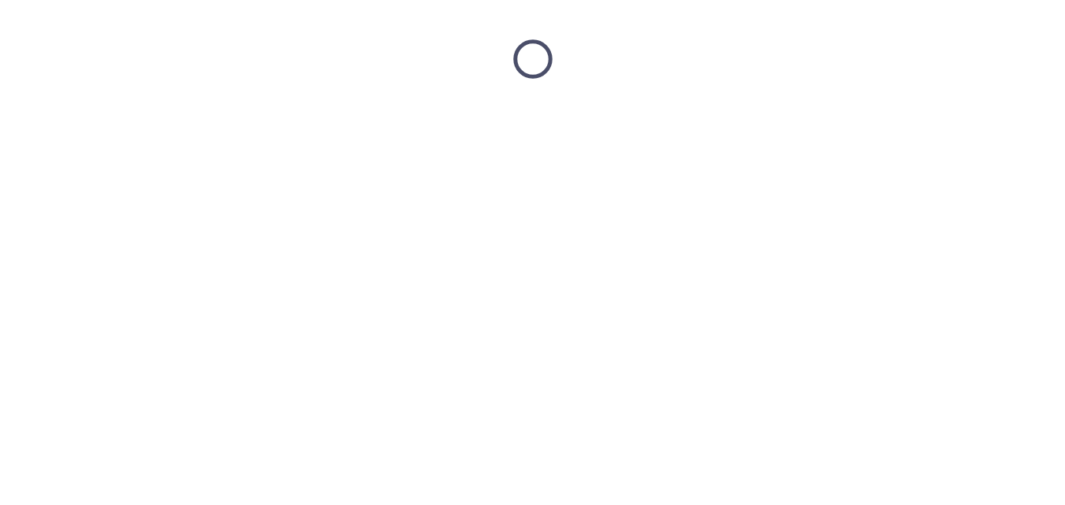
scroll to position [0, 0]
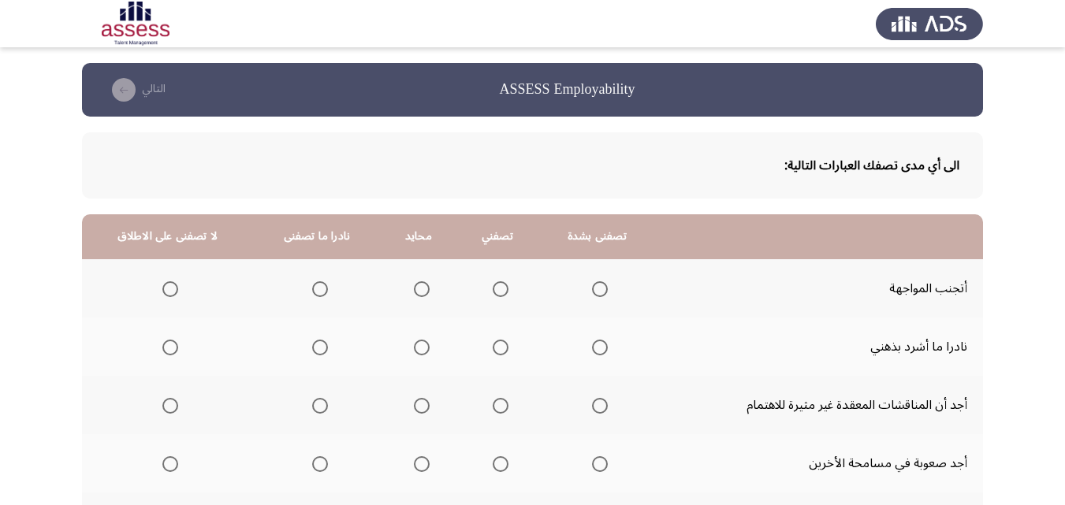
click at [314, 292] on span "Select an option" at bounding box center [320, 289] width 16 height 16
click at [314, 292] on input "Select an option" at bounding box center [320, 289] width 16 height 16
click at [169, 350] on span "Select an option" at bounding box center [170, 348] width 16 height 16
click at [169, 350] on input "Select an option" at bounding box center [170, 348] width 16 height 16
click at [312, 408] on span "Select an option" at bounding box center [320, 406] width 16 height 16
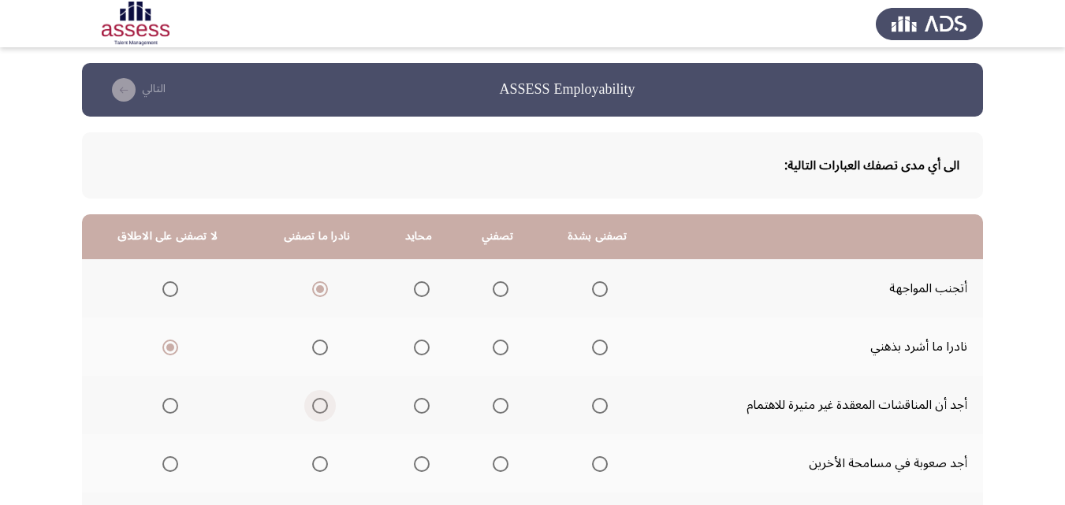
click at [312, 408] on input "Select an option" at bounding box center [320, 406] width 16 height 16
drag, startPoint x: 169, startPoint y: 464, endPoint x: 309, endPoint y: 462, distance: 139.5
click at [309, 462] on tr "أجد صعوبة في مسامحة الأخرين" at bounding box center [532, 463] width 901 height 58
click at [312, 462] on span "Select an option" at bounding box center [320, 464] width 16 height 16
click at [312, 462] on input "Select an option" at bounding box center [320, 464] width 16 height 16
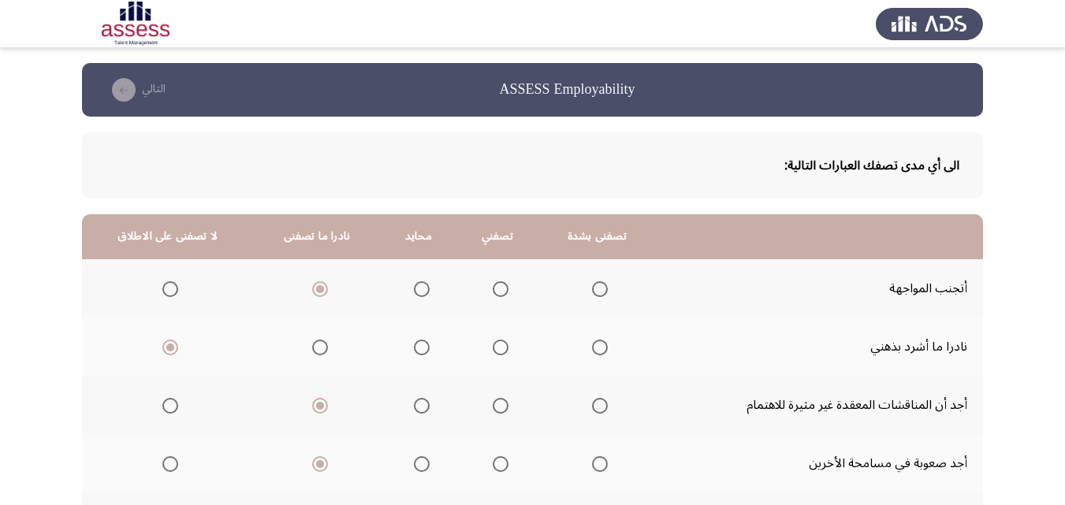
drag, startPoint x: 1063, startPoint y: 203, endPoint x: 1067, endPoint y: 224, distance: 20.9
click at [1065, 224] on html "ASSESS Employability التالي الى أي مدى تصفك العبارات التالية: تصفنى بشدة تصفني …" at bounding box center [532, 476] width 1065 height 953
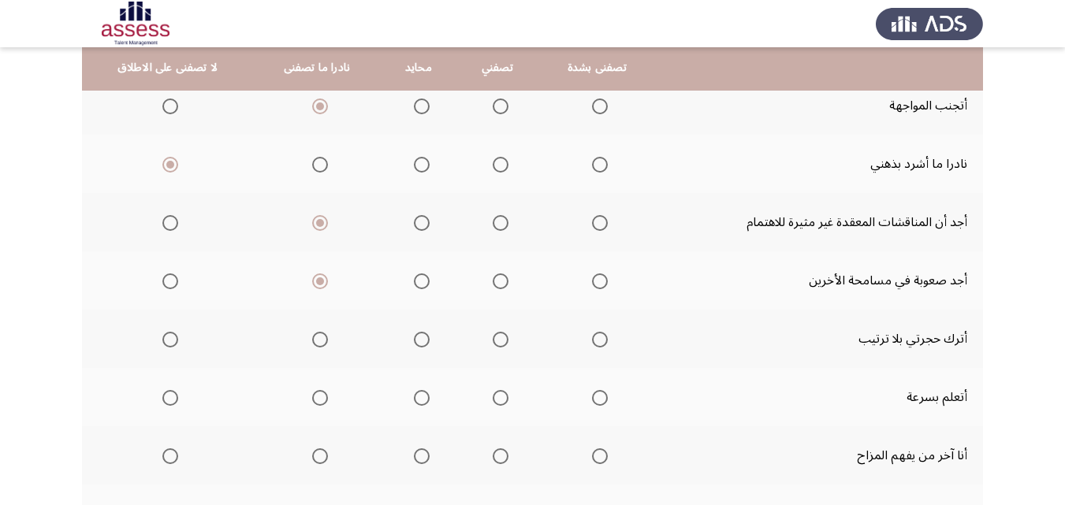
scroll to position [181, 0]
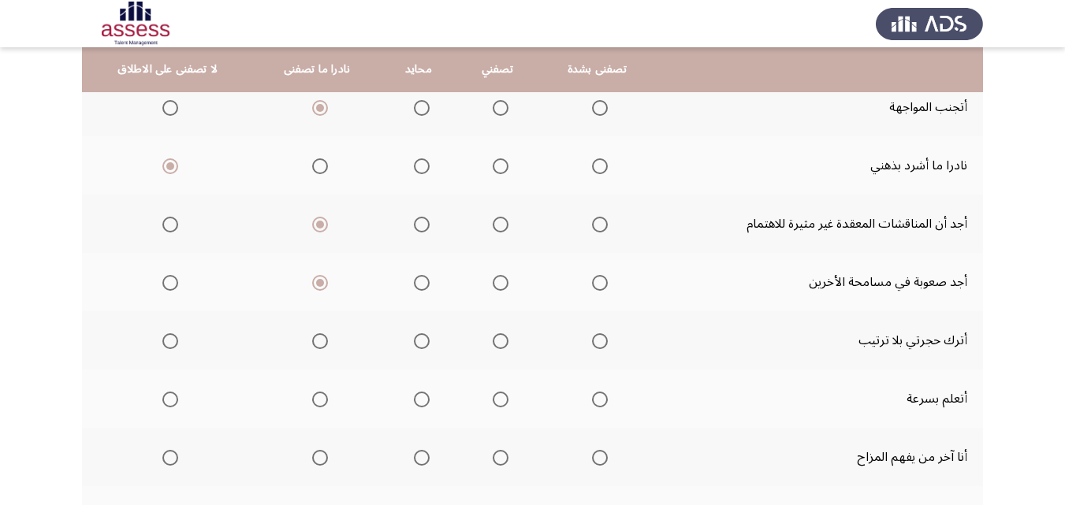
click at [314, 344] on span "Select an option" at bounding box center [320, 341] width 16 height 16
click at [314, 344] on input "Select an option" at bounding box center [320, 341] width 16 height 16
click at [592, 404] on span "Select an option" at bounding box center [600, 400] width 16 height 16
click at [592, 404] on input "Select an option" at bounding box center [600, 400] width 16 height 16
click at [158, 456] on label "Select an option" at bounding box center [167, 458] width 22 height 16
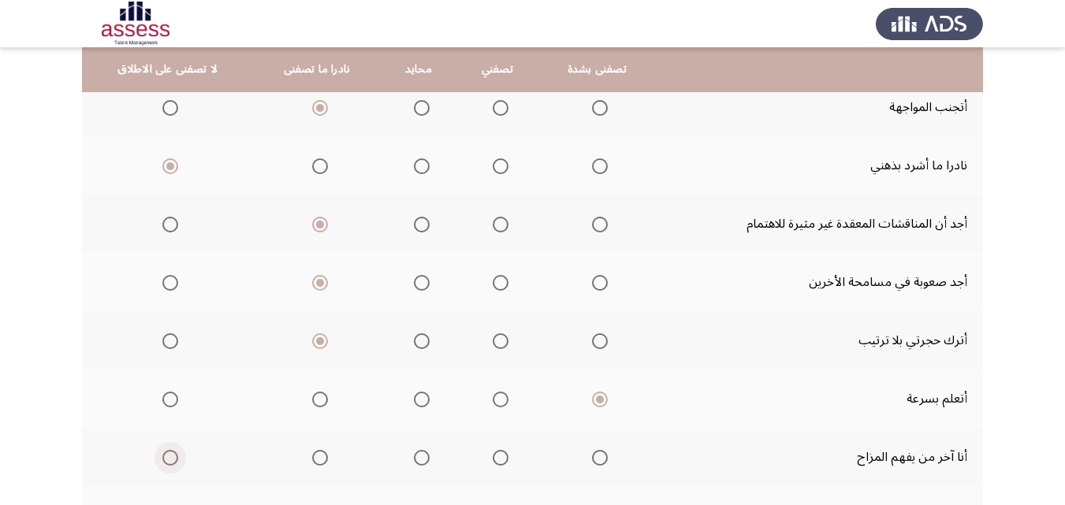
click at [162, 456] on input "Select an option" at bounding box center [170, 458] width 16 height 16
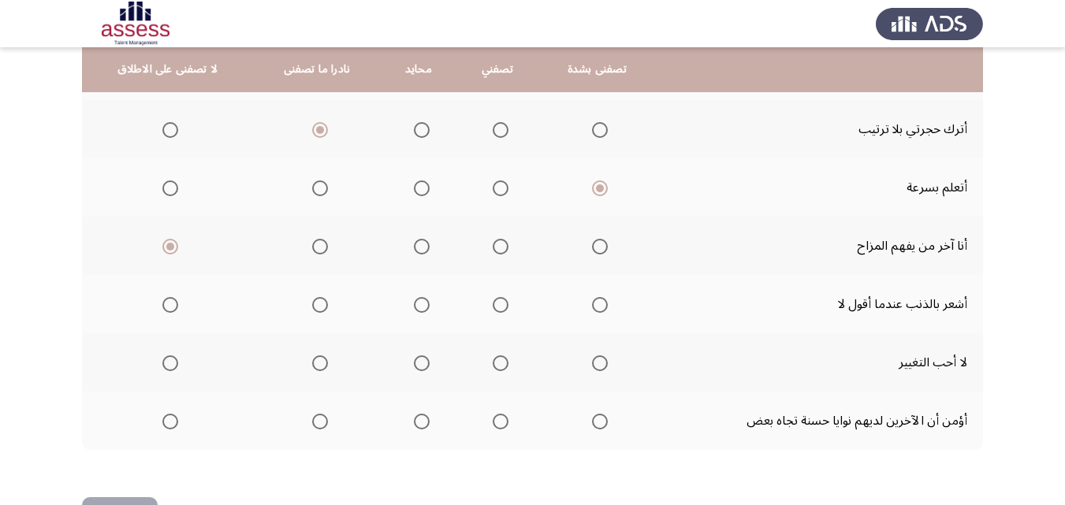
scroll to position [391, 0]
click at [419, 366] on span "Select an option" at bounding box center [422, 365] width 16 height 16
click at [419, 366] on input "Select an option" at bounding box center [422, 365] width 16 height 16
click at [493, 423] on span "Select an option" at bounding box center [501, 423] width 16 height 16
click at [493, 423] on input "Select an option" at bounding box center [501, 423] width 16 height 16
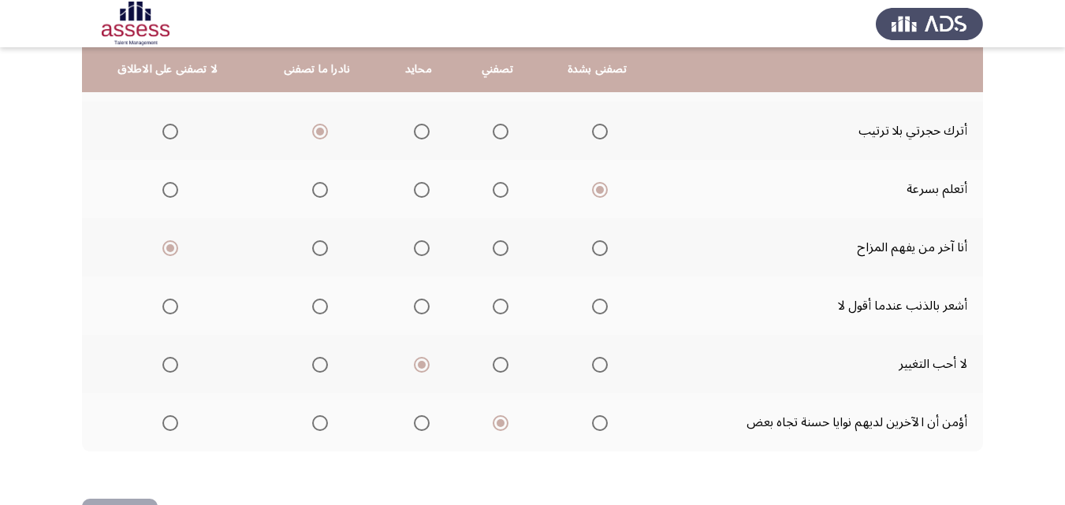
scroll to position [448, 0]
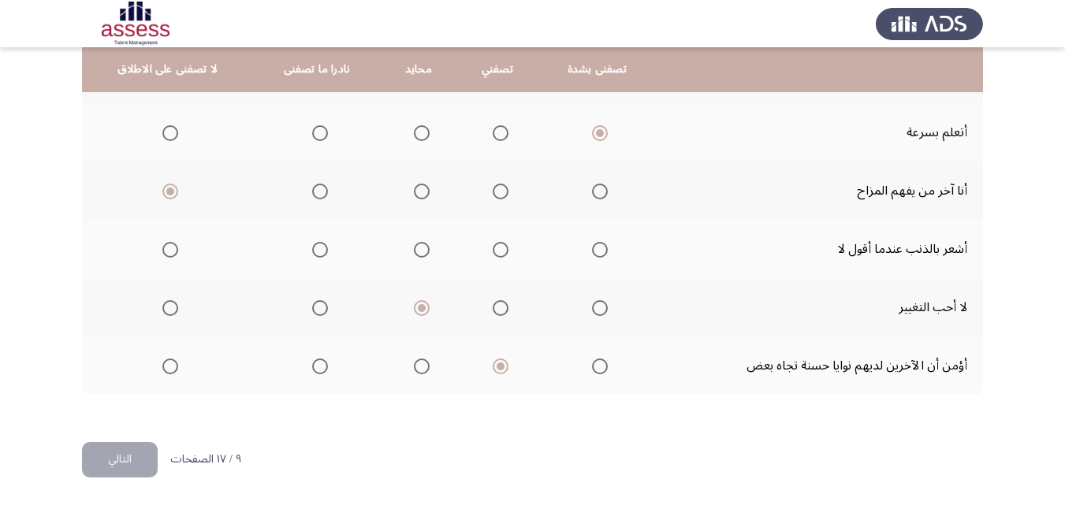
click at [94, 455] on button "التالي" at bounding box center [120, 459] width 76 height 35
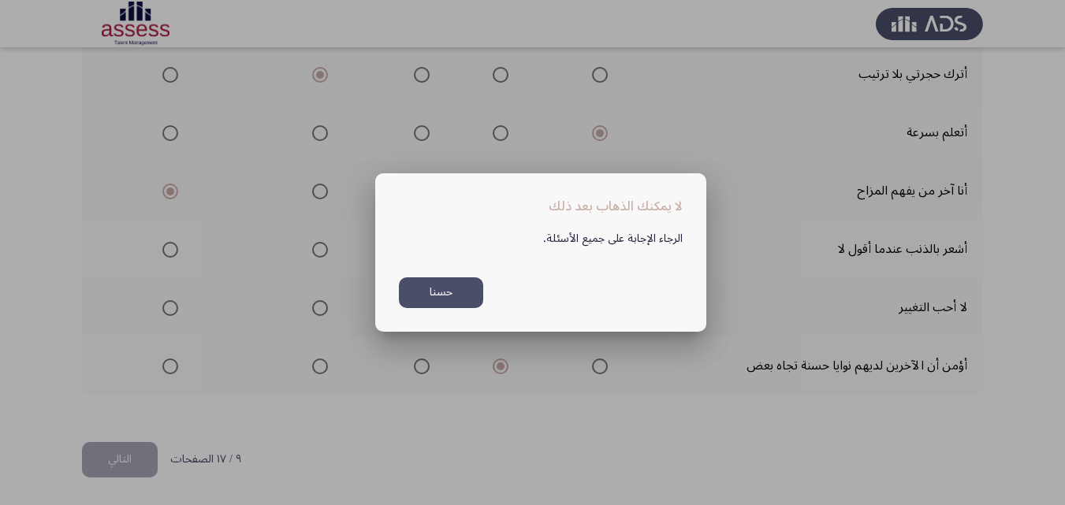
click at [451, 297] on button "حسنا" at bounding box center [441, 292] width 84 height 31
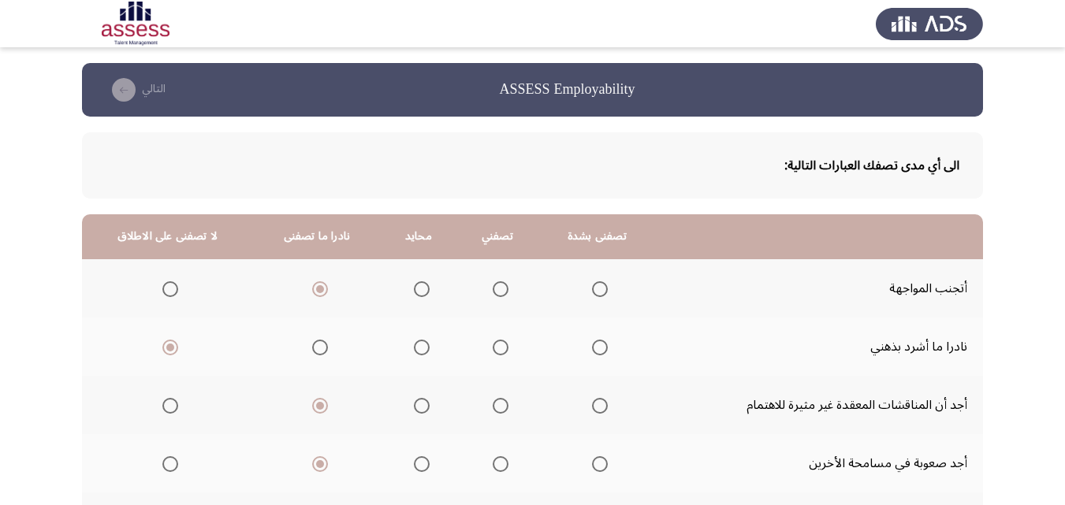
scroll to position [448, 0]
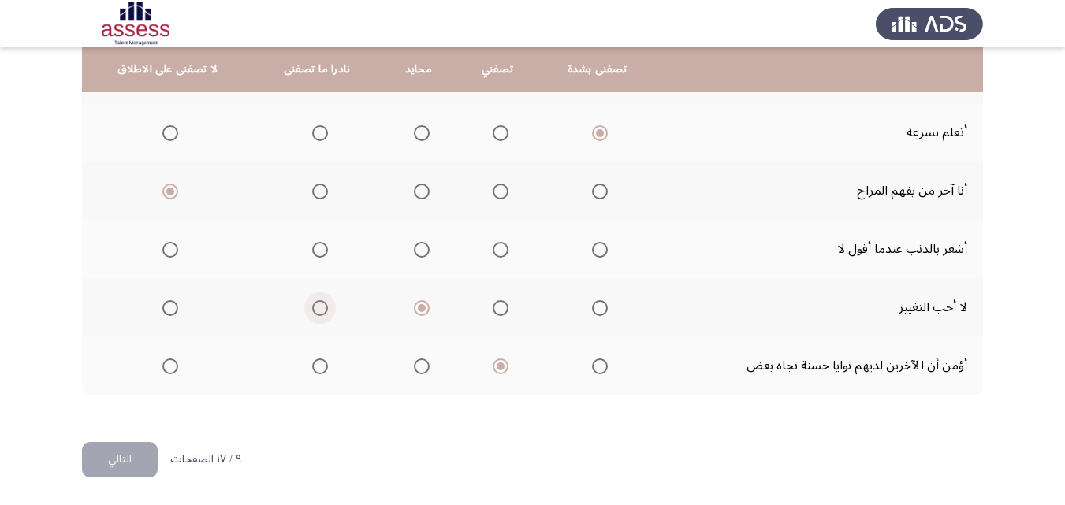
click at [317, 311] on span "Select an option" at bounding box center [320, 308] width 16 height 16
click at [317, 311] on input "Select an option" at bounding box center [320, 308] width 16 height 16
drag, startPoint x: 414, startPoint y: 292, endPoint x: 414, endPoint y: 273, distance: 18.9
click at [414, 291] on th at bounding box center [419, 307] width 76 height 58
click at [414, 253] on span "Select an option" at bounding box center [422, 250] width 16 height 16
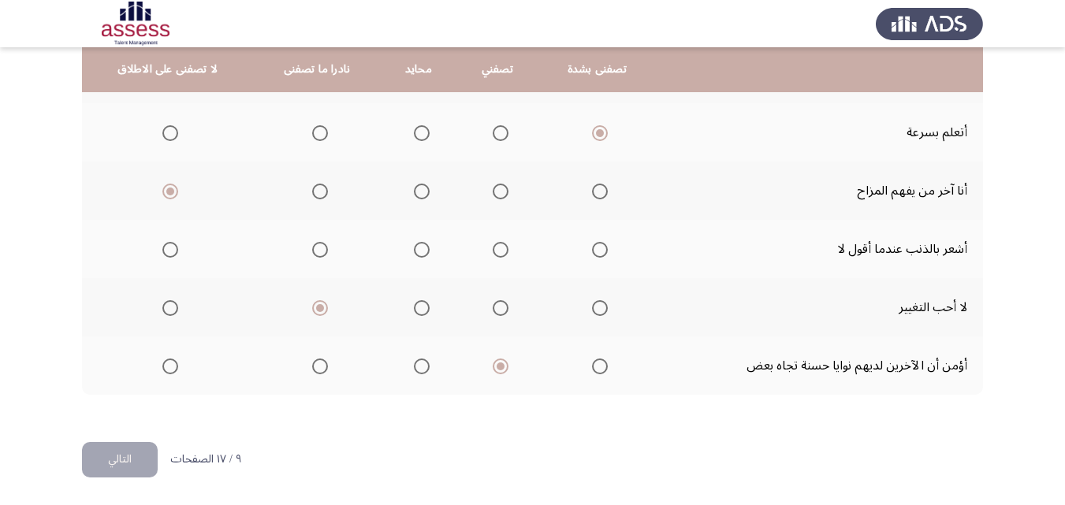
click at [414, 253] on input "Select an option" at bounding box center [422, 250] width 16 height 16
click at [419, 302] on span "Select an option" at bounding box center [422, 308] width 16 height 16
click at [419, 302] on input "Select an option" at bounding box center [422, 308] width 16 height 16
click at [137, 458] on button "التالي" at bounding box center [120, 459] width 76 height 35
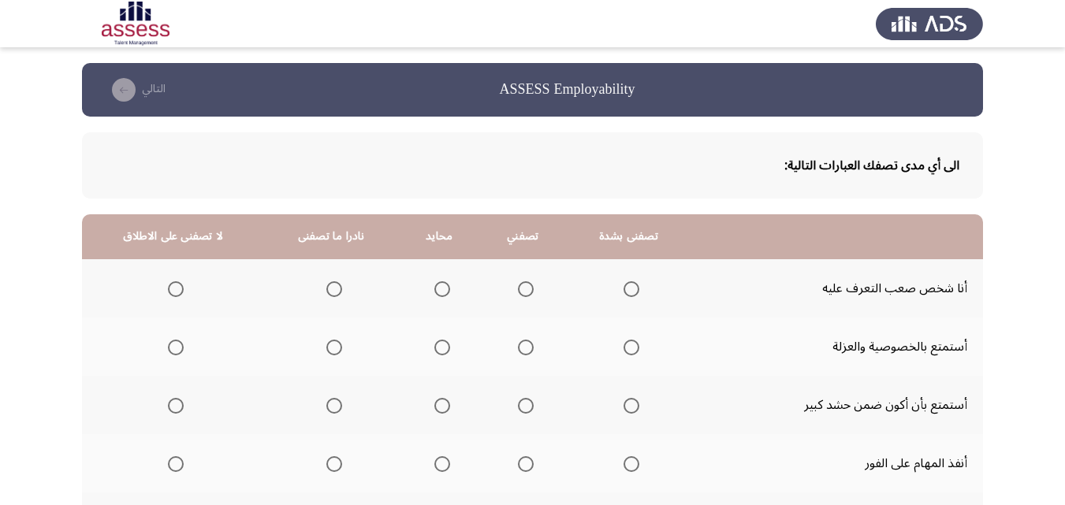
click at [327, 288] on span "Select an option" at bounding box center [334, 289] width 16 height 16
click at [327, 288] on input "Select an option" at bounding box center [334, 289] width 16 height 16
click at [335, 345] on span "Select an option" at bounding box center [334, 348] width 16 height 16
click at [335, 345] on input "Select an option" at bounding box center [334, 348] width 16 height 16
click at [173, 350] on span "Select an option" at bounding box center [176, 348] width 16 height 16
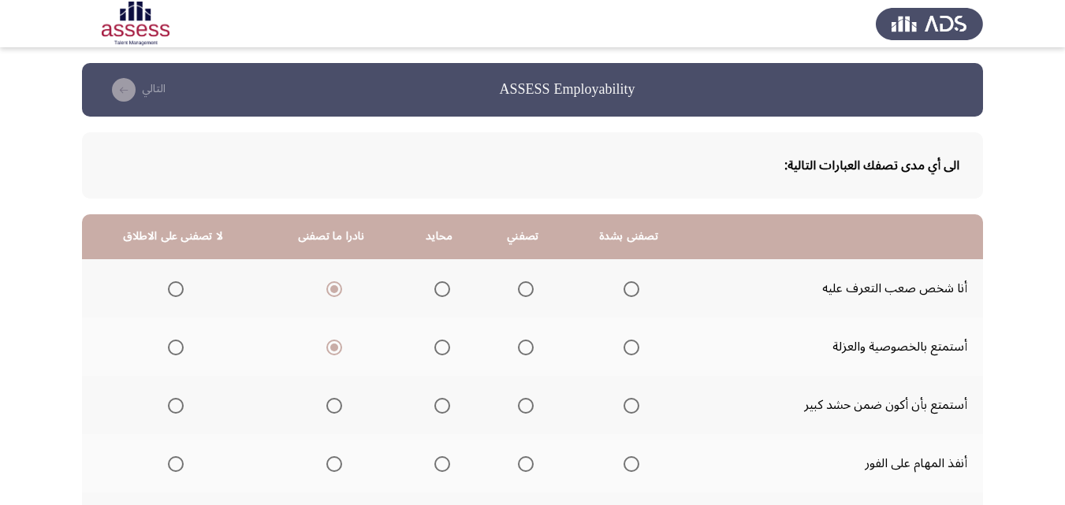
click at [173, 350] on input "Select an option" at bounding box center [176, 348] width 16 height 16
click at [439, 407] on span "Select an option" at bounding box center [442, 406] width 16 height 16
click at [439, 407] on input "Select an option" at bounding box center [442, 406] width 16 height 16
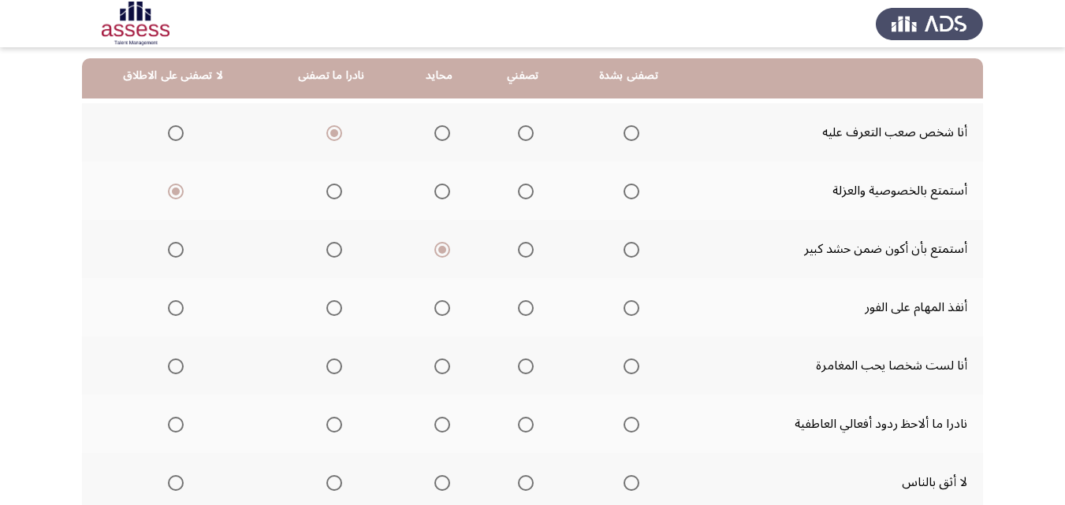
scroll to position [172, 0]
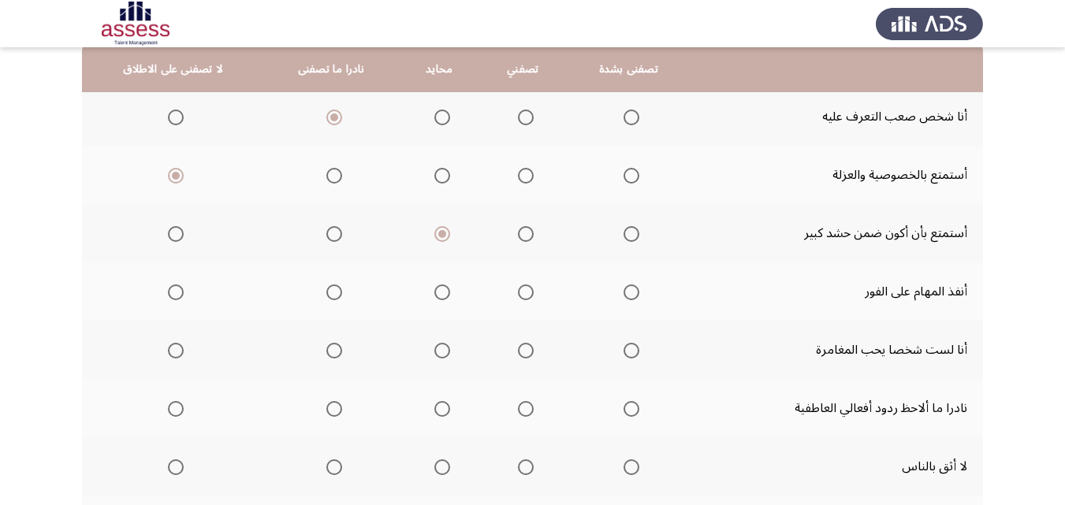
click at [524, 293] on span "Select an option" at bounding box center [526, 293] width 16 height 16
click at [524, 293] on input "Select an option" at bounding box center [526, 293] width 16 height 16
click at [337, 356] on span "Select an option" at bounding box center [334, 351] width 16 height 16
click at [337, 356] on input "Select an option" at bounding box center [334, 351] width 16 height 16
click at [434, 406] on span "Select an option" at bounding box center [442, 409] width 16 height 16
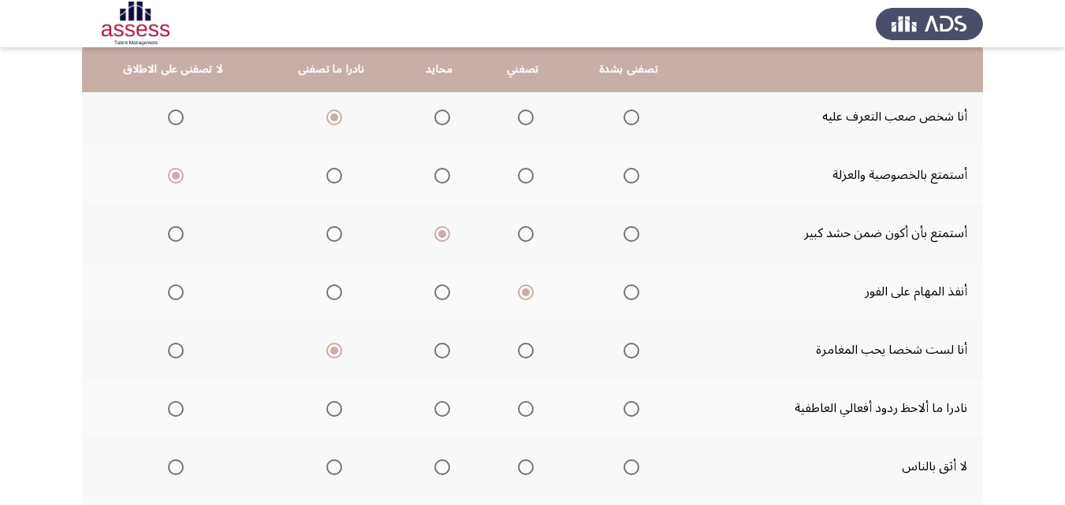
click at [434, 406] on input "Select an option" at bounding box center [442, 409] width 16 height 16
click at [326, 471] on span "Select an option" at bounding box center [334, 468] width 16 height 16
click at [326, 471] on input "Select an option" at bounding box center [334, 468] width 16 height 16
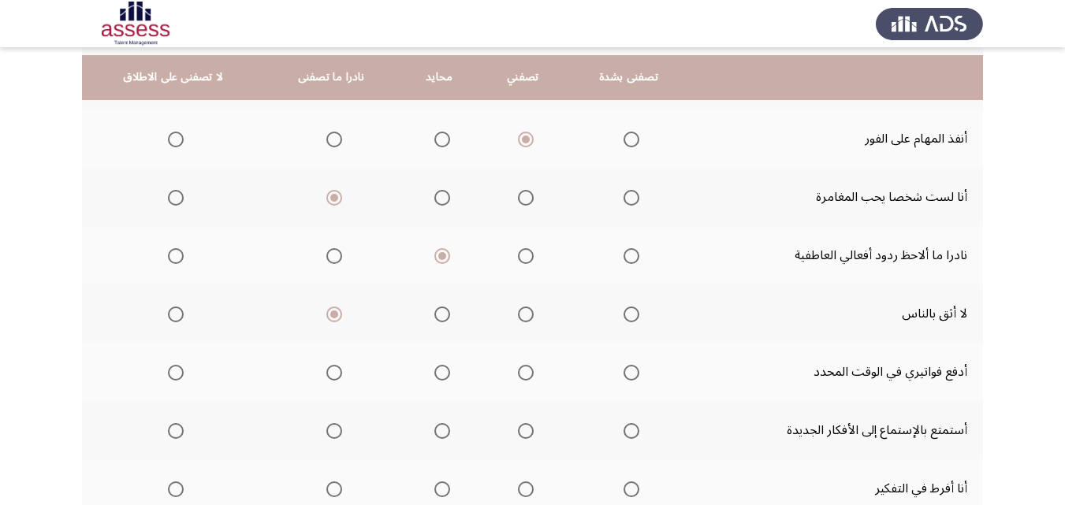
scroll to position [341, 0]
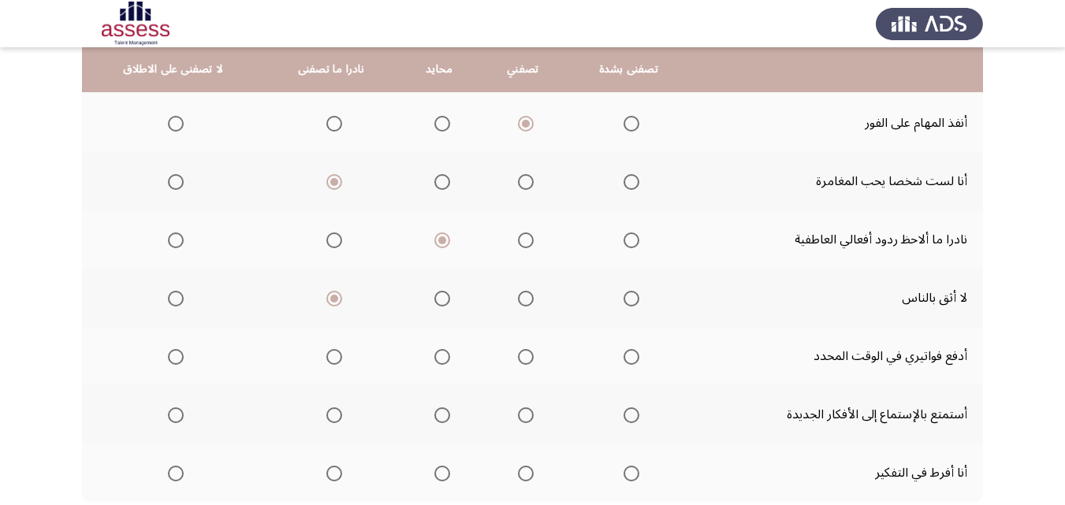
click at [434, 354] on span "Select an option" at bounding box center [442, 357] width 16 height 16
click at [434, 354] on input "Select an option" at bounding box center [442, 357] width 16 height 16
click at [518, 351] on span "Select an option" at bounding box center [526, 357] width 16 height 16
click at [518, 351] on input "Select an option" at bounding box center [526, 357] width 16 height 16
click at [626, 413] on span "Select an option" at bounding box center [632, 416] width 16 height 16
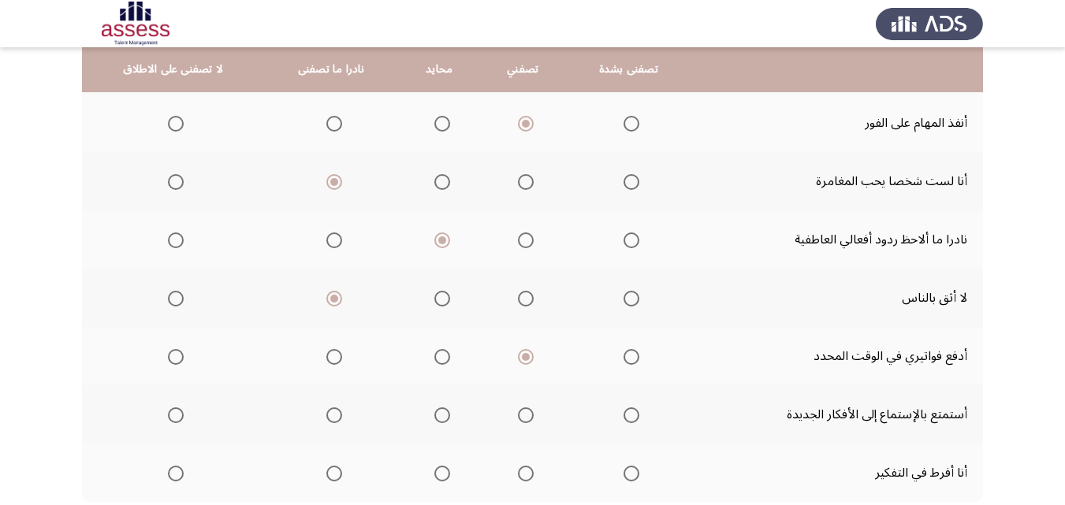
click at [626, 413] on input "Select an option" at bounding box center [632, 416] width 16 height 16
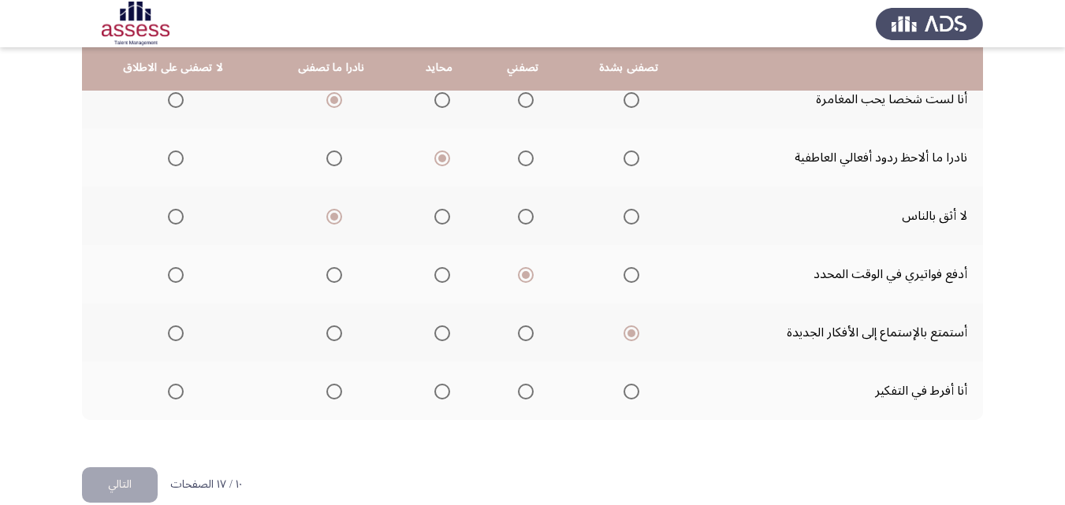
scroll to position [421, 0]
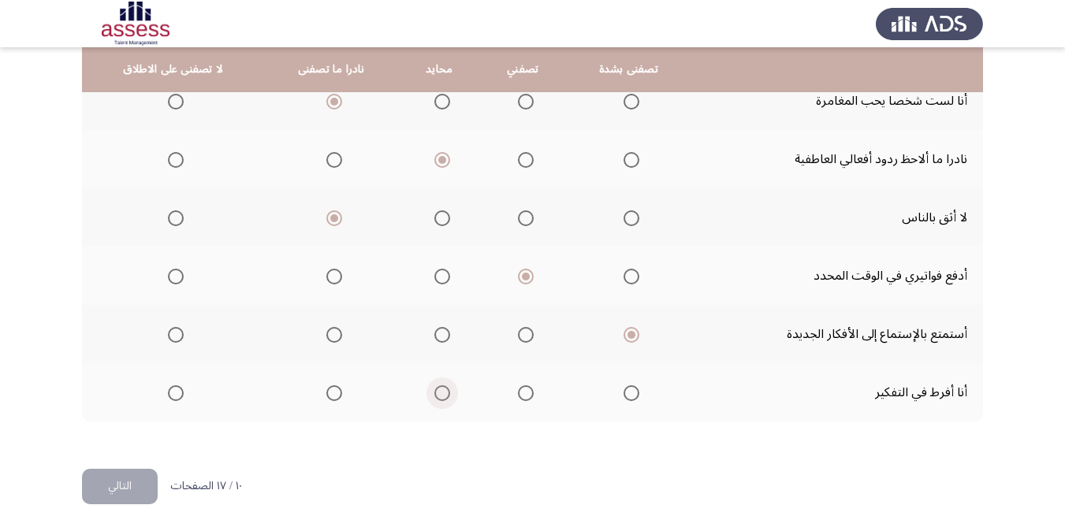
click at [434, 391] on span "Select an option" at bounding box center [442, 393] width 16 height 16
click at [434, 391] on input "Select an option" at bounding box center [442, 393] width 16 height 16
click at [115, 491] on button "التالي" at bounding box center [120, 486] width 76 height 35
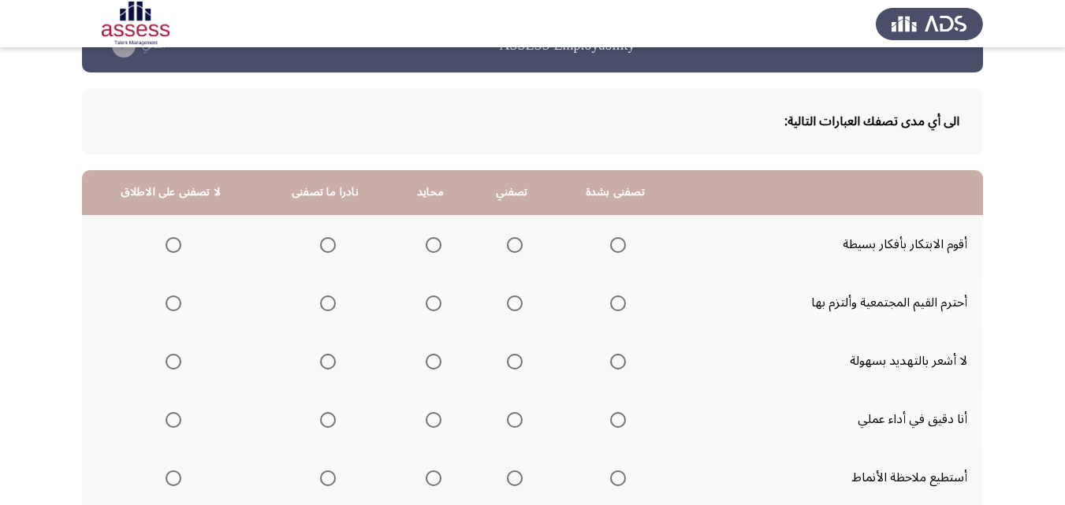
scroll to position [46, 0]
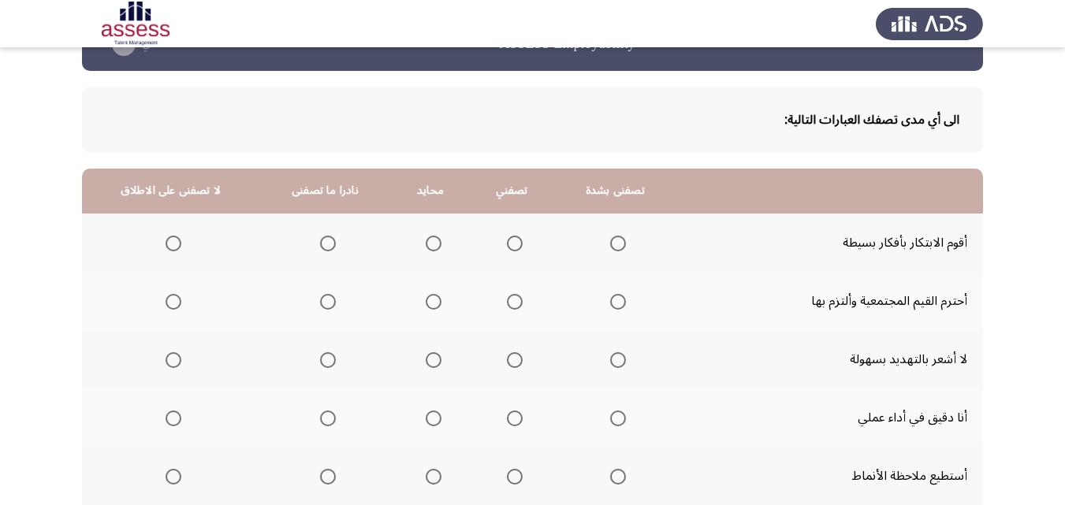
click at [508, 240] on span "Select an option" at bounding box center [515, 244] width 16 height 16
click at [508, 240] on input "Select an option" at bounding box center [515, 244] width 16 height 16
click at [509, 304] on span "Select an option" at bounding box center [515, 302] width 16 height 16
click at [509, 304] on input "Select an option" at bounding box center [515, 302] width 16 height 16
click at [610, 364] on span "Select an option" at bounding box center [618, 360] width 16 height 16
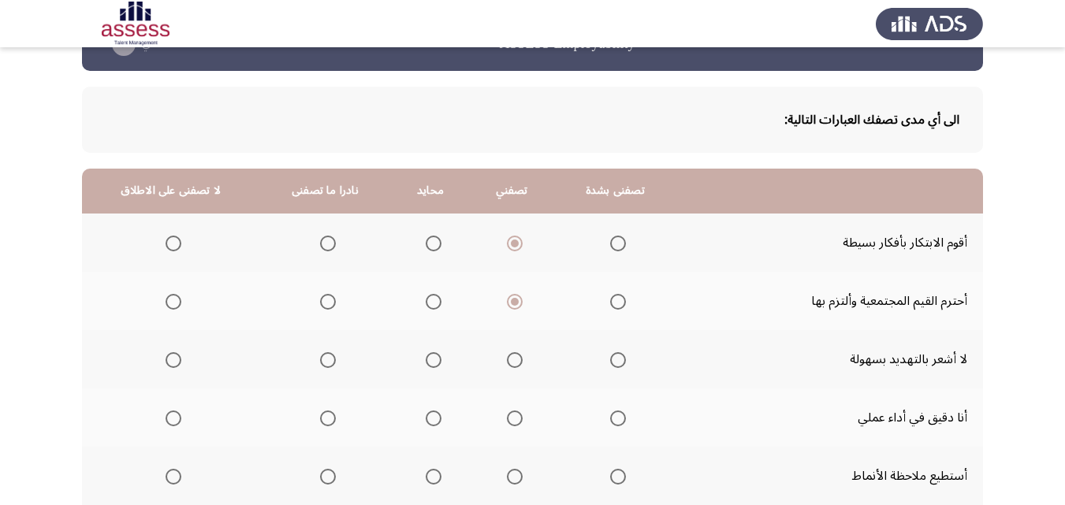
click at [610, 364] on input "Select an option" at bounding box center [618, 360] width 16 height 16
click at [508, 414] on span "Select an option" at bounding box center [515, 419] width 16 height 16
click at [508, 414] on input "Select an option" at bounding box center [515, 419] width 16 height 16
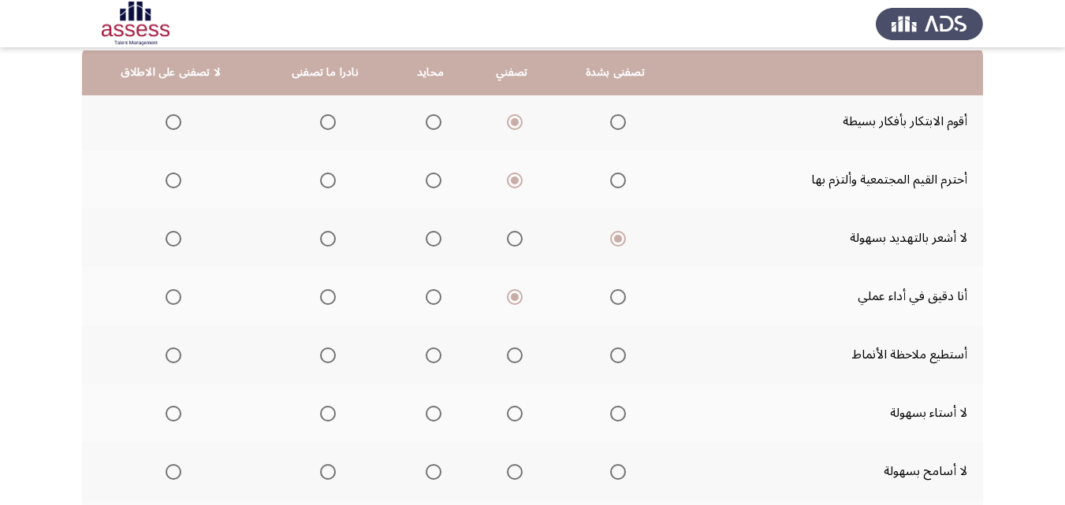
scroll to position [170, 0]
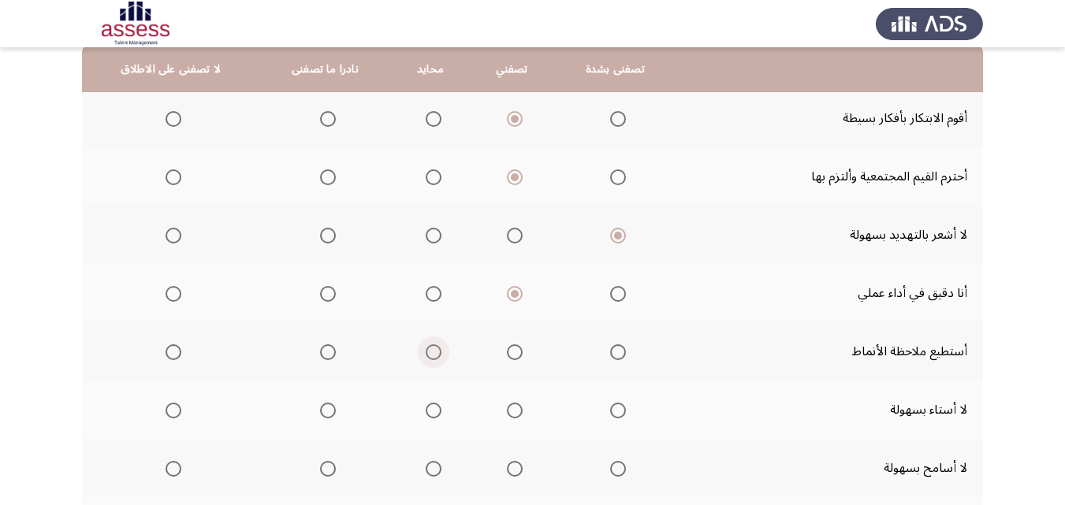
click at [426, 350] on span "Select an option" at bounding box center [434, 352] width 16 height 16
click at [426, 350] on input "Select an option" at bounding box center [434, 352] width 16 height 16
click at [620, 415] on span "Select an option" at bounding box center [618, 411] width 16 height 16
click at [620, 415] on input "Select an option" at bounding box center [618, 411] width 16 height 16
click at [322, 472] on span "Select an option" at bounding box center [328, 469] width 16 height 16
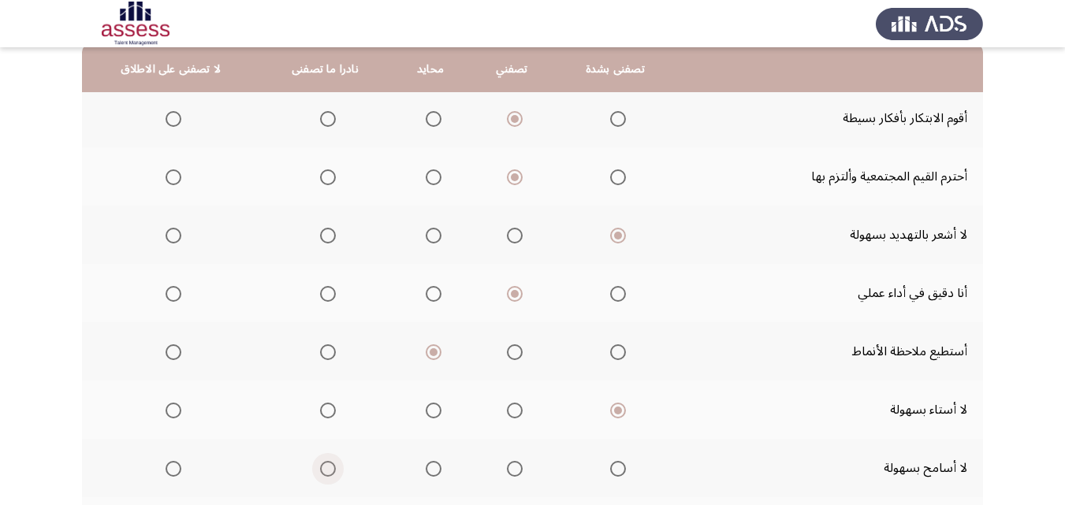
click at [322, 472] on input "Select an option" at bounding box center [328, 469] width 16 height 16
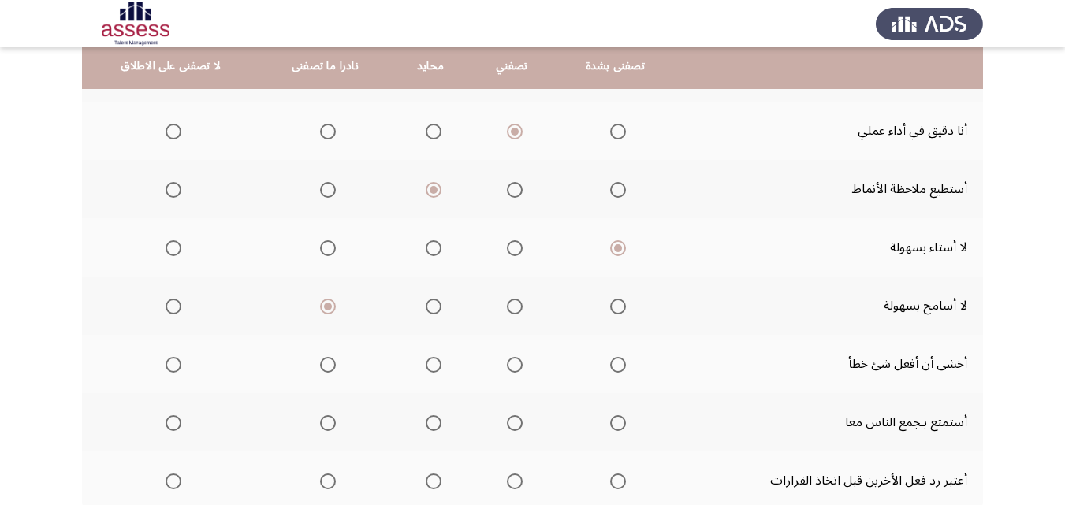
scroll to position [336, 0]
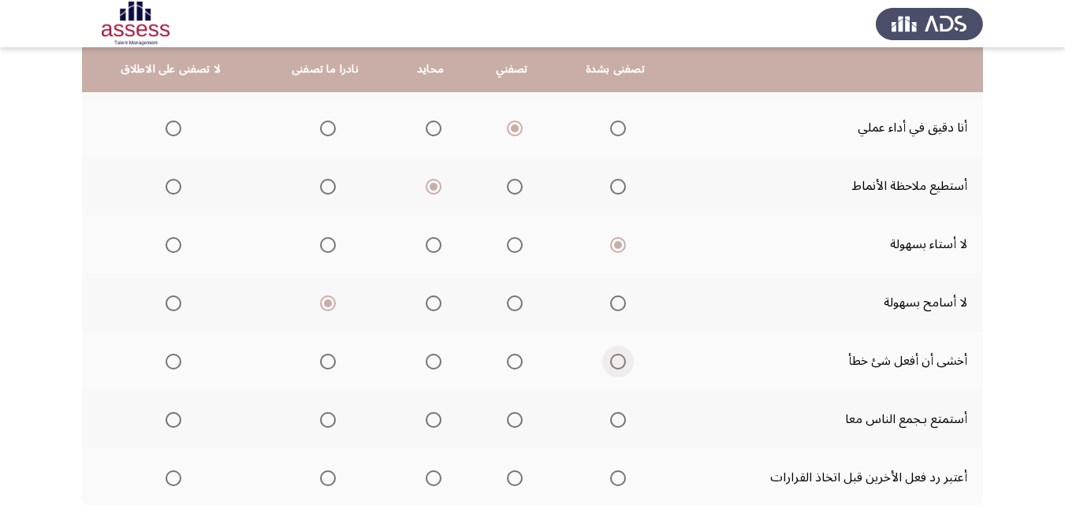
click at [618, 362] on span "Select an option" at bounding box center [618, 362] width 0 height 0
click at [614, 362] on input "Select an option" at bounding box center [618, 362] width 16 height 16
click at [614, 362] on span "Select an option" at bounding box center [618, 362] width 8 height 8
click at [614, 362] on input "Select an option" at bounding box center [618, 362] width 16 height 16
click at [512, 422] on span "Select an option" at bounding box center [515, 420] width 16 height 16
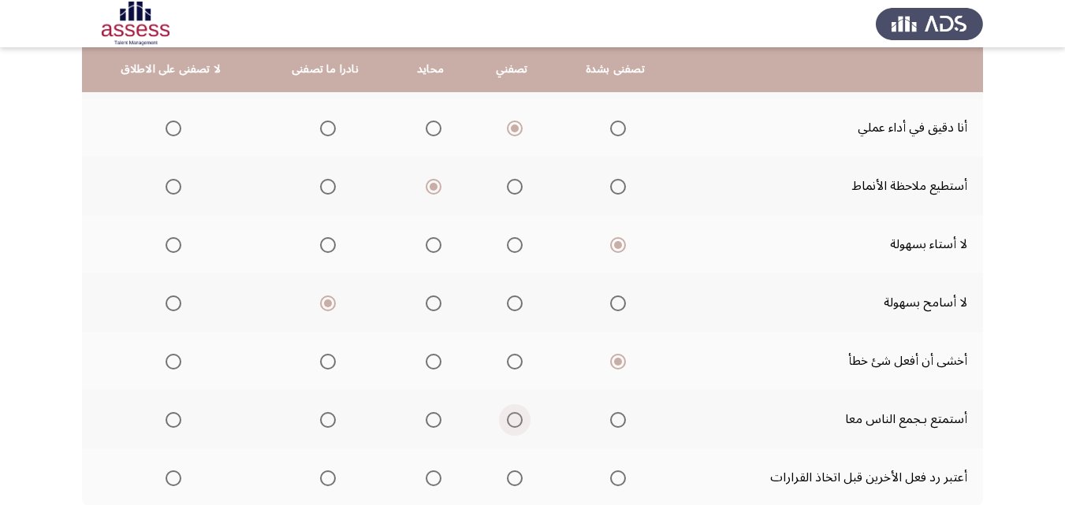
click at [512, 422] on input "Select an option" at bounding box center [515, 420] width 16 height 16
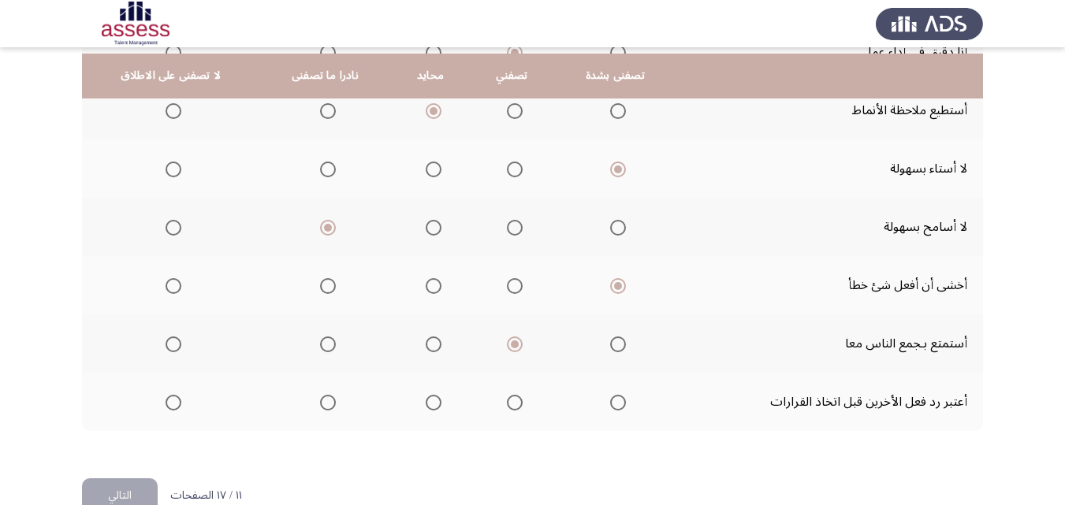
scroll to position [421, 0]
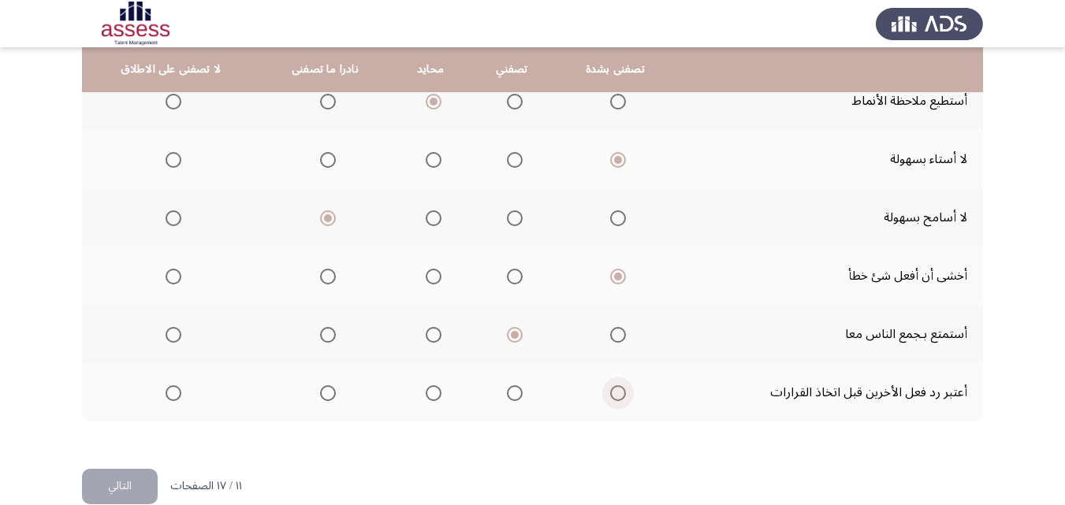
click at [615, 389] on span "Select an option" at bounding box center [618, 393] width 16 height 16
click at [615, 389] on input "Select an option" at bounding box center [618, 393] width 16 height 16
click at [117, 486] on button "التالي" at bounding box center [120, 486] width 76 height 35
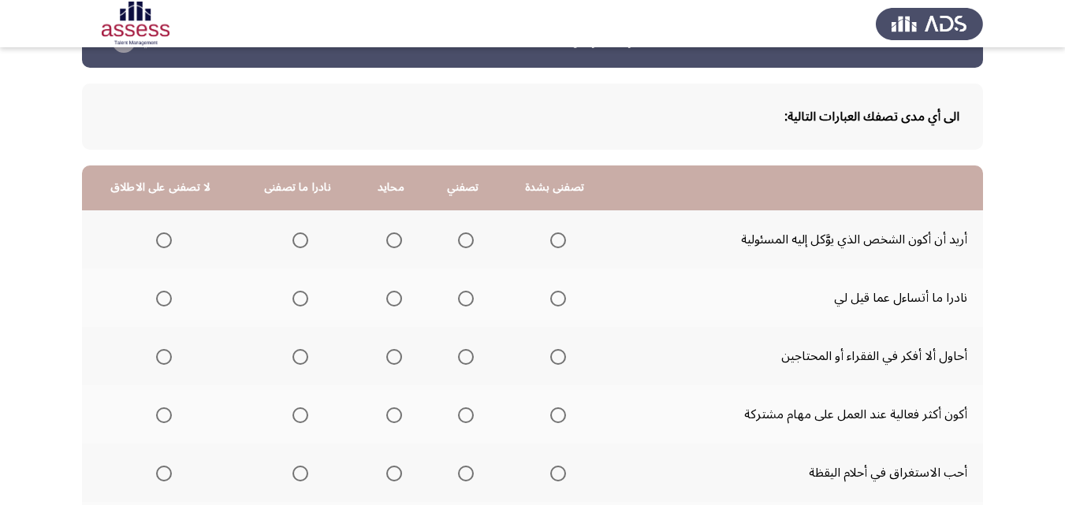
scroll to position [50, 0]
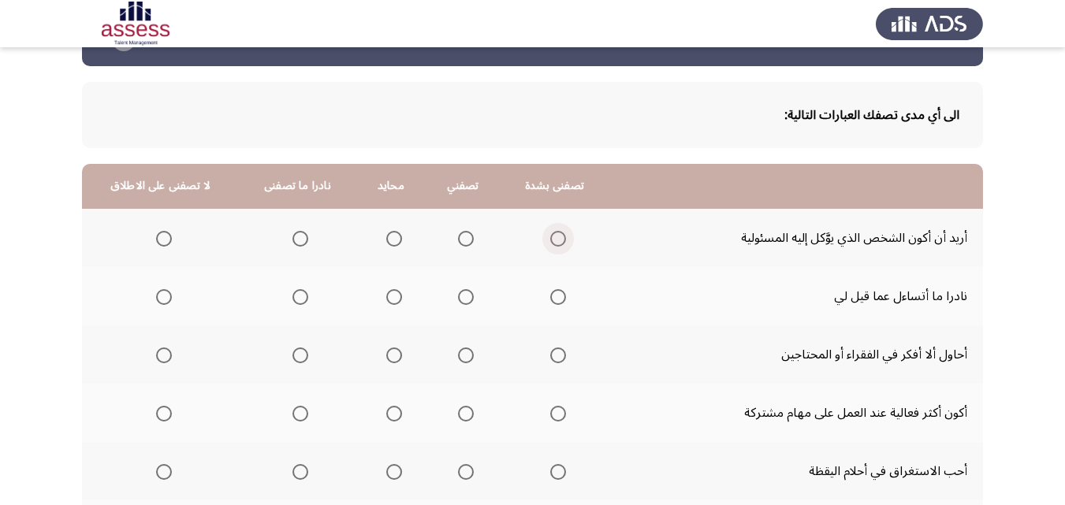
click at [557, 240] on span "Select an option" at bounding box center [558, 239] width 16 height 16
click at [557, 240] on input "Select an option" at bounding box center [558, 239] width 16 height 16
click at [381, 296] on label "Select an option" at bounding box center [391, 297] width 22 height 16
click at [386, 296] on input "Select an option" at bounding box center [394, 297] width 16 height 16
click at [300, 359] on span "Select an option" at bounding box center [300, 356] width 16 height 16
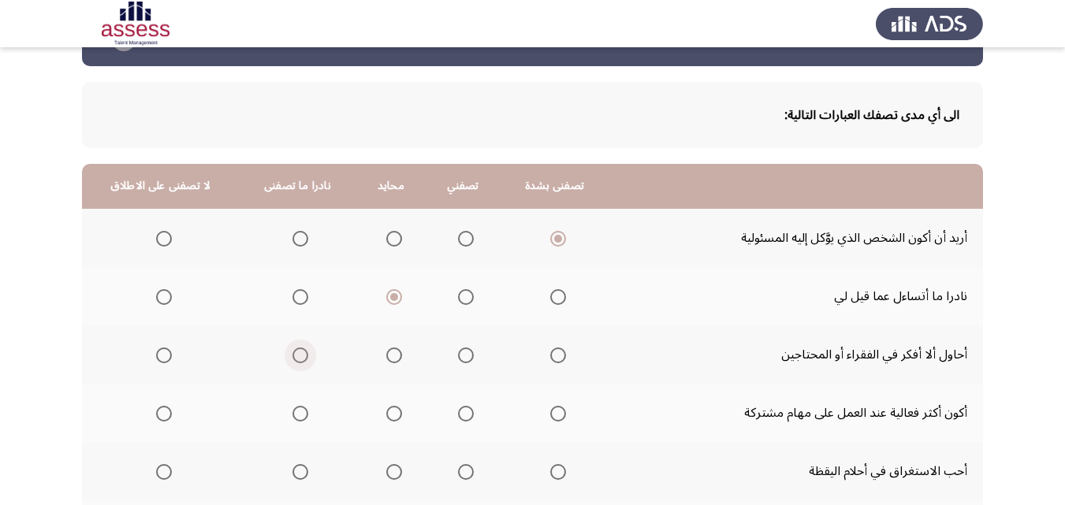
click at [300, 359] on input "Select an option" at bounding box center [300, 356] width 16 height 16
click at [463, 409] on span "Select an option" at bounding box center [466, 414] width 16 height 16
click at [463, 409] on input "Select an option" at bounding box center [466, 414] width 16 height 16
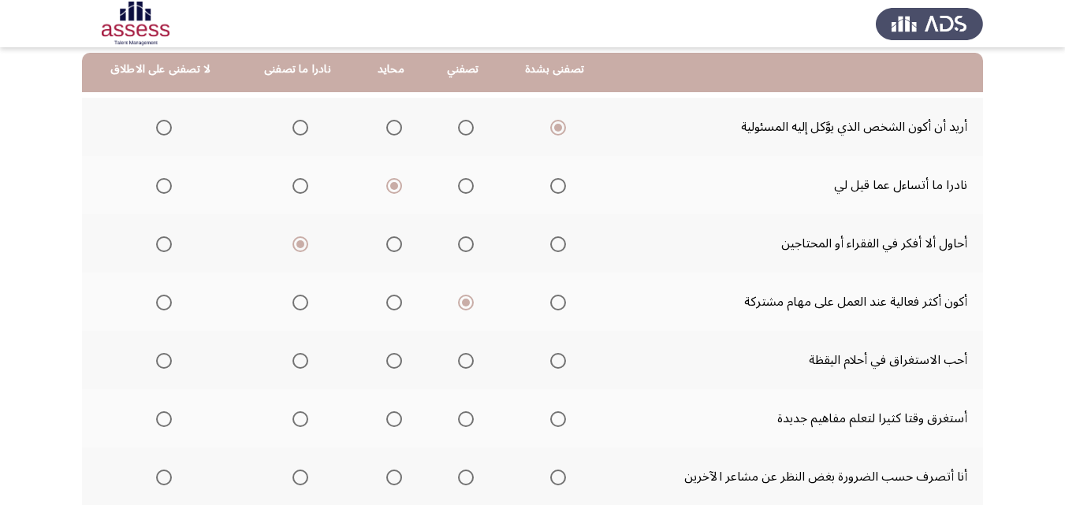
scroll to position [164, 0]
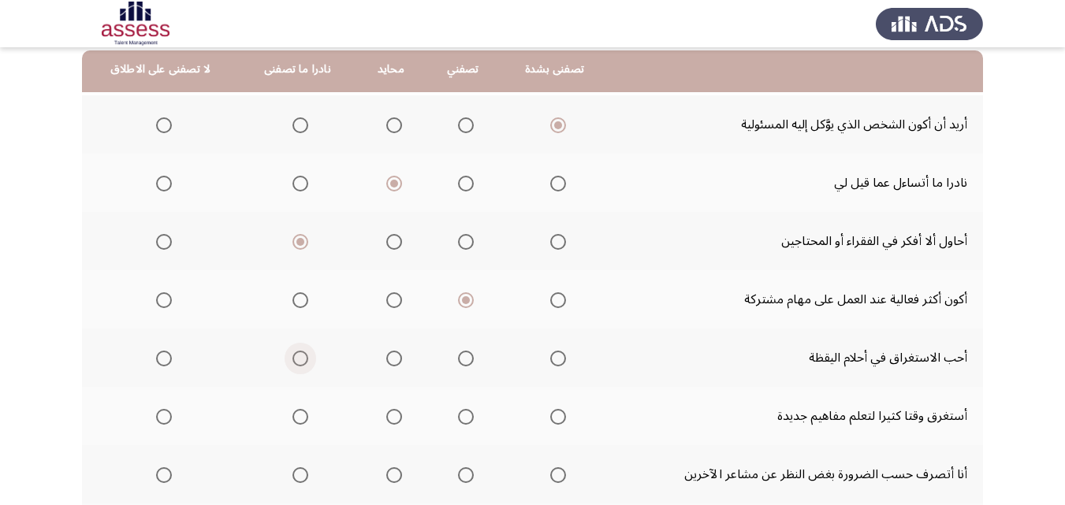
click at [296, 360] on span "Select an option" at bounding box center [300, 359] width 16 height 16
click at [296, 360] on input "Select an option" at bounding box center [300, 359] width 16 height 16
drag, startPoint x: 299, startPoint y: 416, endPoint x: 720, endPoint y: 400, distance: 421.2
click at [720, 400] on tr "أستغرق وقتا كثيرا لتعلم مفاهيم جديدة" at bounding box center [532, 416] width 901 height 58
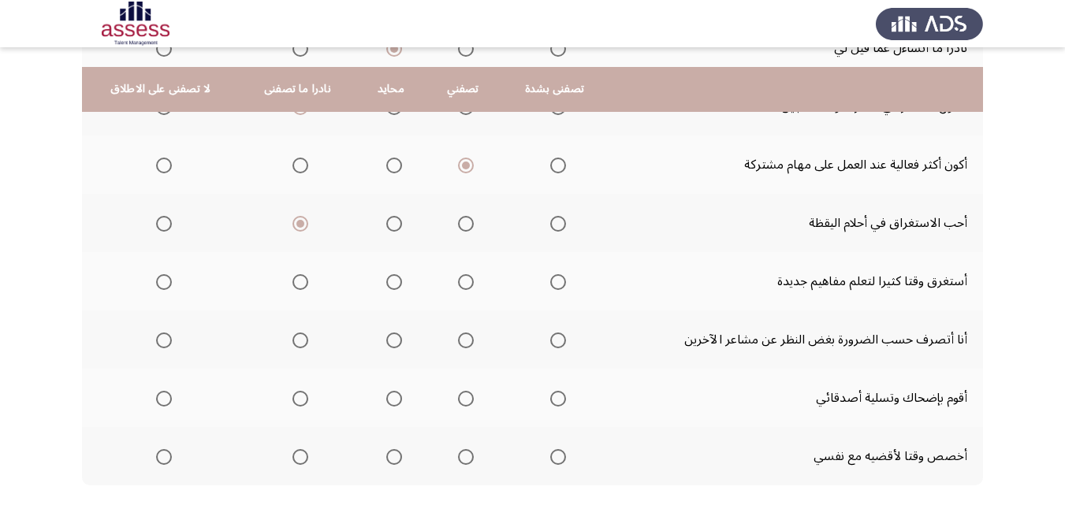
scroll to position [324, 0]
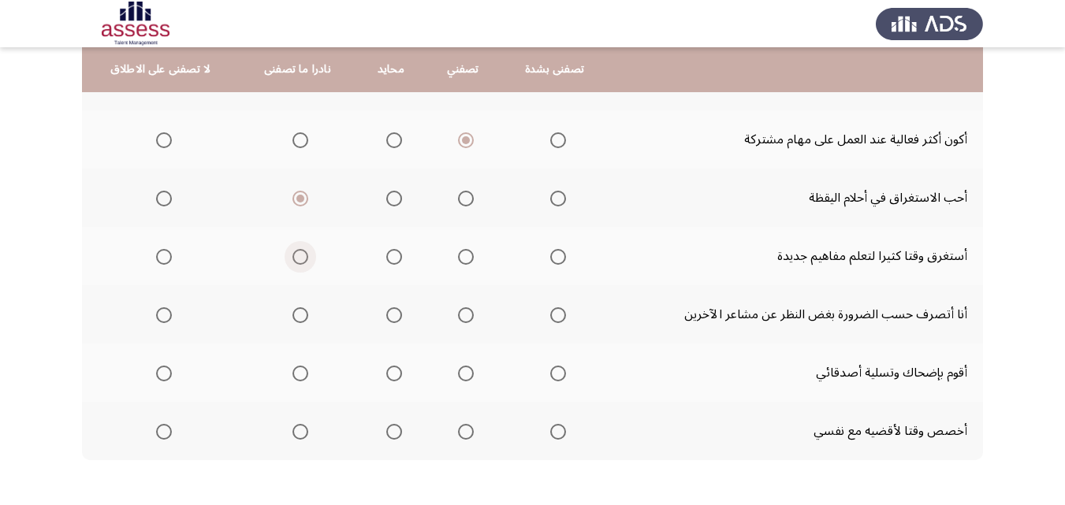
click at [304, 257] on span "Select an option" at bounding box center [300, 257] width 16 height 16
click at [304, 257] on input "Select an option" at bounding box center [300, 257] width 16 height 16
click at [390, 316] on span "Select an option" at bounding box center [394, 315] width 16 height 16
click at [390, 316] on input "Select an option" at bounding box center [394, 315] width 16 height 16
click at [394, 369] on span "Select an option" at bounding box center [394, 374] width 16 height 16
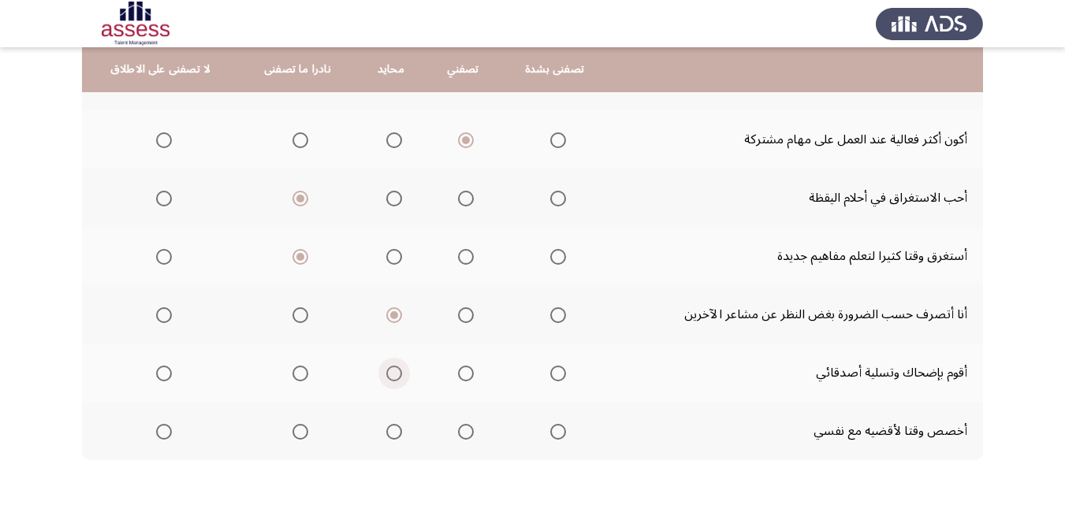
click at [394, 369] on input "Select an option" at bounding box center [394, 374] width 16 height 16
click at [386, 430] on span "Select an option" at bounding box center [394, 432] width 16 height 16
click at [386, 430] on input "Select an option" at bounding box center [394, 432] width 16 height 16
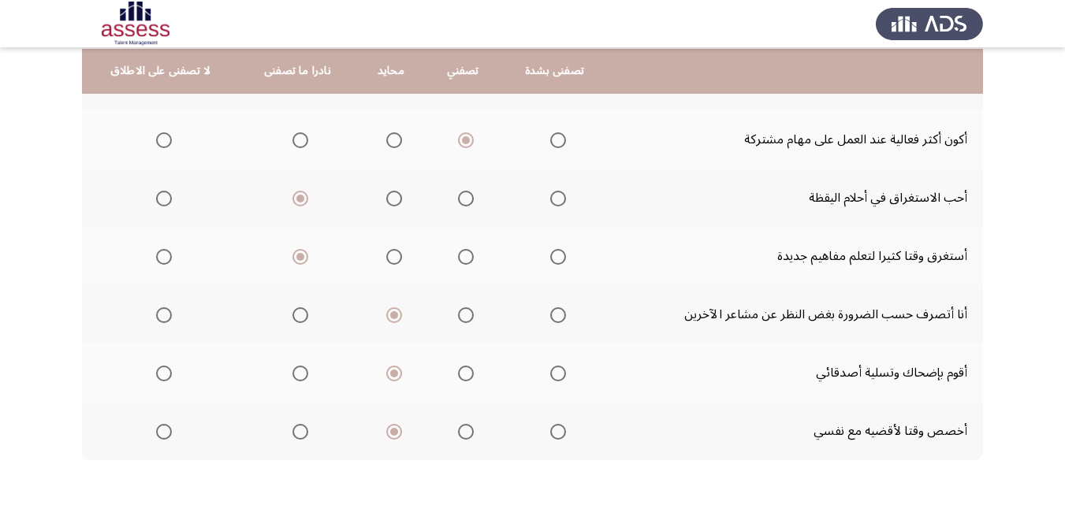
scroll to position [389, 0]
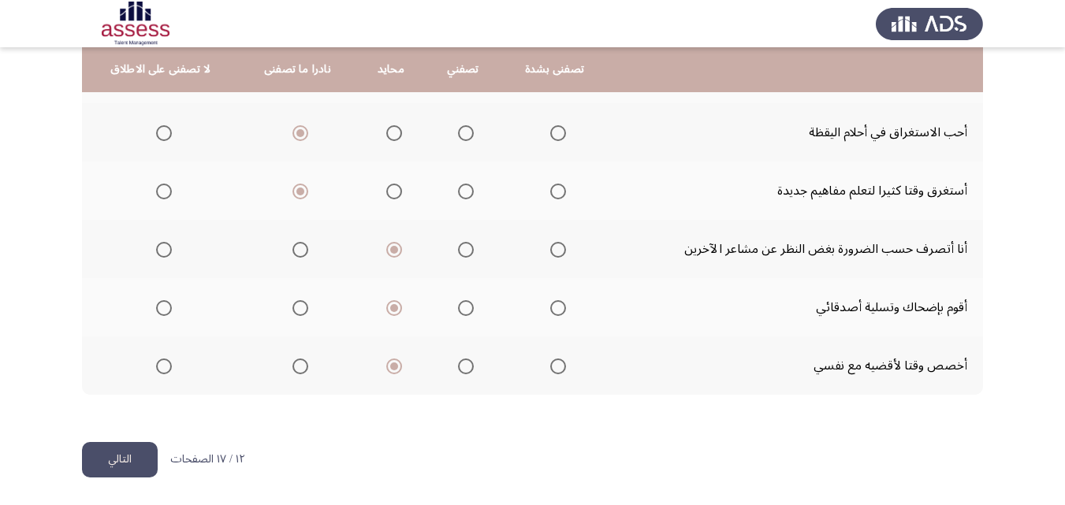
click at [122, 468] on button "التالي" at bounding box center [120, 459] width 76 height 35
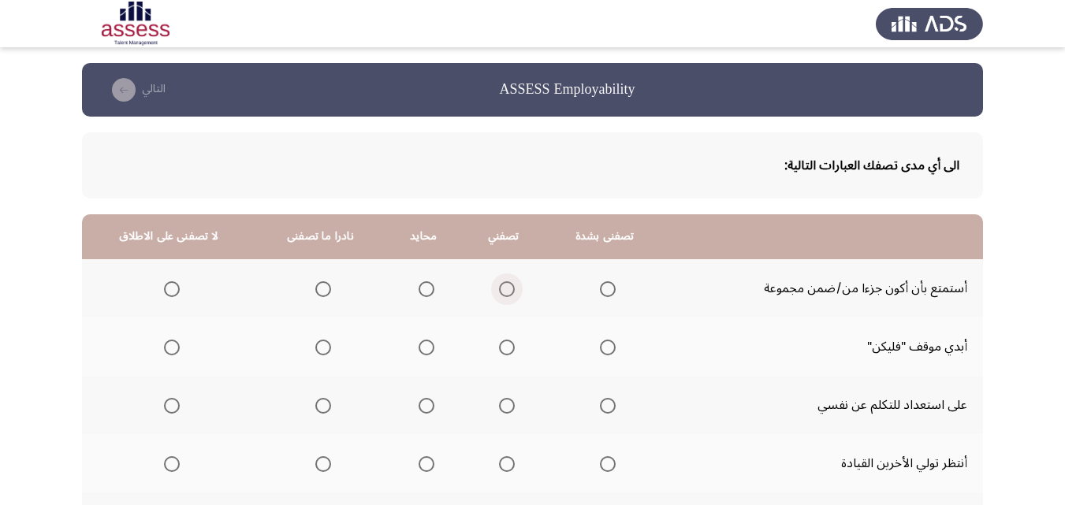
click at [499, 291] on span "Select an option" at bounding box center [507, 289] width 16 height 16
click at [499, 291] on input "Select an option" at bounding box center [507, 289] width 16 height 16
click at [322, 352] on span "Select an option" at bounding box center [323, 348] width 16 height 16
click at [322, 352] on input "Select an option" at bounding box center [323, 348] width 16 height 16
click at [423, 347] on span "Select an option" at bounding box center [427, 348] width 16 height 16
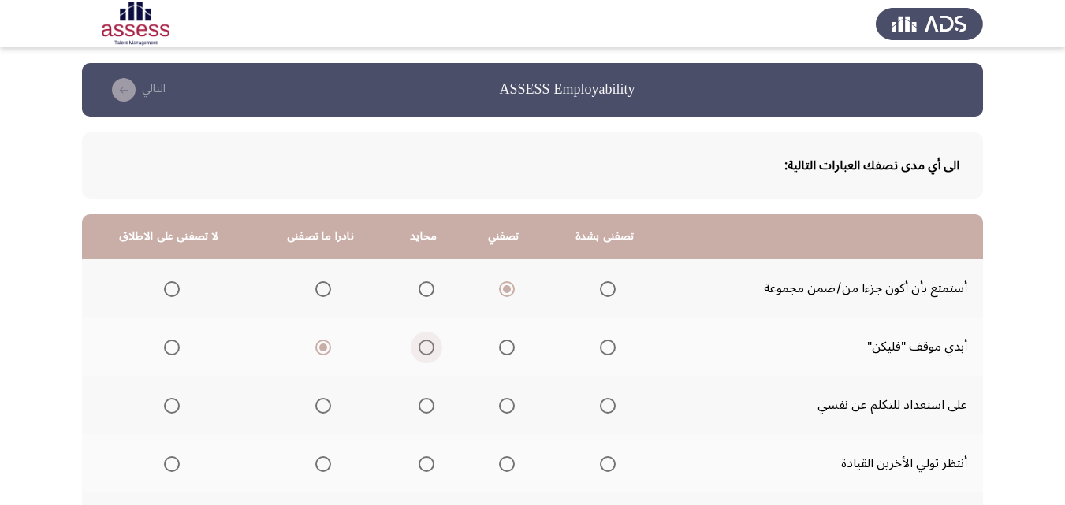
click at [423, 347] on input "Select an option" at bounding box center [427, 348] width 16 height 16
click at [419, 408] on span "Select an option" at bounding box center [427, 406] width 16 height 16
click at [419, 408] on input "Select an option" at bounding box center [427, 406] width 16 height 16
click at [499, 412] on span "Select an option" at bounding box center [507, 406] width 16 height 16
click at [499, 412] on input "Select an option" at bounding box center [507, 406] width 16 height 16
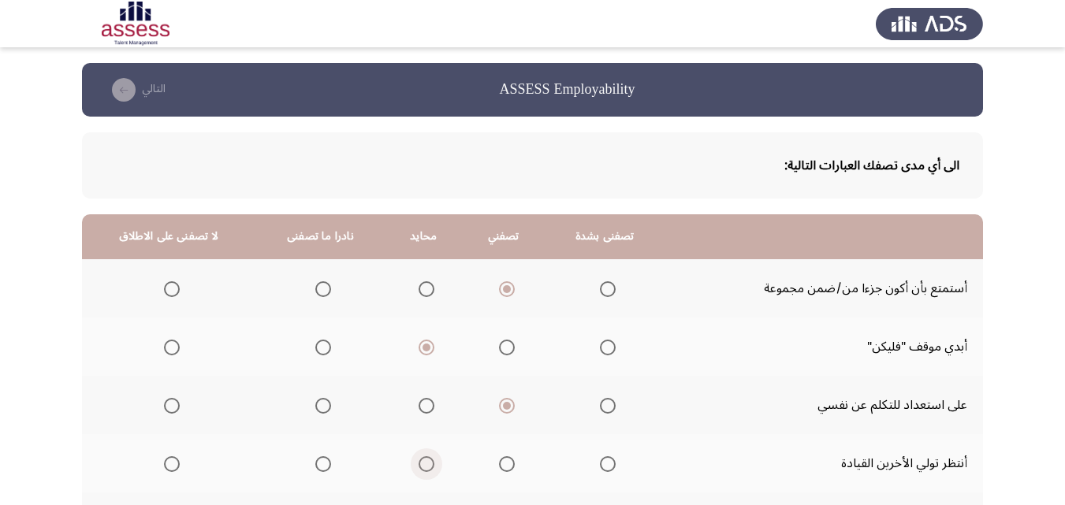
click at [425, 466] on span "Select an option" at bounding box center [427, 464] width 16 height 16
click at [425, 466] on input "Select an option" at bounding box center [427, 464] width 16 height 16
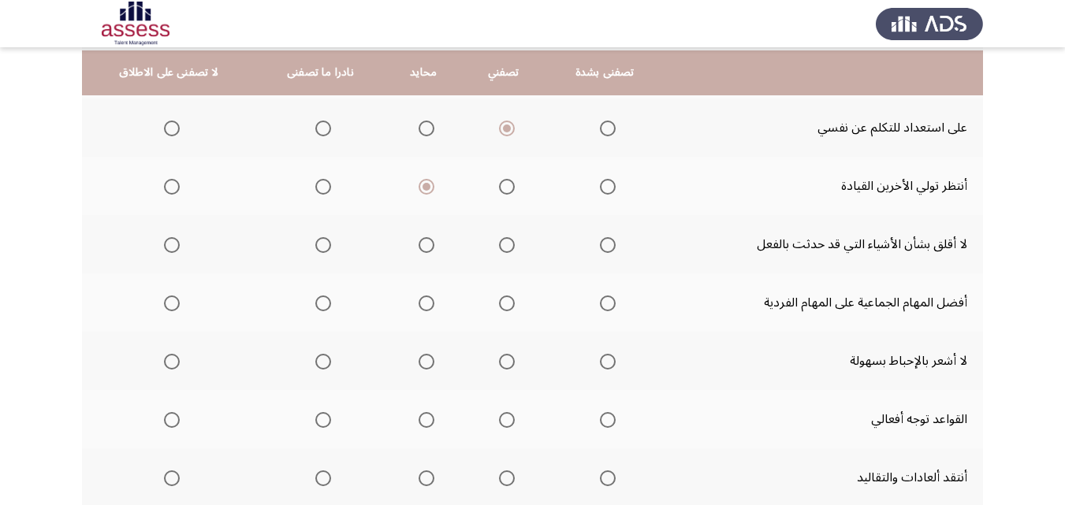
scroll to position [281, 0]
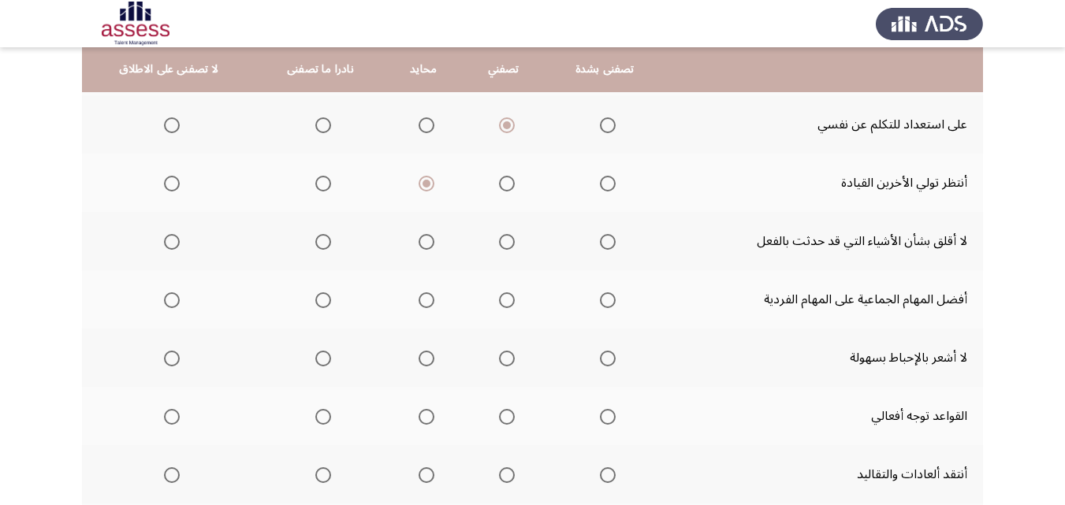
click at [508, 244] on span "Select an option" at bounding box center [507, 242] width 16 height 16
click at [508, 244] on input "Select an option" at bounding box center [507, 242] width 16 height 16
click at [501, 307] on span "Select an option" at bounding box center [507, 300] width 16 height 16
click at [501, 307] on input "Select an option" at bounding box center [507, 300] width 16 height 16
click at [501, 363] on span "Select an option" at bounding box center [507, 359] width 16 height 16
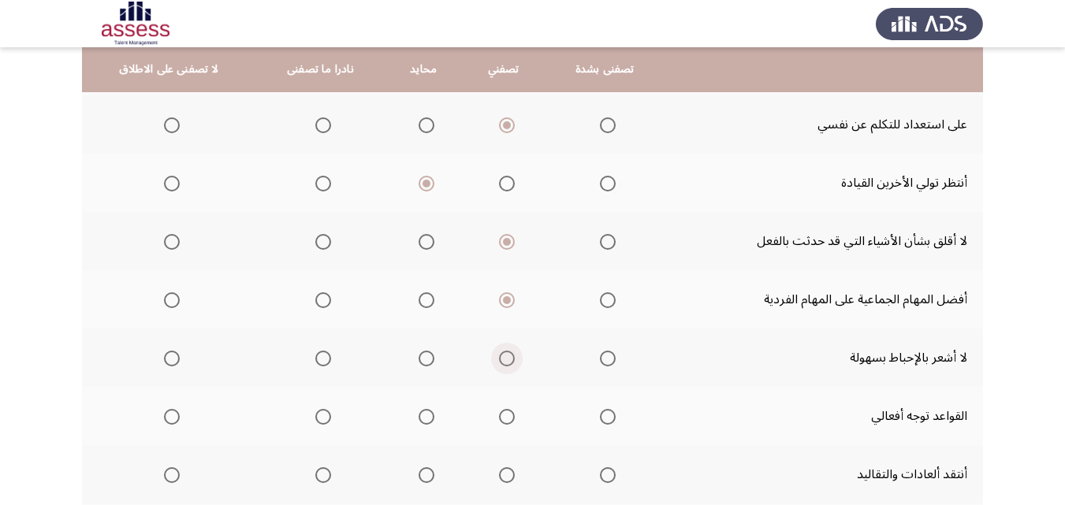
click at [501, 363] on input "Select an option" at bounding box center [507, 359] width 16 height 16
click at [499, 423] on span "Select an option" at bounding box center [507, 417] width 16 height 16
click at [499, 423] on input "Select an option" at bounding box center [507, 417] width 16 height 16
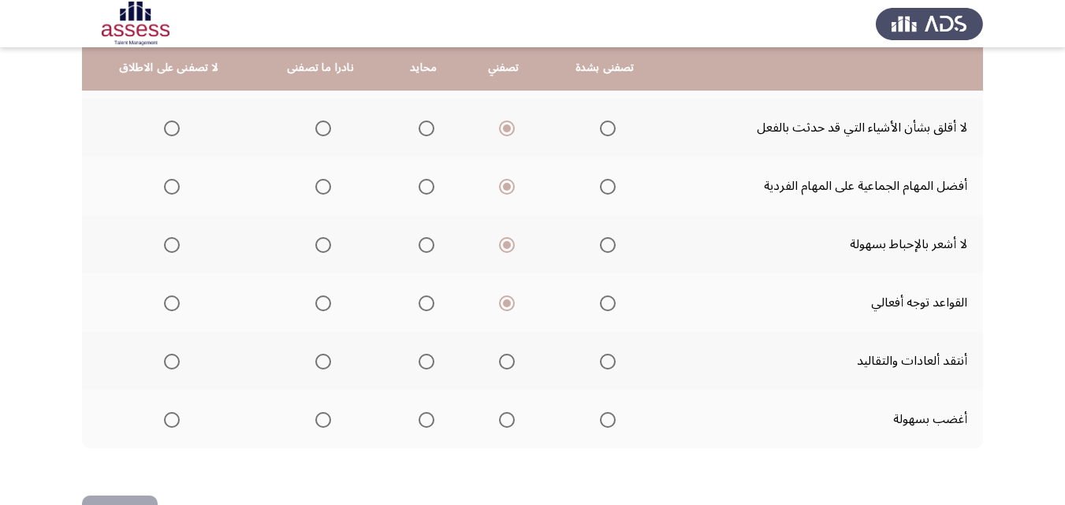
scroll to position [396, 0]
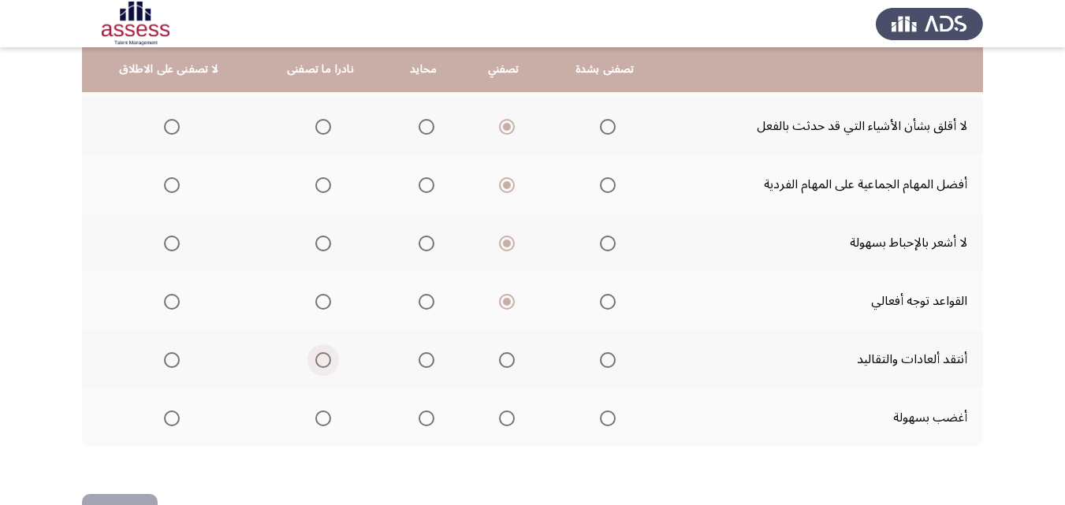
click at [326, 366] on span "Select an option" at bounding box center [323, 360] width 16 height 16
click at [326, 366] on input "Select an option" at bounding box center [323, 360] width 16 height 16
click at [419, 423] on span "Select an option" at bounding box center [427, 419] width 16 height 16
click at [419, 423] on input "Select an option" at bounding box center [427, 419] width 16 height 16
click at [123, 498] on button "التالي" at bounding box center [120, 511] width 76 height 35
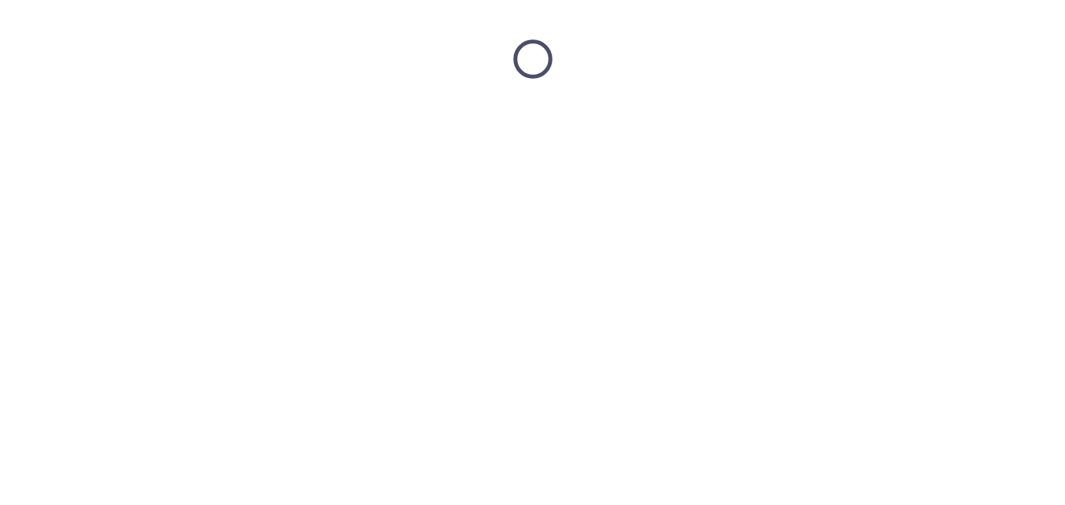
scroll to position [0, 0]
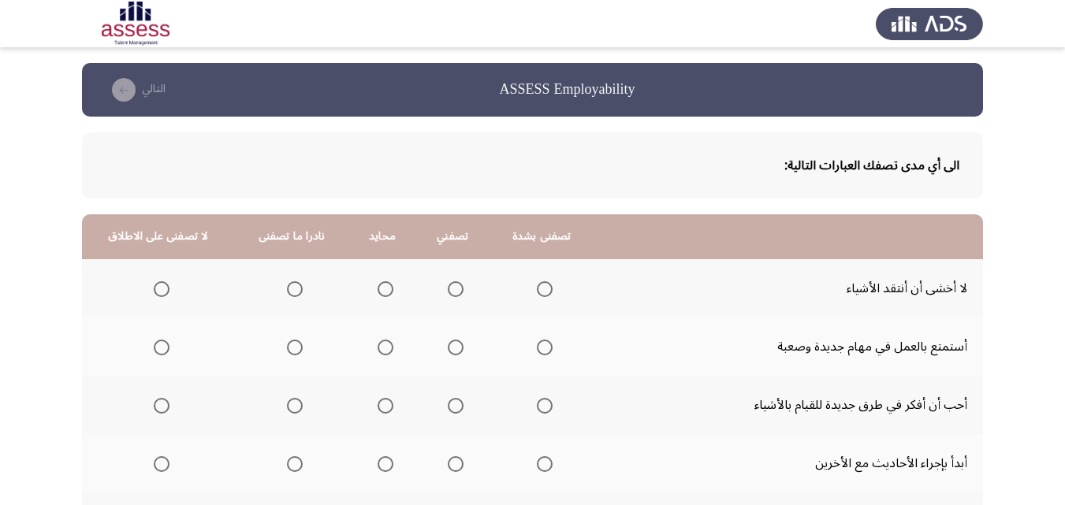
click at [452, 287] on span "Select an option" at bounding box center [456, 289] width 16 height 16
click at [452, 287] on input "Select an option" at bounding box center [456, 289] width 16 height 16
click at [455, 348] on span "Select an option" at bounding box center [456, 348] width 16 height 16
click at [455, 348] on input "Select an option" at bounding box center [456, 348] width 16 height 16
click at [449, 400] on span "Select an option" at bounding box center [456, 406] width 16 height 16
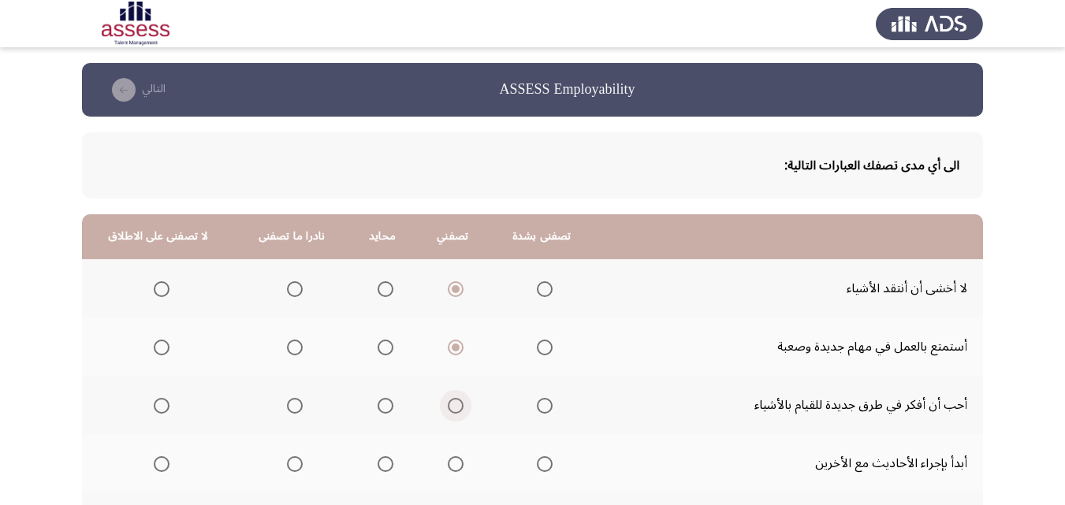
click at [449, 400] on input "Select an option" at bounding box center [456, 406] width 16 height 16
click at [449, 464] on span "Select an option" at bounding box center [456, 464] width 16 height 16
click at [449, 464] on input "Select an option" at bounding box center [456, 464] width 16 height 16
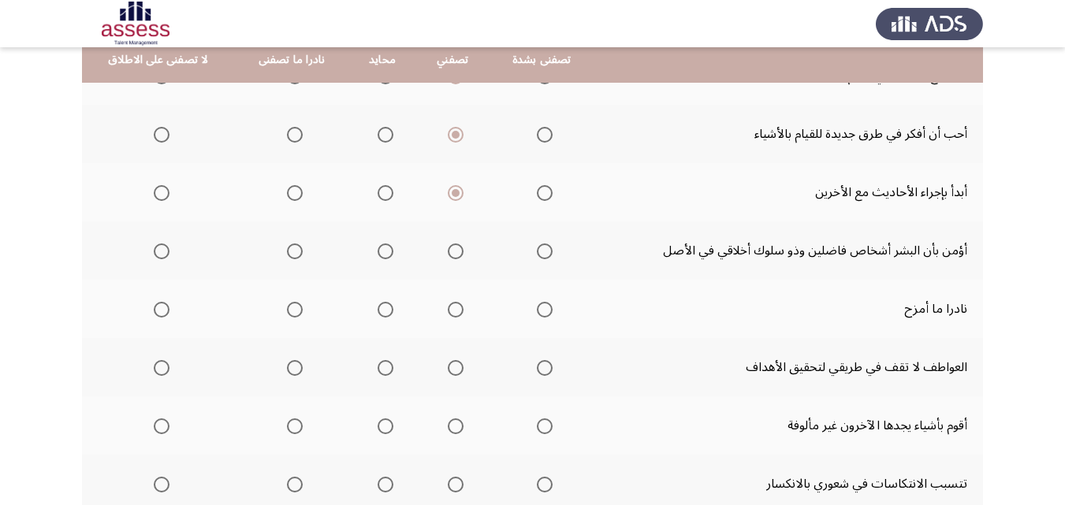
scroll to position [262, 0]
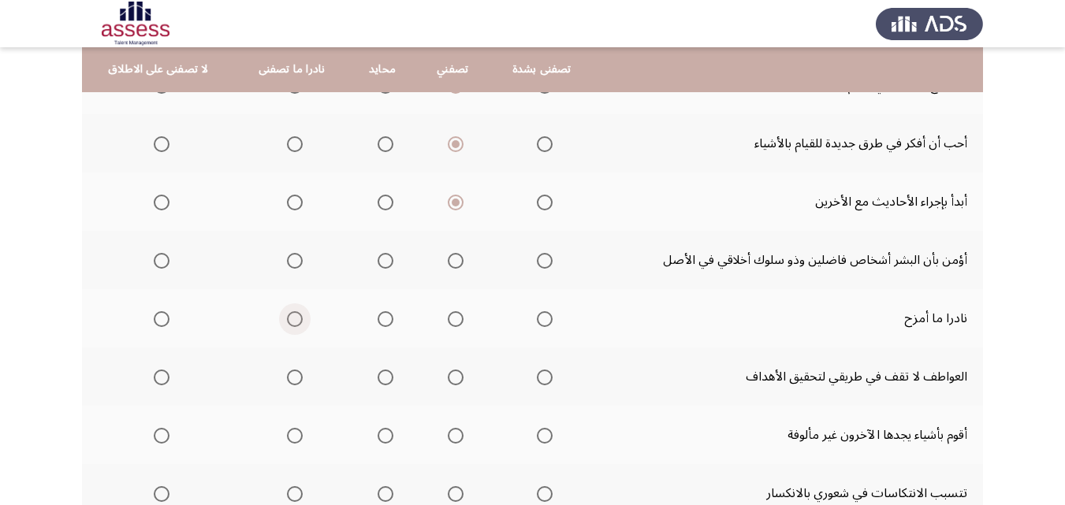
click at [287, 323] on span "Select an option" at bounding box center [295, 319] width 16 height 16
click at [287, 323] on input "Select an option" at bounding box center [295, 319] width 16 height 16
click at [449, 372] on span "Select an option" at bounding box center [456, 378] width 16 height 16
click at [449, 372] on input "Select an option" at bounding box center [456, 378] width 16 height 16
click at [537, 382] on span "Select an option" at bounding box center [545, 378] width 16 height 16
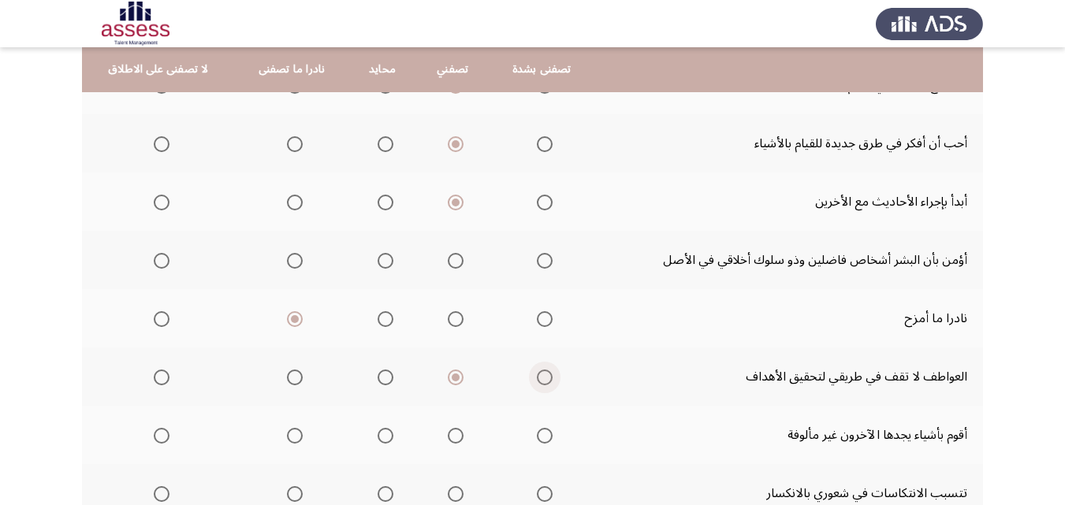
click at [537, 382] on input "Select an option" at bounding box center [545, 378] width 16 height 16
click at [386, 434] on span "Select an option" at bounding box center [386, 436] width 16 height 16
click at [386, 434] on input "Select an option" at bounding box center [386, 436] width 16 height 16
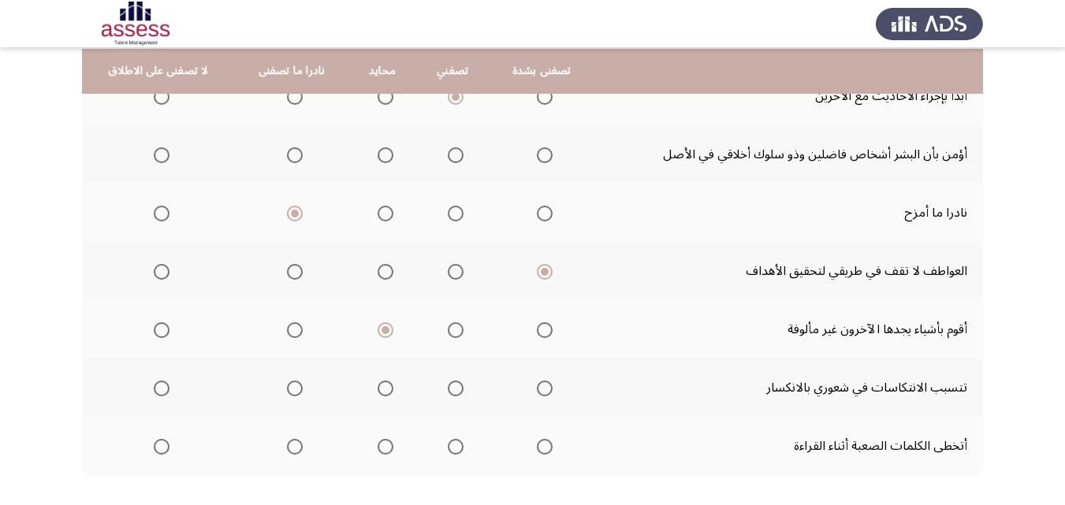
scroll to position [366, 0]
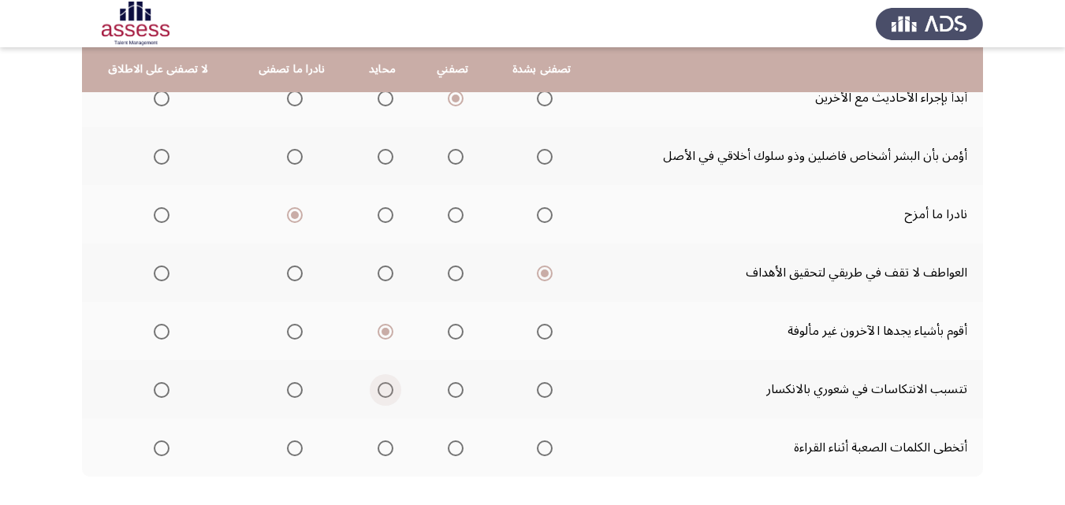
click at [381, 389] on span "Select an option" at bounding box center [386, 390] width 16 height 16
click at [381, 389] on input "Select an option" at bounding box center [386, 390] width 16 height 16
click at [296, 446] on span "Select an option" at bounding box center [295, 449] width 16 height 16
click at [296, 446] on input "Select an option" at bounding box center [295, 449] width 16 height 16
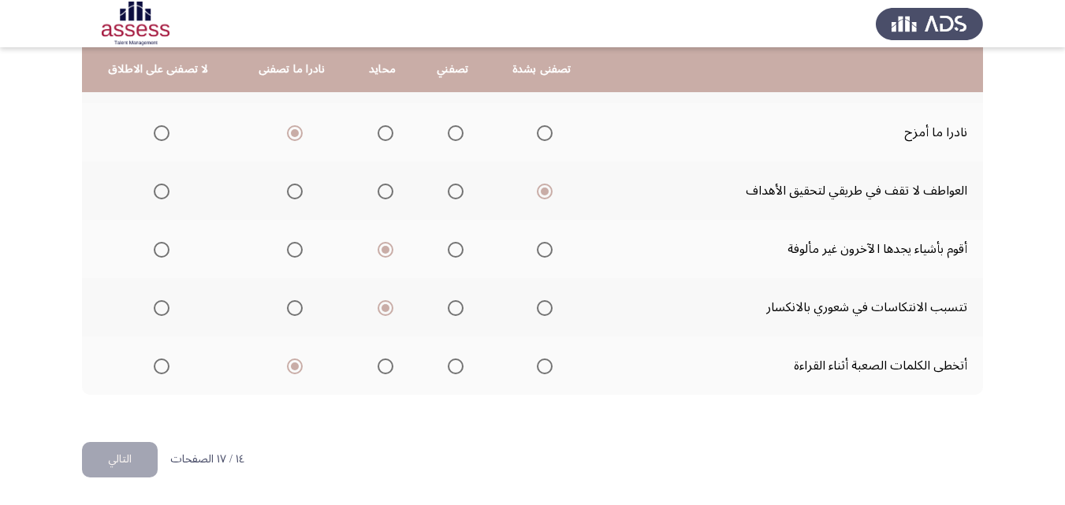
click at [138, 467] on button "التالي" at bounding box center [120, 459] width 76 height 35
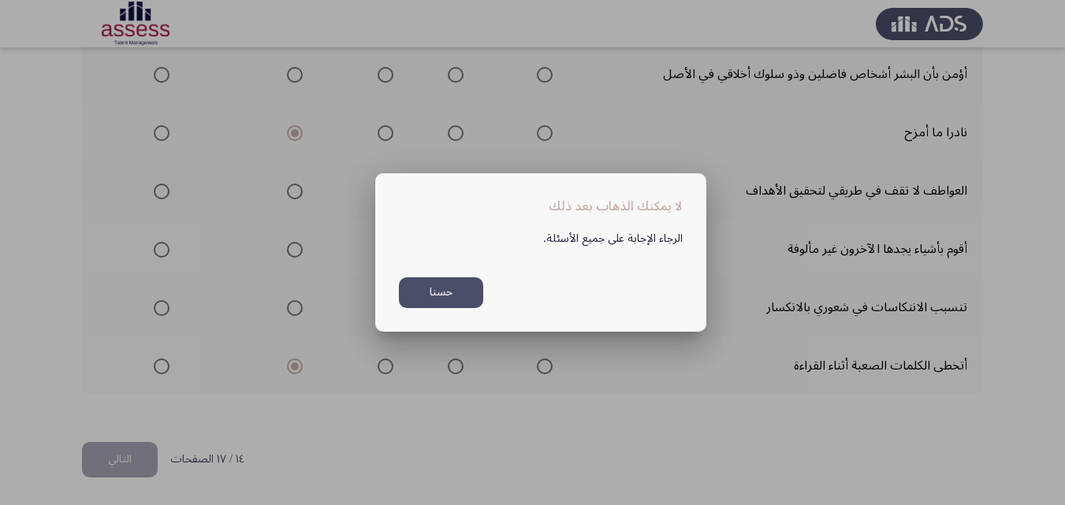
click at [464, 288] on button "حسنا" at bounding box center [441, 292] width 84 height 31
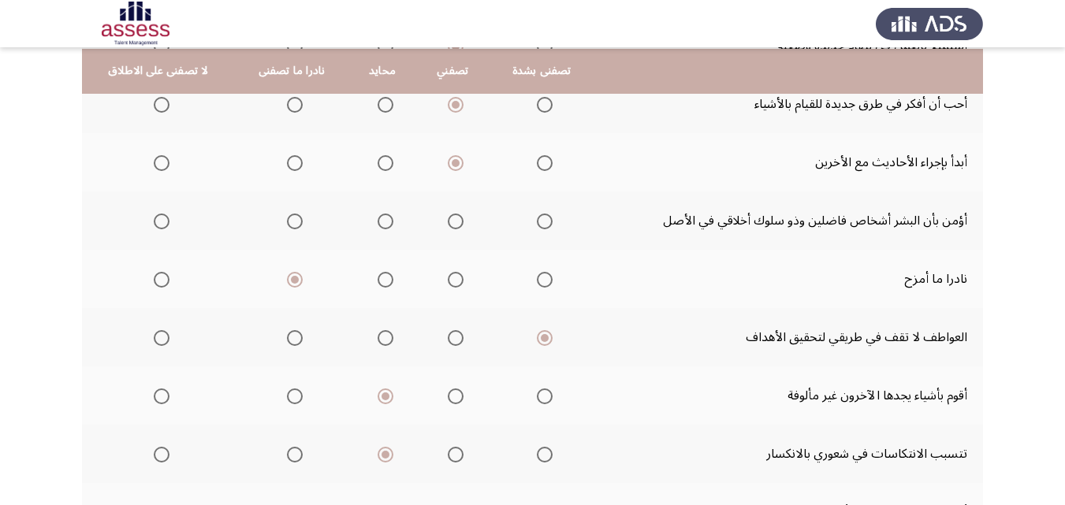
scroll to position [303, 0]
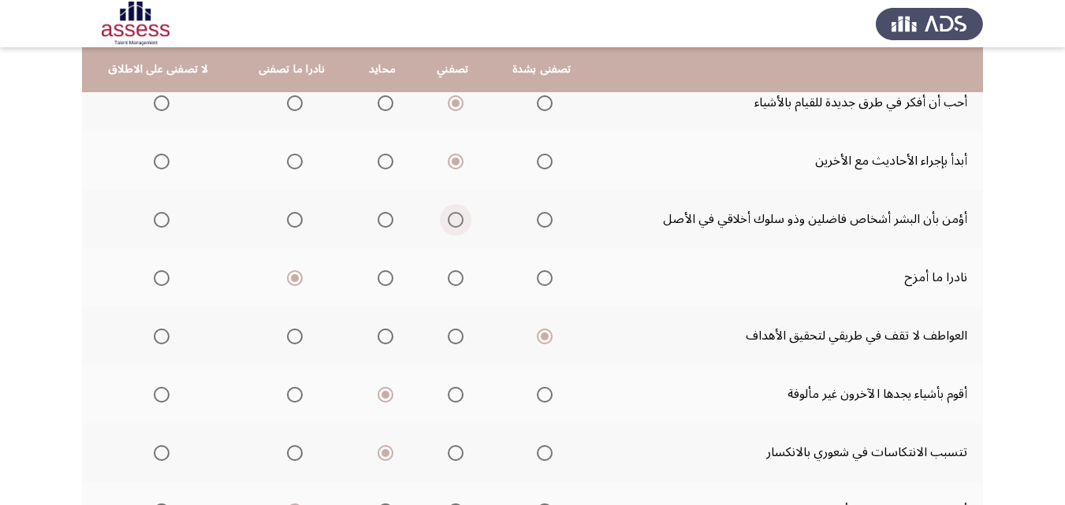
click at [441, 218] on label "Select an option" at bounding box center [452, 220] width 22 height 16
click at [448, 218] on input "Select an option" at bounding box center [456, 220] width 16 height 16
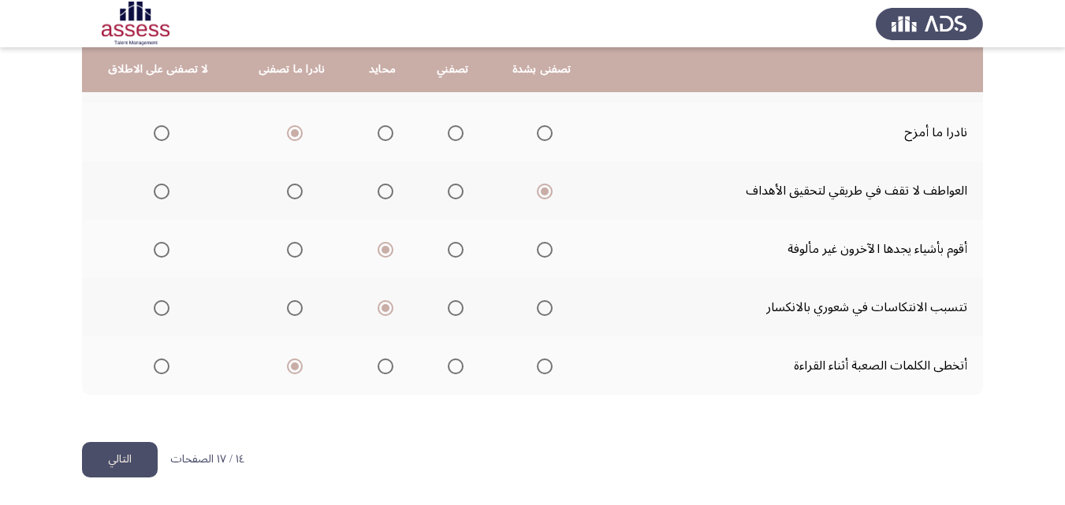
click at [113, 449] on button "التالي" at bounding box center [120, 459] width 76 height 35
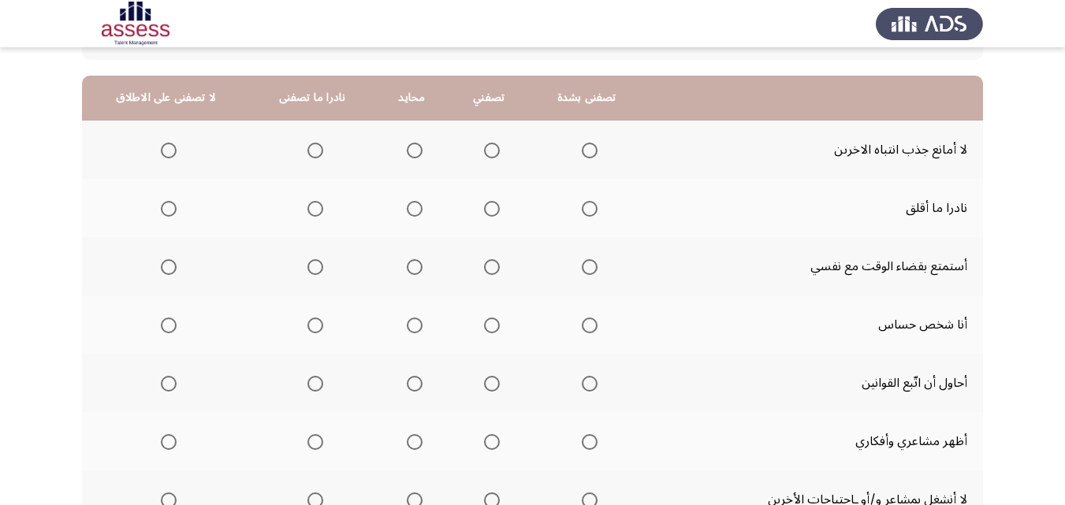
scroll to position [140, 0]
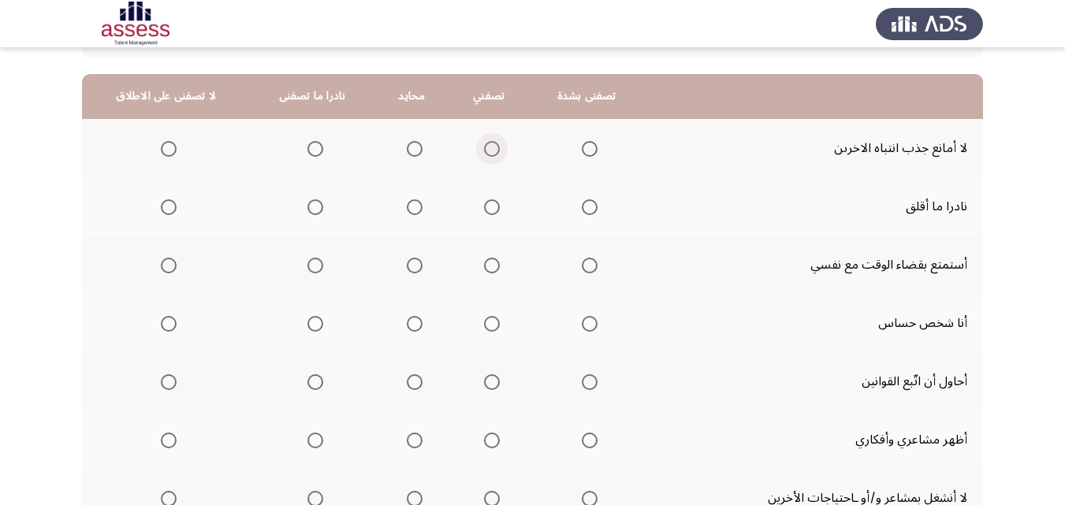
click at [484, 142] on span "Select an option" at bounding box center [492, 149] width 16 height 16
click at [484, 142] on input "Select an option" at bounding box center [492, 149] width 16 height 16
click at [486, 214] on span "Select an option" at bounding box center [492, 207] width 16 height 16
click at [486, 214] on input "Select an option" at bounding box center [492, 207] width 16 height 16
click at [407, 270] on span "Select an option" at bounding box center [415, 266] width 16 height 16
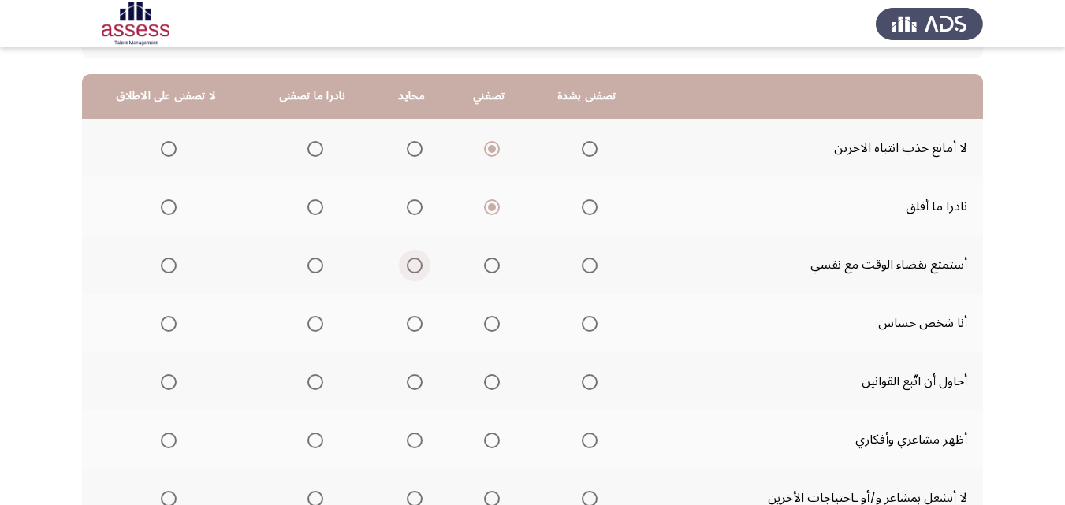
click at [407, 270] on input "Select an option" at bounding box center [415, 266] width 16 height 16
click at [416, 327] on span "Select an option" at bounding box center [415, 324] width 16 height 16
click at [416, 327] on input "Select an option" at bounding box center [415, 324] width 16 height 16
click at [488, 381] on span "Select an option" at bounding box center [492, 382] width 16 height 16
click at [488, 381] on input "Select an option" at bounding box center [492, 382] width 16 height 16
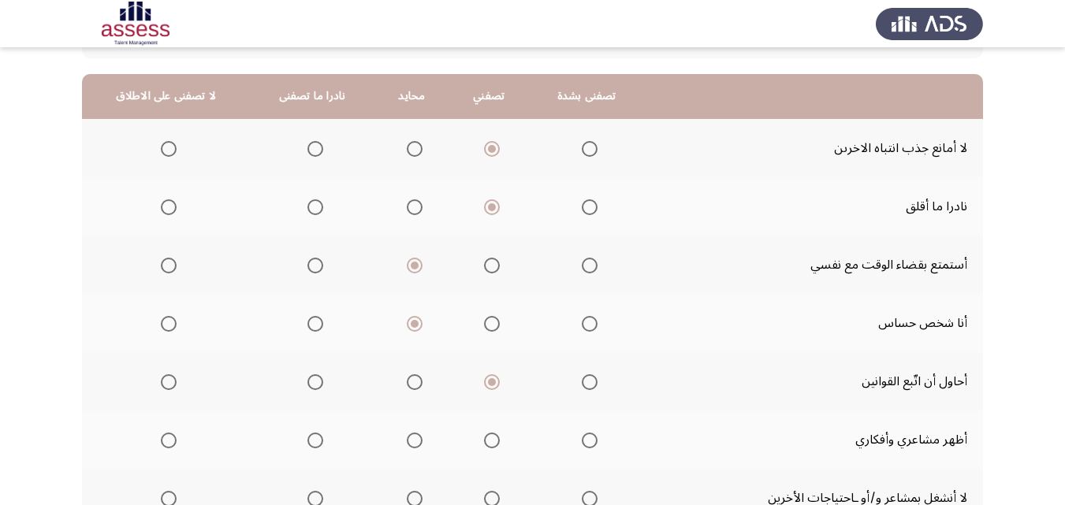
click at [484, 439] on span "Select an option" at bounding box center [492, 441] width 16 height 16
click at [484, 439] on input "Select an option" at bounding box center [492, 441] width 16 height 16
drag, startPoint x: 1065, startPoint y: 240, endPoint x: 1063, endPoint y: 289, distance: 48.9
click at [1063, 289] on app-assessment-container "ASSESS Employability التالي الى أي مدى تصفك العبارات التالية: تصفنى بشدة تصفني …" at bounding box center [532, 336] width 1065 height 827
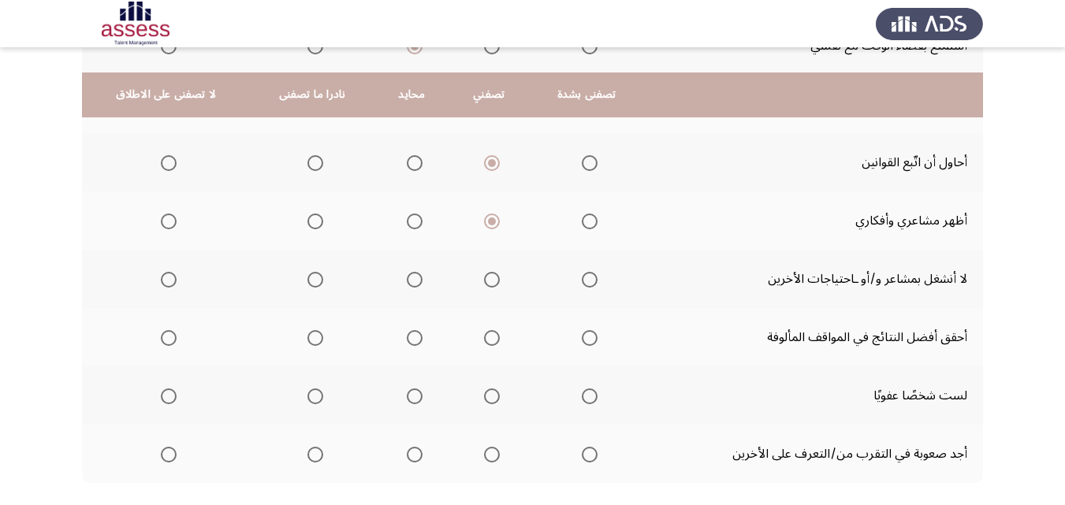
scroll to position [385, 0]
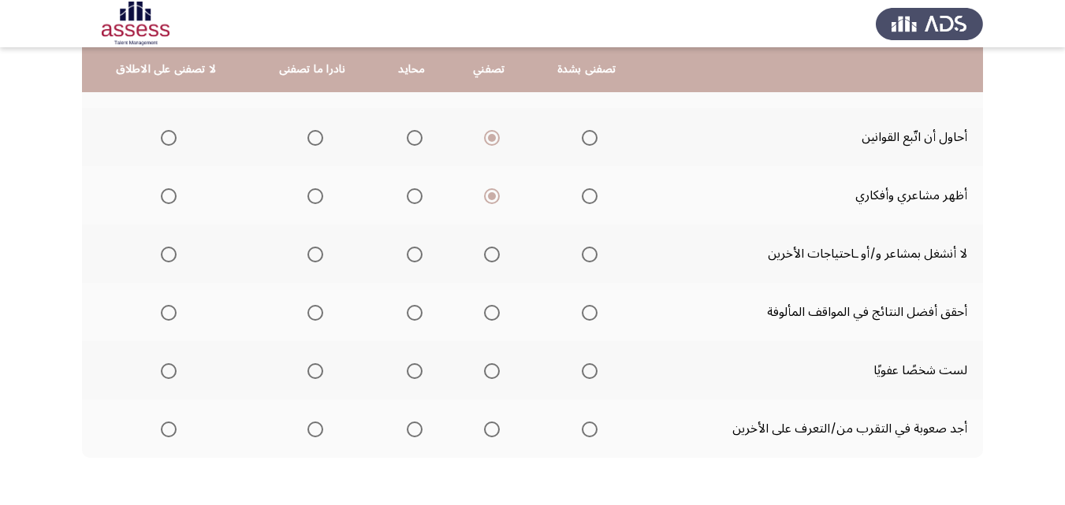
click at [415, 201] on span "Select an option" at bounding box center [415, 196] width 16 height 16
click at [415, 201] on input "Select an option" at bounding box center [415, 196] width 16 height 16
click at [318, 248] on span "Select an option" at bounding box center [315, 255] width 16 height 16
click at [318, 248] on input "Select an option" at bounding box center [315, 255] width 16 height 16
click at [478, 312] on label "Select an option" at bounding box center [489, 313] width 22 height 16
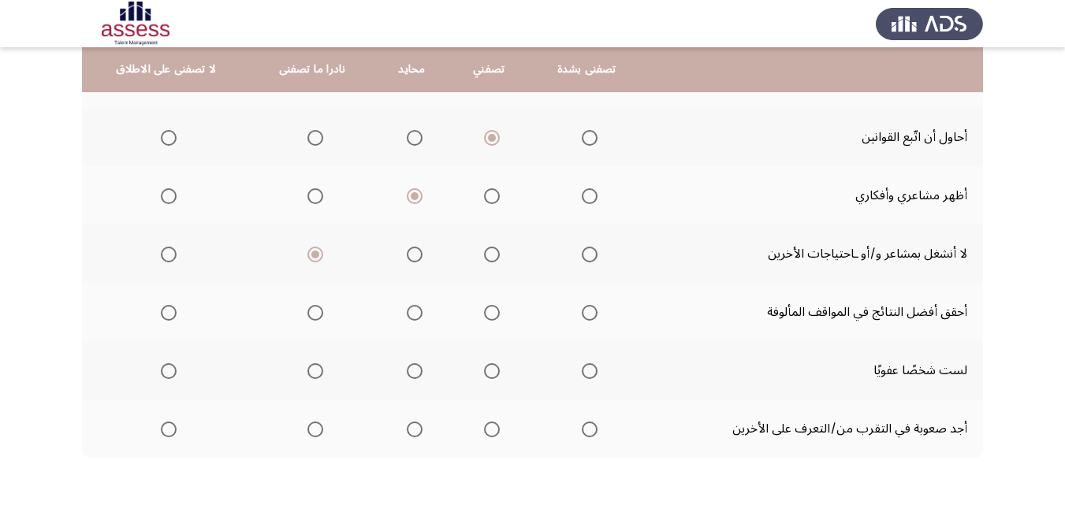
click at [484, 312] on input "Select an option" at bounding box center [492, 313] width 16 height 16
click at [407, 369] on span "Select an option" at bounding box center [415, 371] width 16 height 16
click at [407, 369] on input "Select an option" at bounding box center [415, 371] width 16 height 16
click at [309, 430] on span "Select an option" at bounding box center [315, 430] width 16 height 16
click at [309, 430] on input "Select an option" at bounding box center [315, 430] width 16 height 16
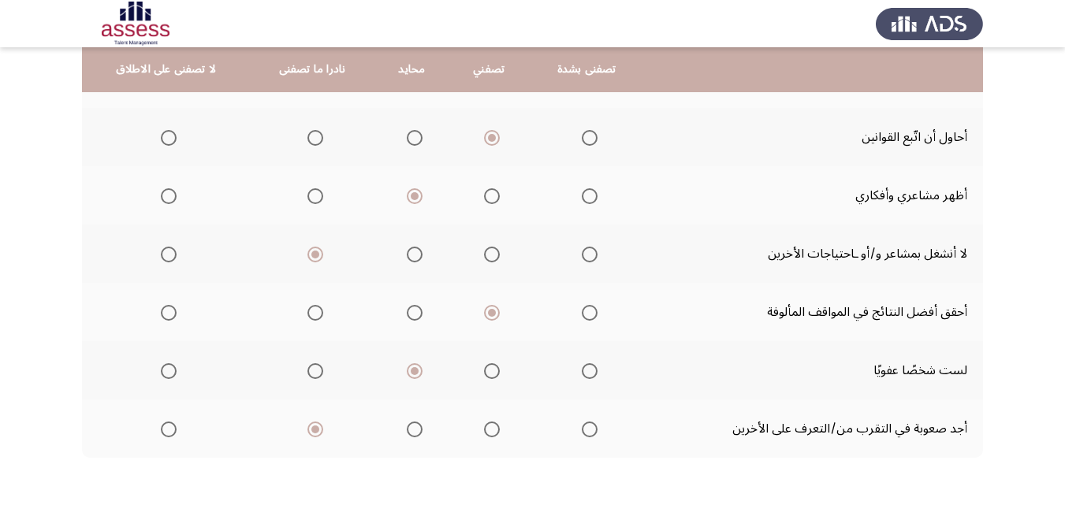
click at [348, 443] on th at bounding box center [312, 429] width 125 height 58
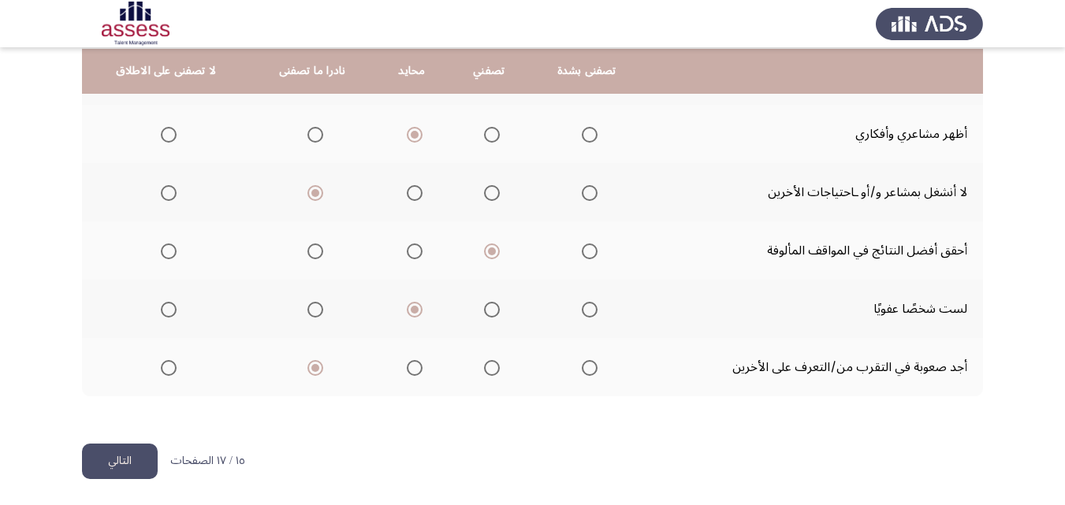
scroll to position [448, 0]
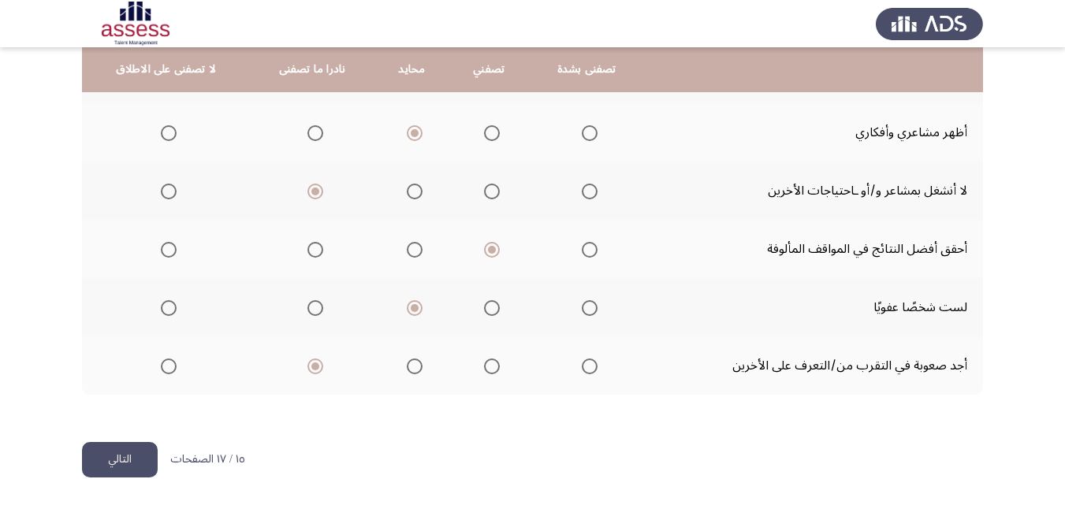
click at [126, 445] on button "التالي" at bounding box center [120, 459] width 76 height 35
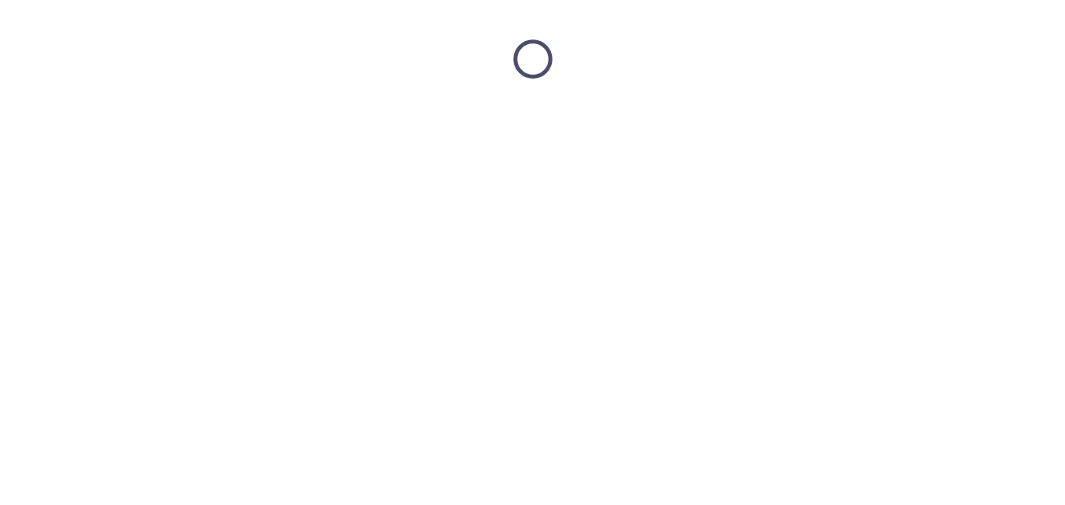
scroll to position [0, 0]
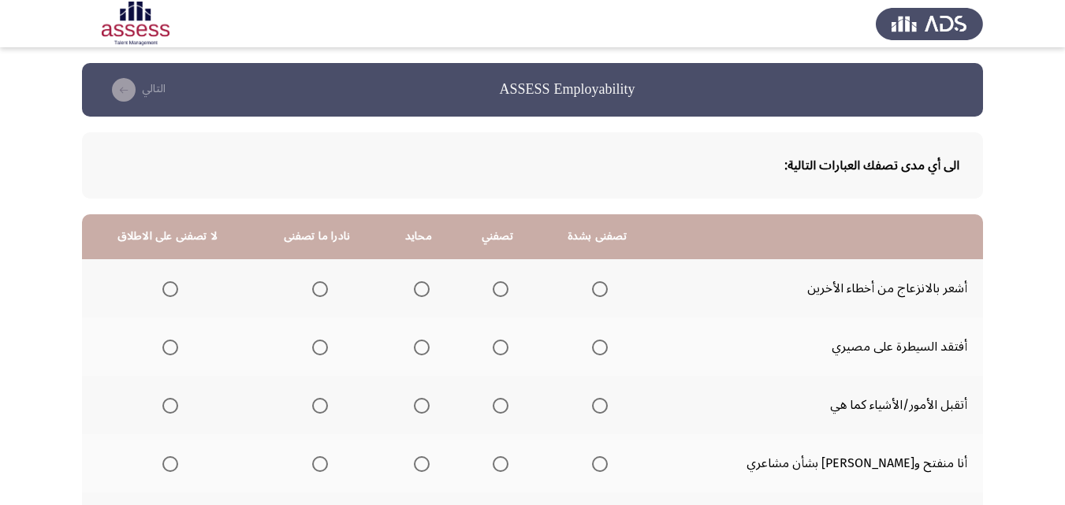
click at [508, 283] on span "Select an option" at bounding box center [501, 289] width 16 height 16
click at [508, 283] on input "Select an option" at bounding box center [501, 289] width 16 height 16
click at [328, 341] on span "Select an option" at bounding box center [320, 348] width 16 height 16
click at [328, 341] on input "Select an option" at bounding box center [320, 348] width 16 height 16
click at [508, 402] on span "Select an option" at bounding box center [501, 406] width 16 height 16
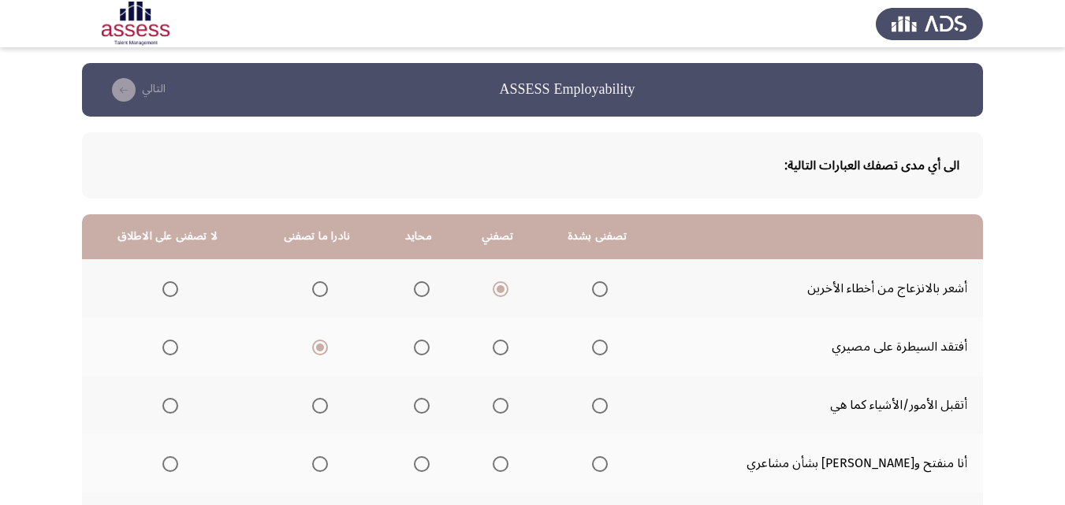
click at [508, 402] on input "Select an option" at bounding box center [501, 406] width 16 height 16
click at [430, 462] on span "Select an option" at bounding box center [422, 464] width 16 height 16
click at [430, 462] on input "Select an option" at bounding box center [422, 464] width 16 height 16
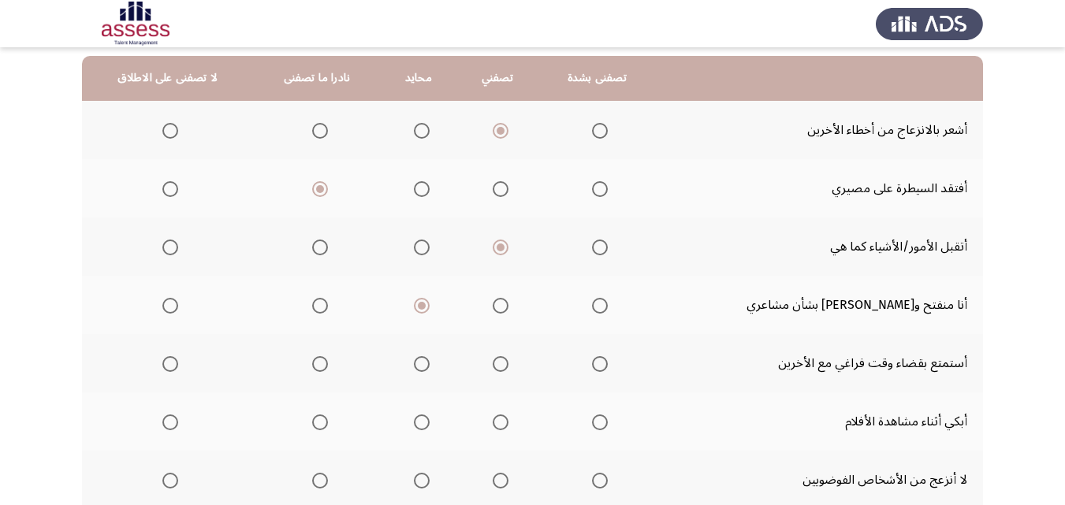
scroll to position [170, 0]
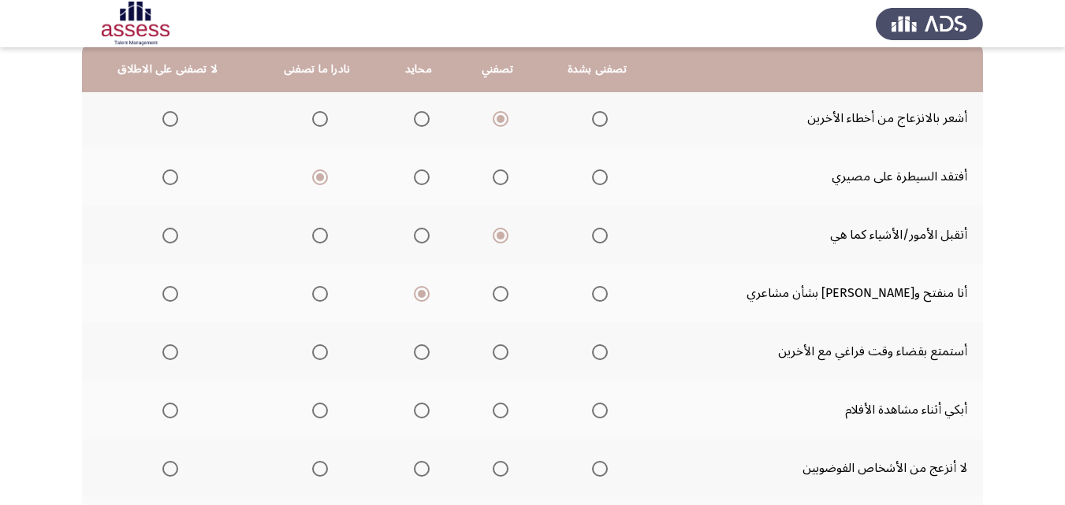
click at [508, 349] on span "Select an option" at bounding box center [501, 352] width 16 height 16
click at [508, 349] on input "Select an option" at bounding box center [501, 352] width 16 height 16
click at [420, 409] on label "Select an option" at bounding box center [419, 411] width 22 height 16
click at [420, 409] on input "Select an option" at bounding box center [422, 411] width 16 height 16
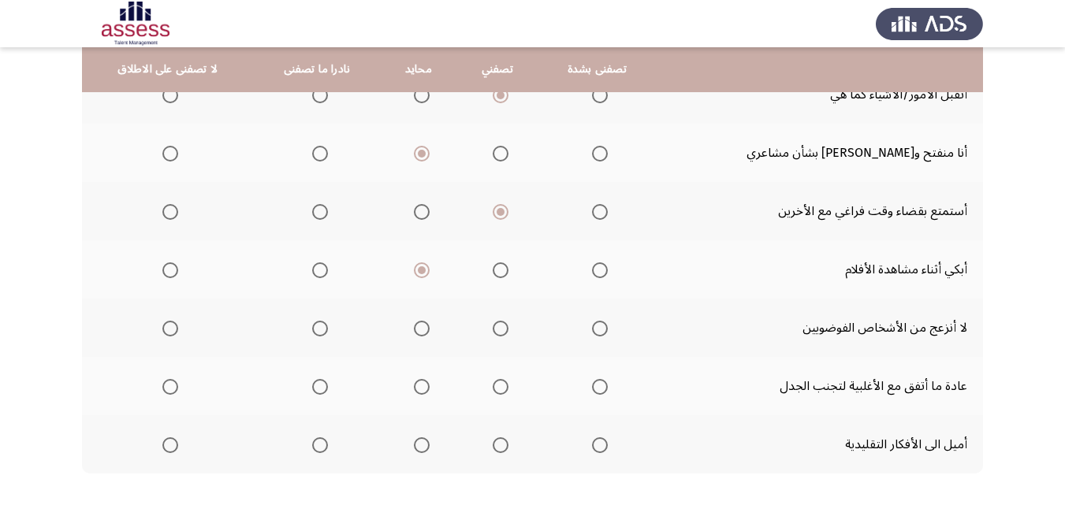
scroll to position [310, 0]
click at [328, 273] on span "Select an option" at bounding box center [320, 271] width 16 height 16
click at [328, 273] on input "Select an option" at bounding box center [320, 271] width 16 height 16
click at [325, 329] on span "Select an option" at bounding box center [320, 330] width 16 height 16
click at [325, 329] on input "Select an option" at bounding box center [320, 330] width 16 height 16
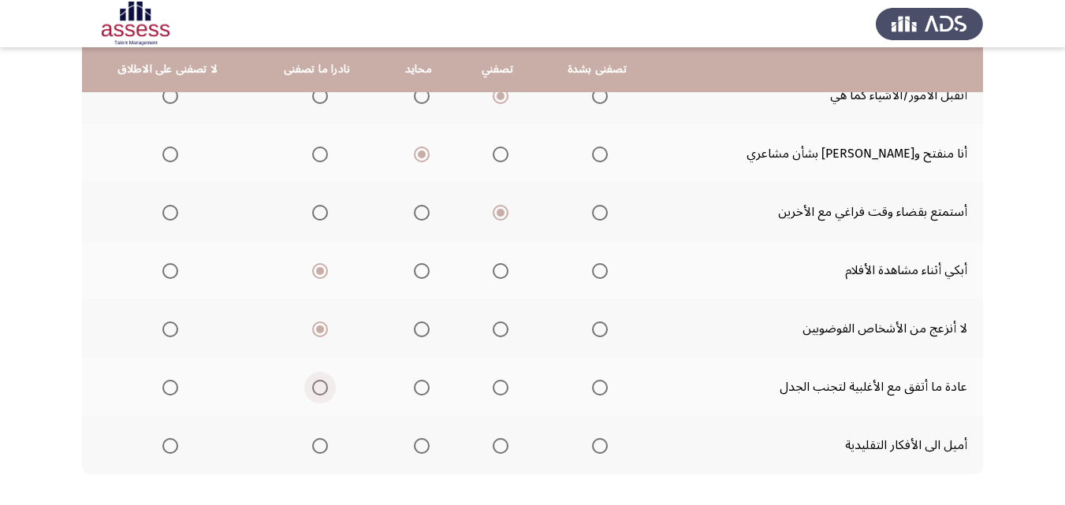
click at [328, 393] on span "Select an option" at bounding box center [320, 388] width 16 height 16
click at [328, 393] on input "Select an option" at bounding box center [320, 388] width 16 height 16
drag, startPoint x: 1059, startPoint y: 381, endPoint x: 1070, endPoint y: 386, distance: 12.3
click at [1065, 386] on html "ASSESS Employability التالي الى أي مدى تصفك العبارات التالية: تصفنى بشدة تصفني …" at bounding box center [532, 137] width 1065 height 895
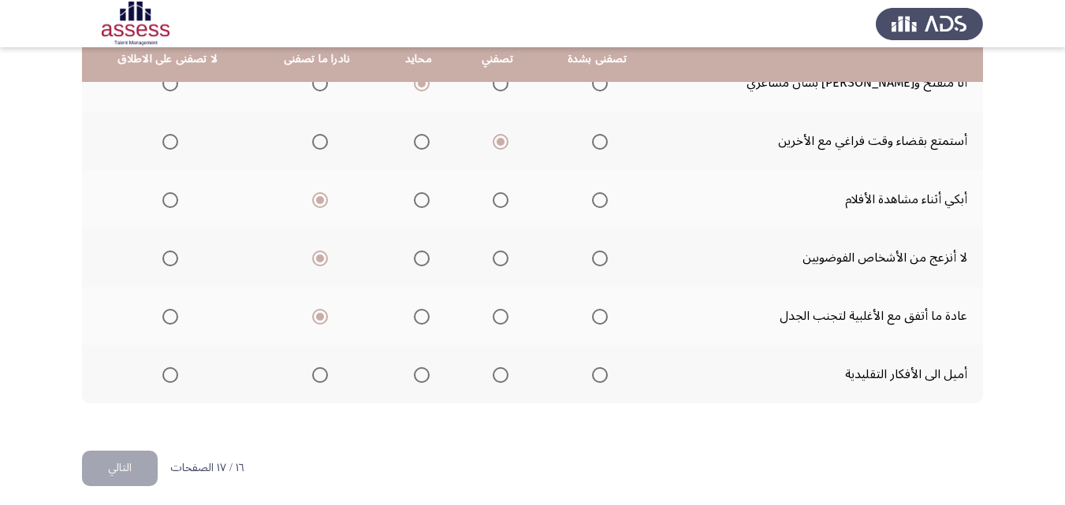
scroll to position [383, 0]
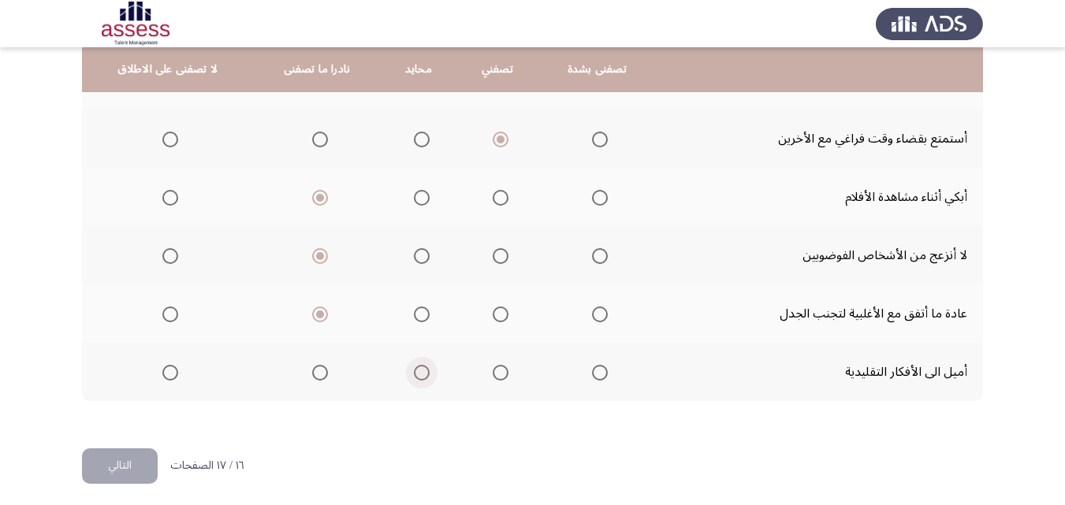
click at [424, 371] on label "Select an option" at bounding box center [419, 373] width 22 height 16
click at [424, 371] on input "Select an option" at bounding box center [422, 373] width 16 height 16
click at [147, 460] on button "التالي" at bounding box center [120, 466] width 76 height 35
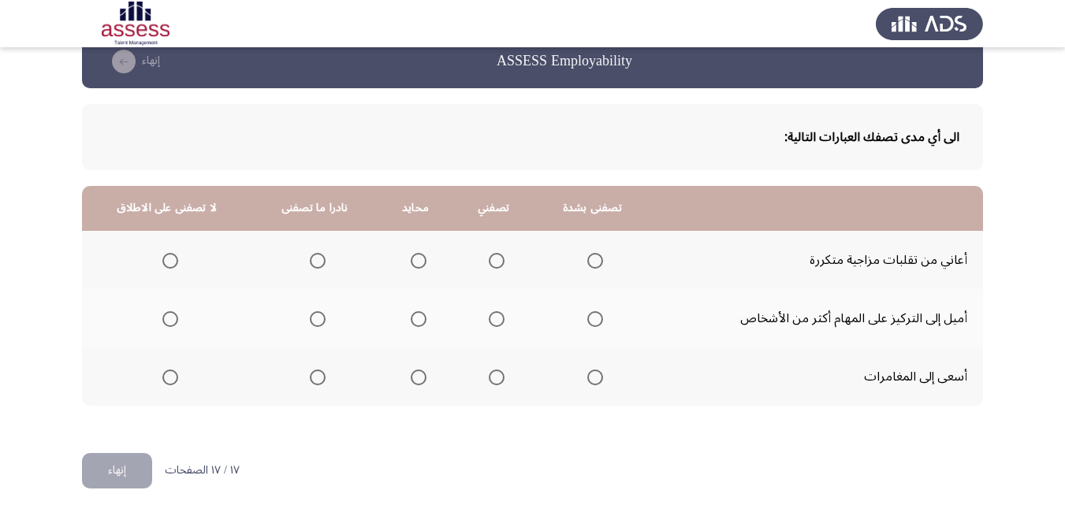
scroll to position [30, 0]
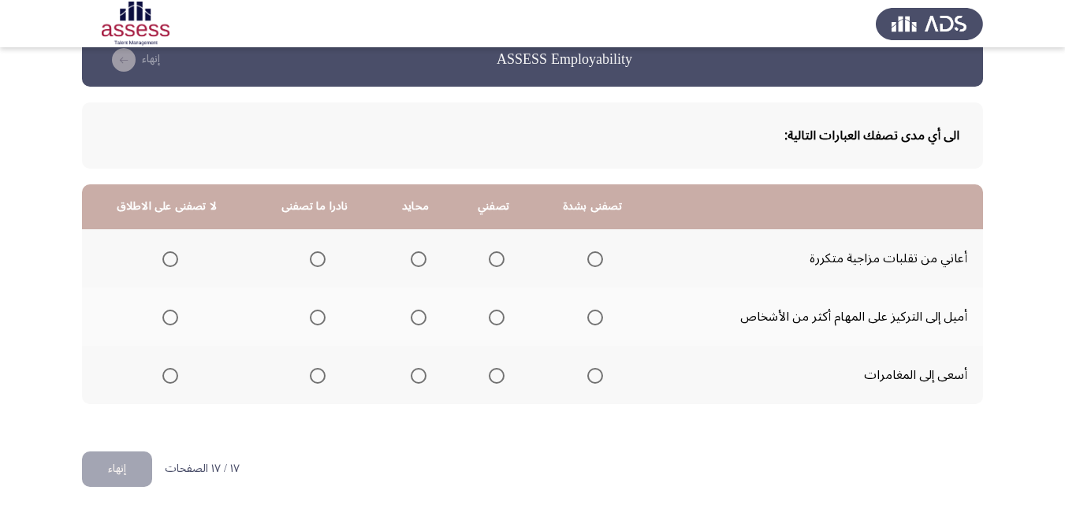
click at [316, 251] on span "Select an option" at bounding box center [318, 259] width 16 height 16
click at [316, 251] on input "Select an option" at bounding box center [318, 259] width 16 height 16
click at [489, 320] on span "Select an option" at bounding box center [497, 318] width 16 height 16
click at [489, 320] on input "Select an option" at bounding box center [497, 318] width 16 height 16
click at [490, 377] on span "Select an option" at bounding box center [497, 376] width 16 height 16
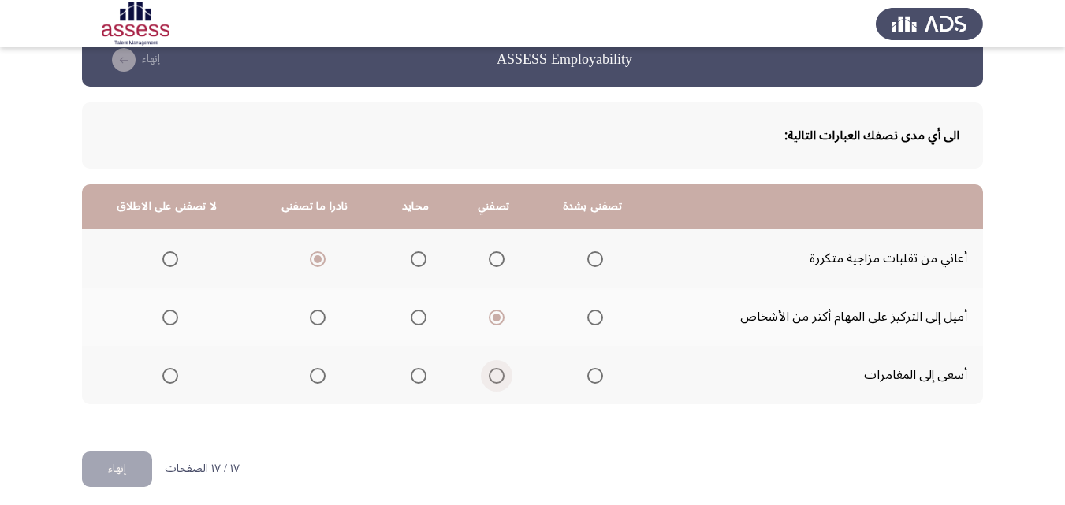
click at [490, 377] on input "Select an option" at bounding box center [497, 376] width 16 height 16
click at [121, 460] on button "إنهاء" at bounding box center [117, 469] width 70 height 35
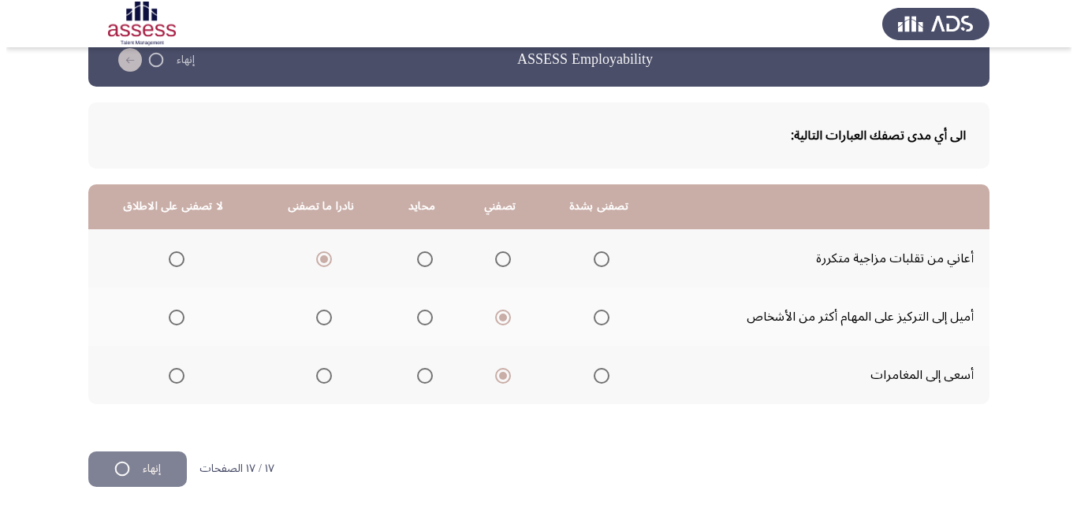
scroll to position [0, 0]
